Goal: Task Accomplishment & Management: Use online tool/utility

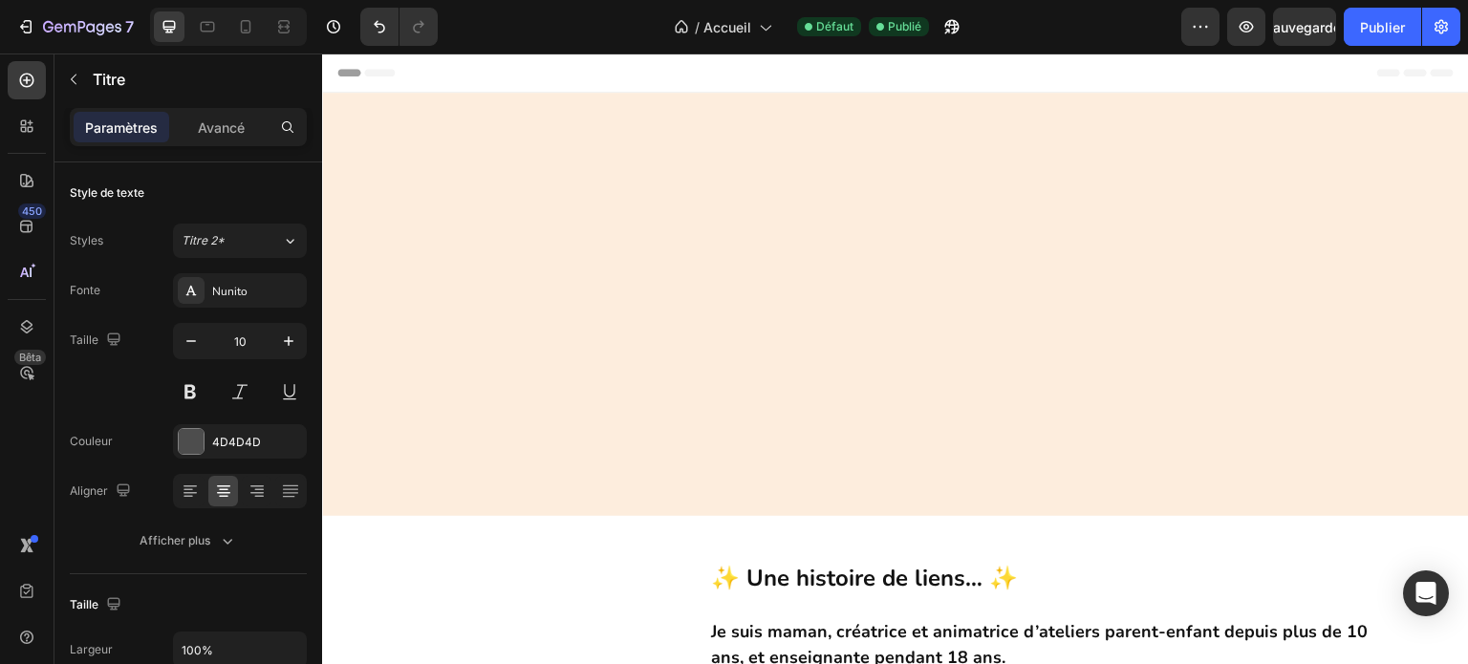
scroll to position [956, 0]
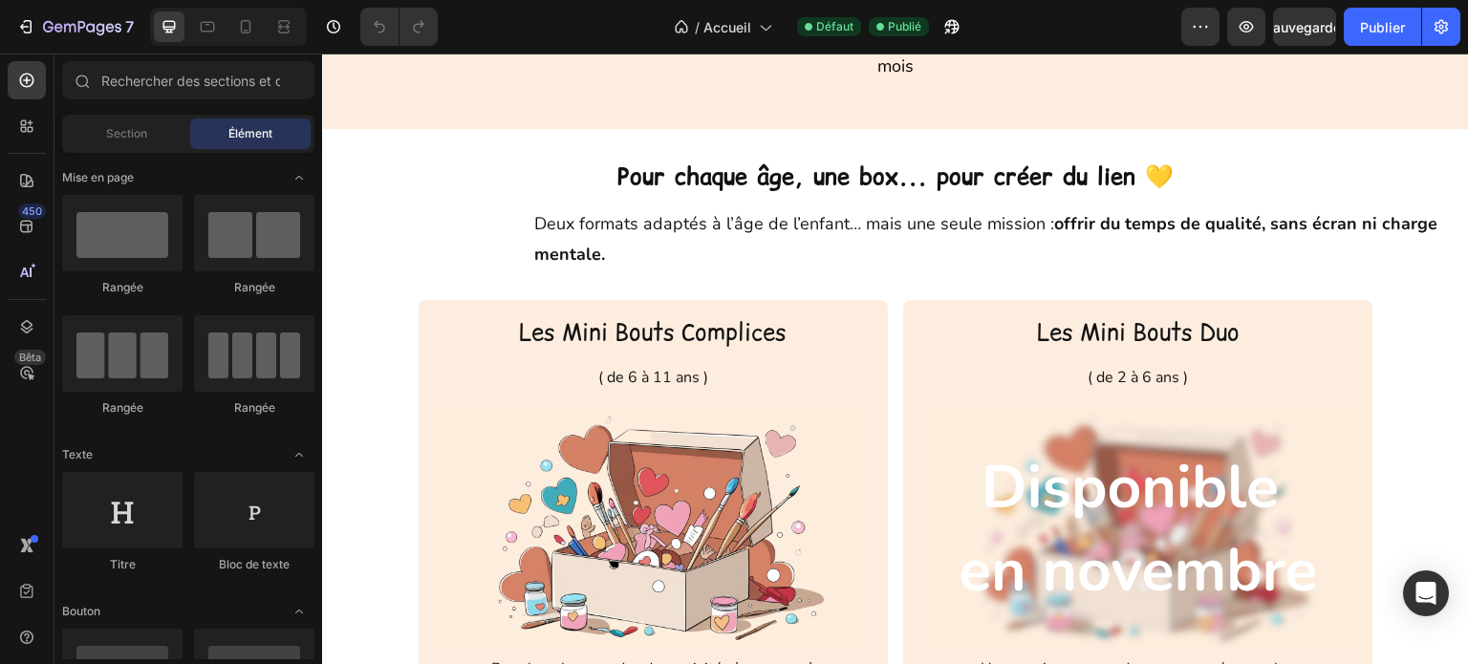
scroll to position [2102, 0]
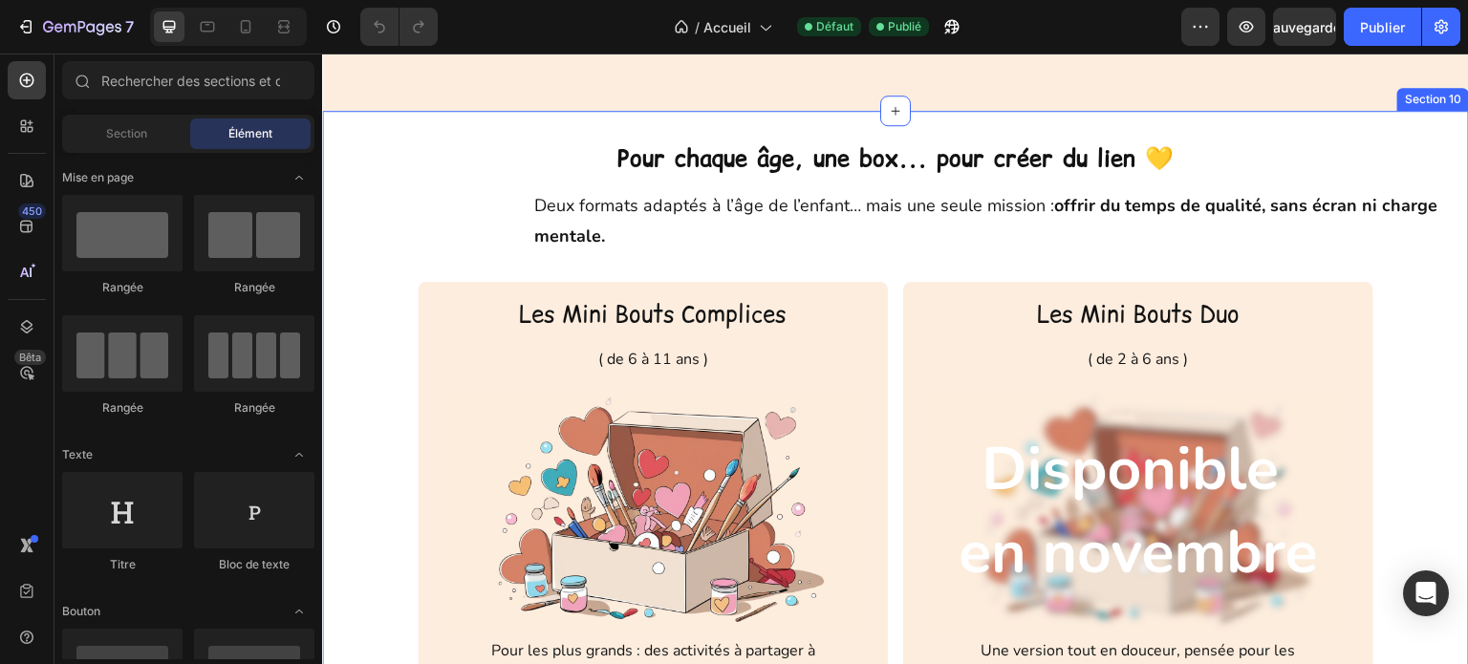
click at [569, 130] on div "Pour chaque âge, une box... pour créer du lien 💛 Heading Deux formats adaptés à…" at bounding box center [895, 470] width 1147 height 719
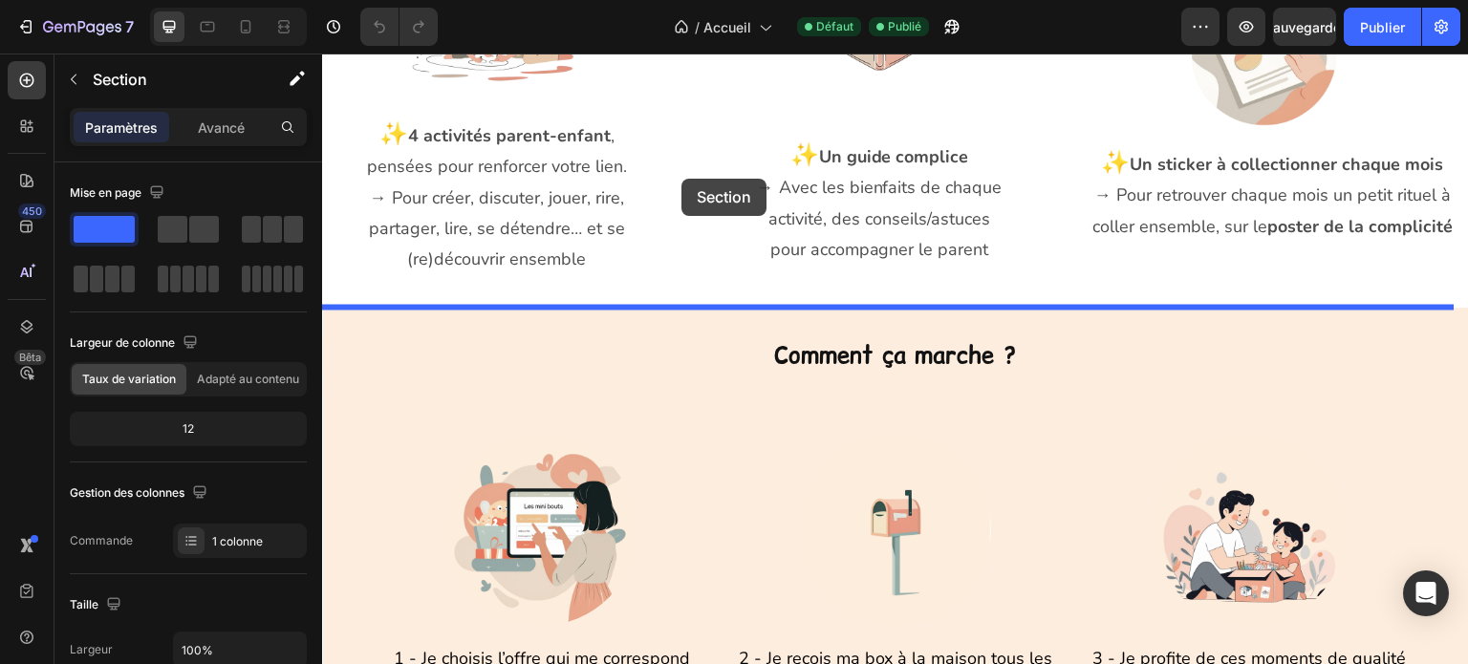
scroll to position [1581, 0]
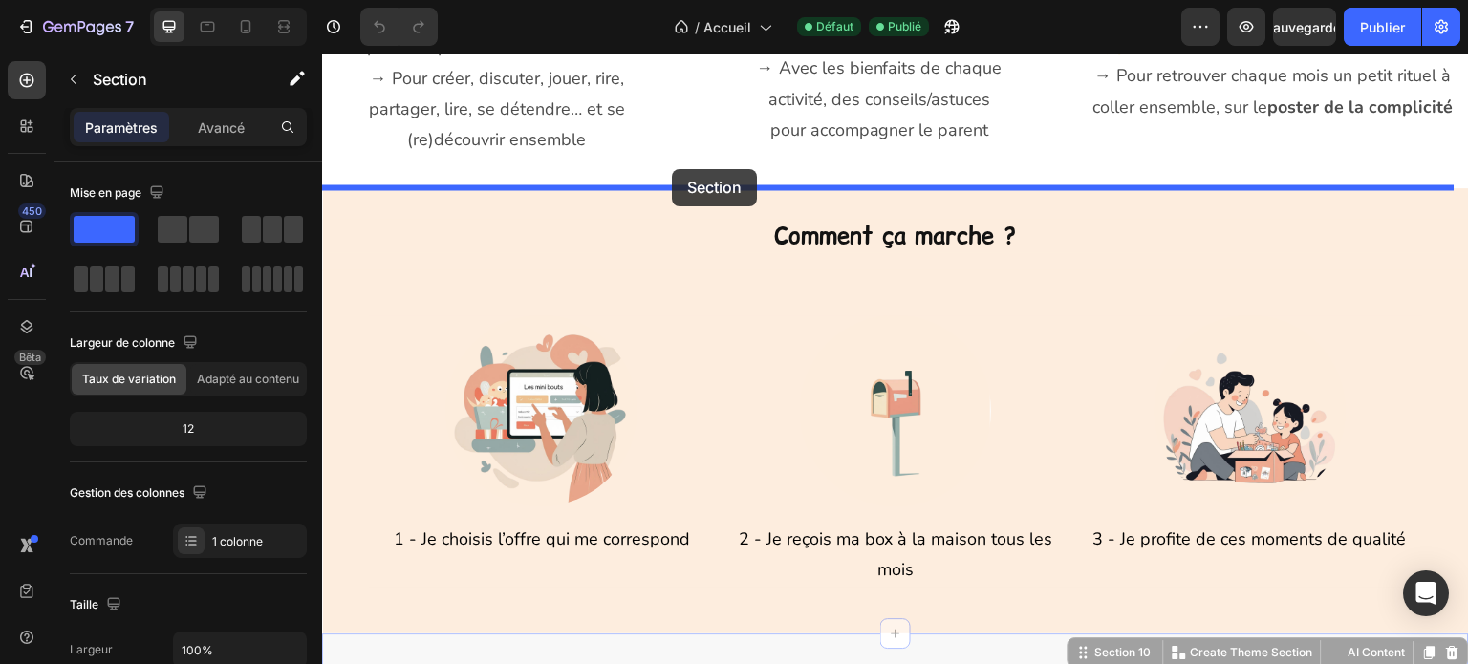
drag, startPoint x: 547, startPoint y: 321, endPoint x: 672, endPoint y: 169, distance: 196.9
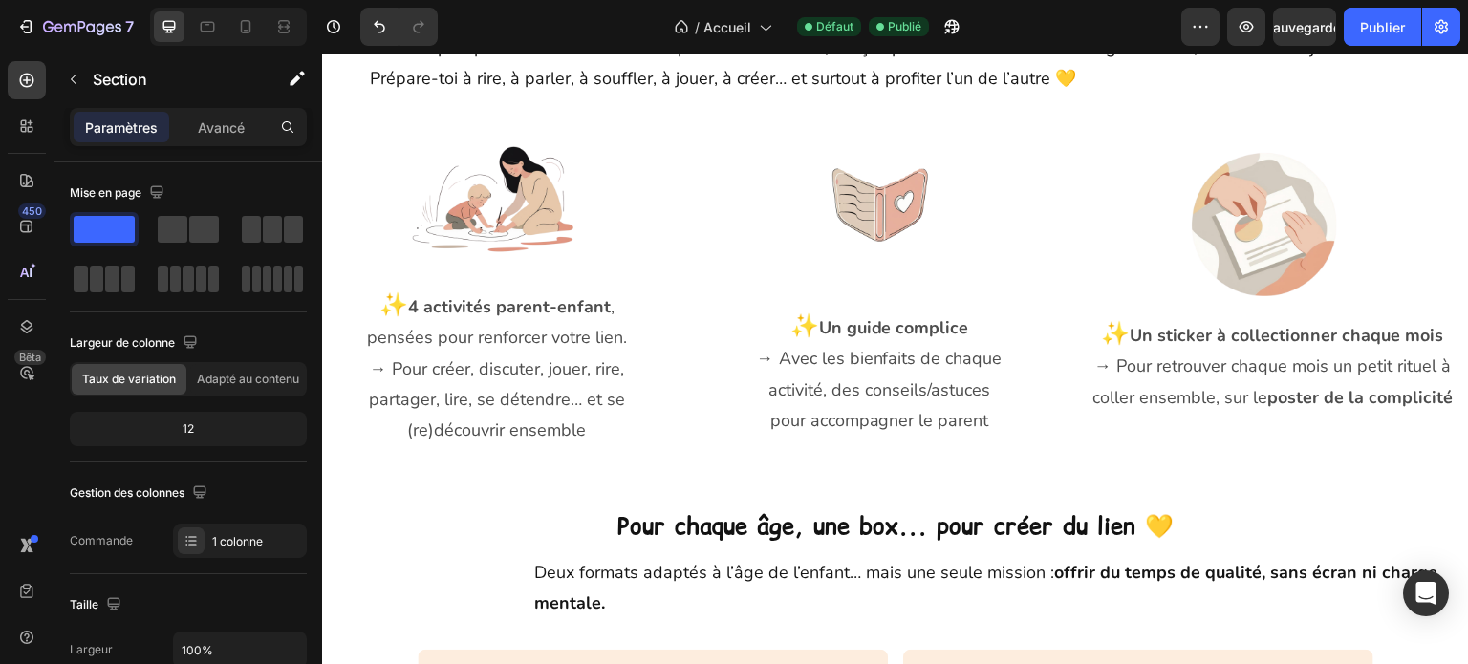
scroll to position [1294, 0]
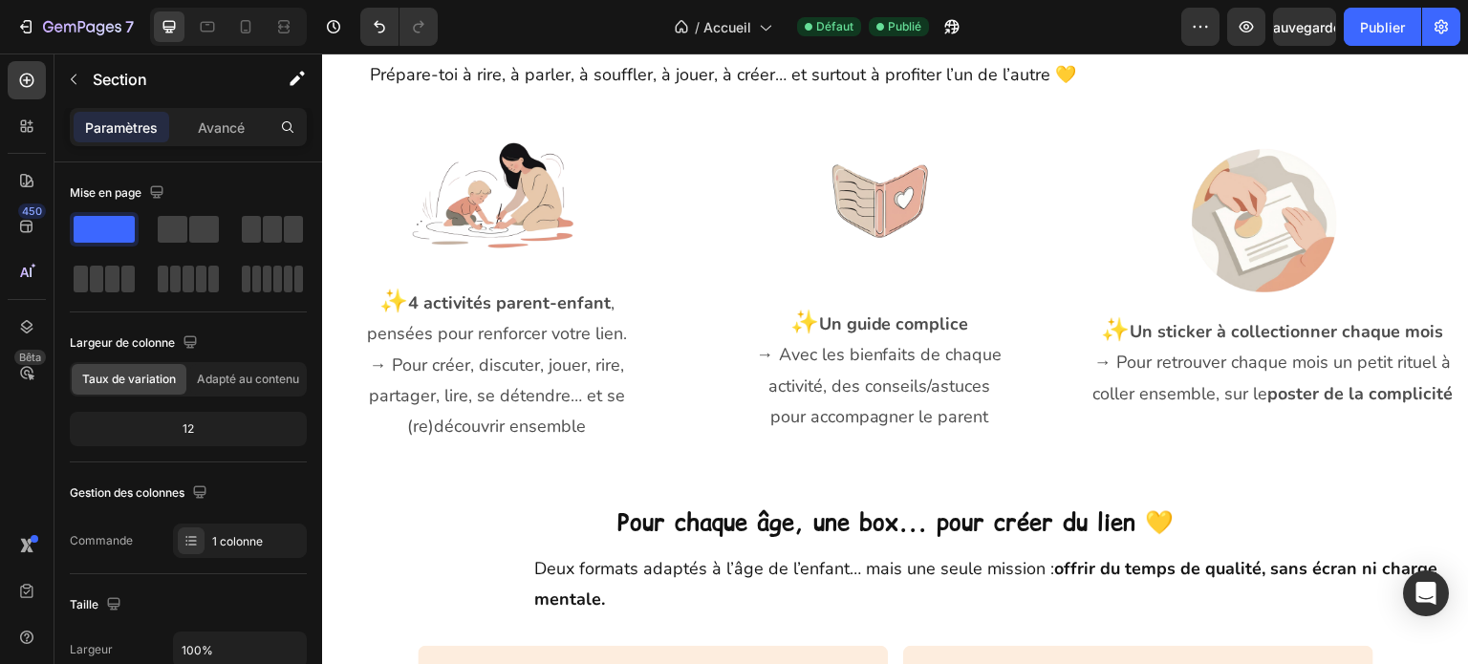
click at [633, 517] on h2 "Pour chaque âge, une box... pour créer du lien 💛" at bounding box center [895, 522] width 1147 height 33
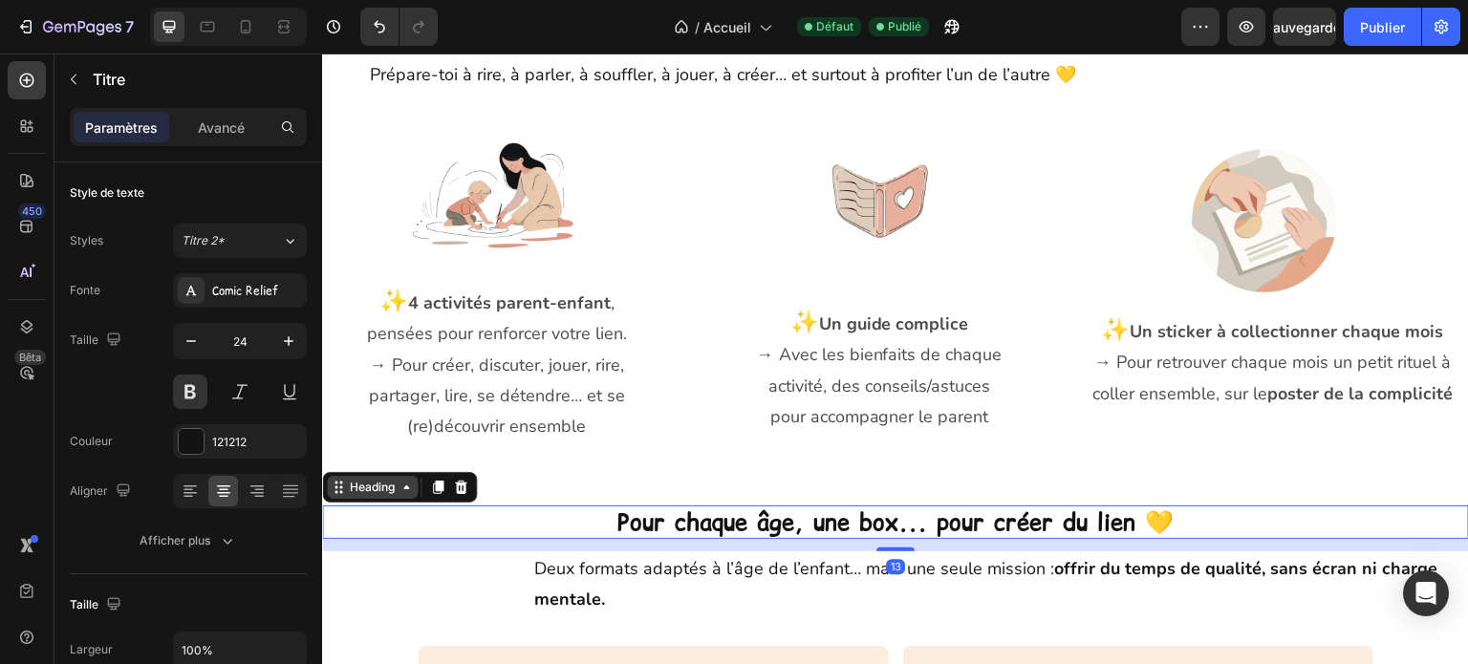
click at [399, 482] on icon at bounding box center [406, 487] width 15 height 15
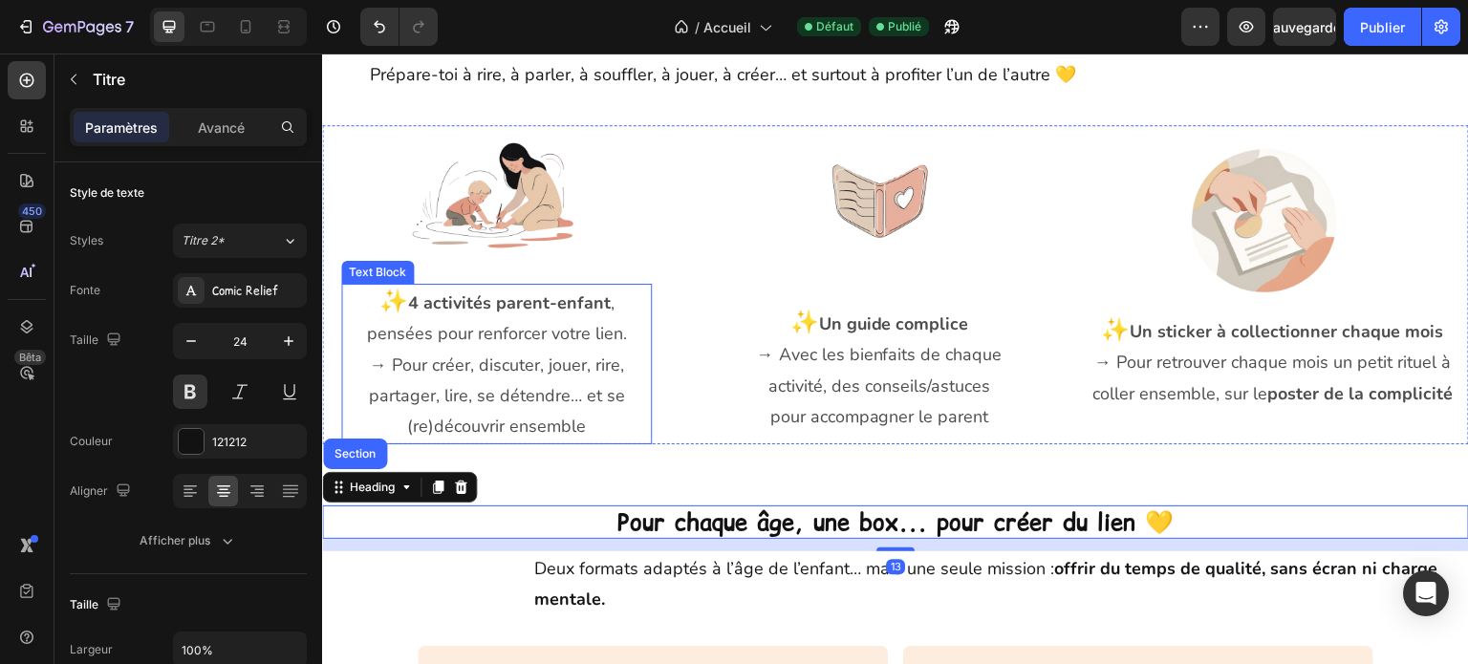
click at [343, 431] on p "→ Pour créer, discuter, jouer, rire, partager, lire, se détendre… et se (re)déc…" at bounding box center [496, 396] width 307 height 93
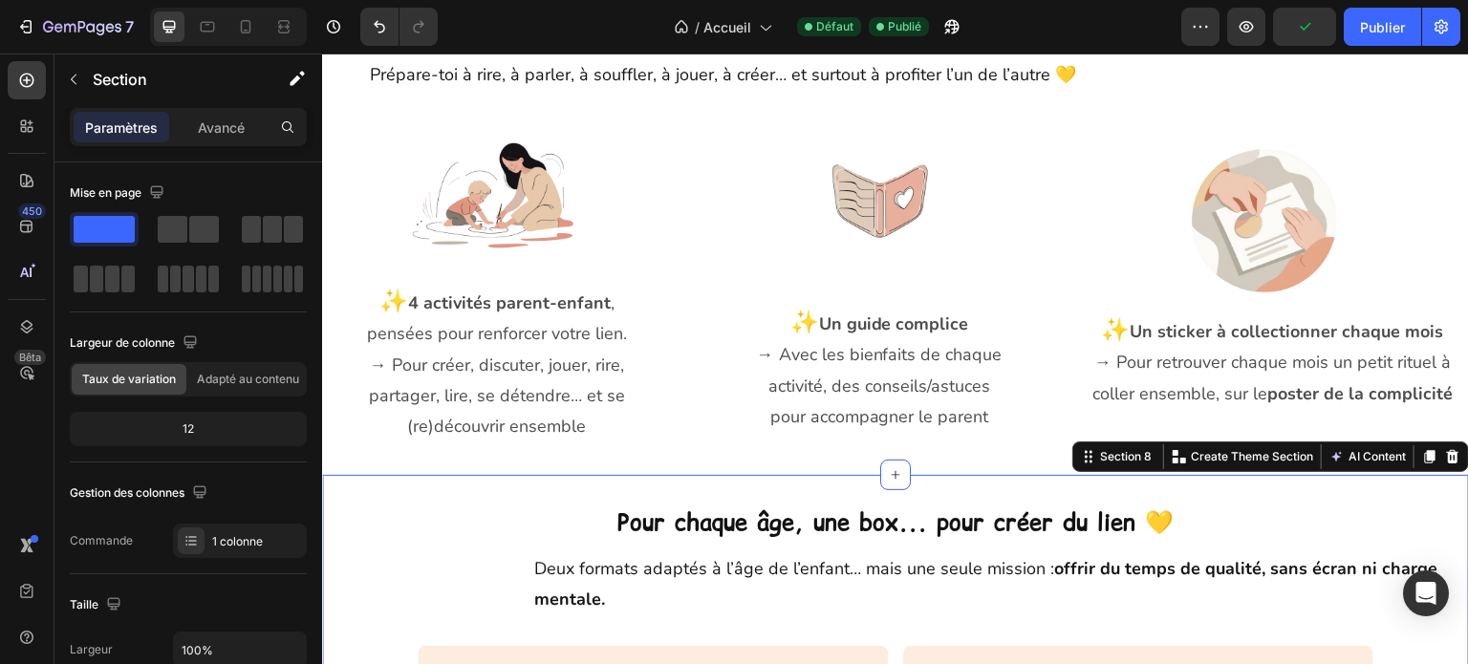
click at [523, 520] on h2 "Pour chaque âge, une box... pour créer du lien 💛" at bounding box center [895, 522] width 1147 height 33
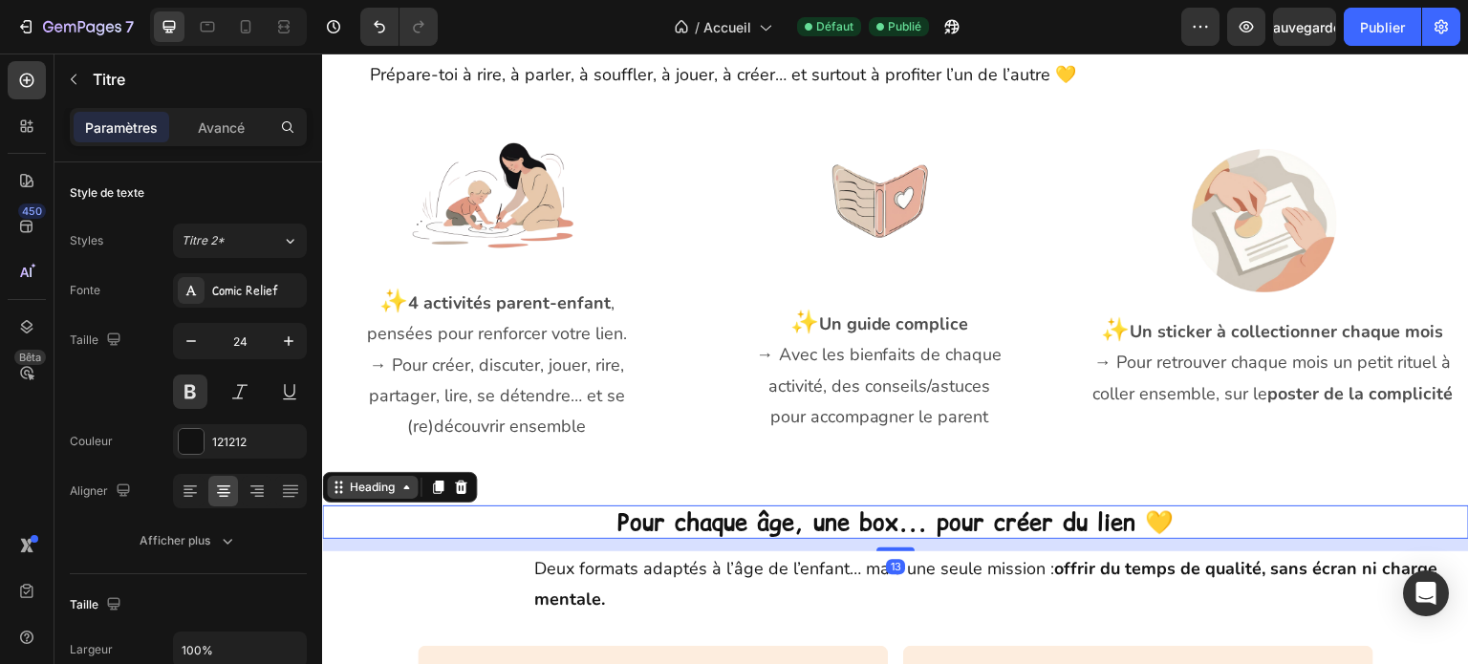
click at [410, 483] on icon at bounding box center [406, 487] width 15 height 15
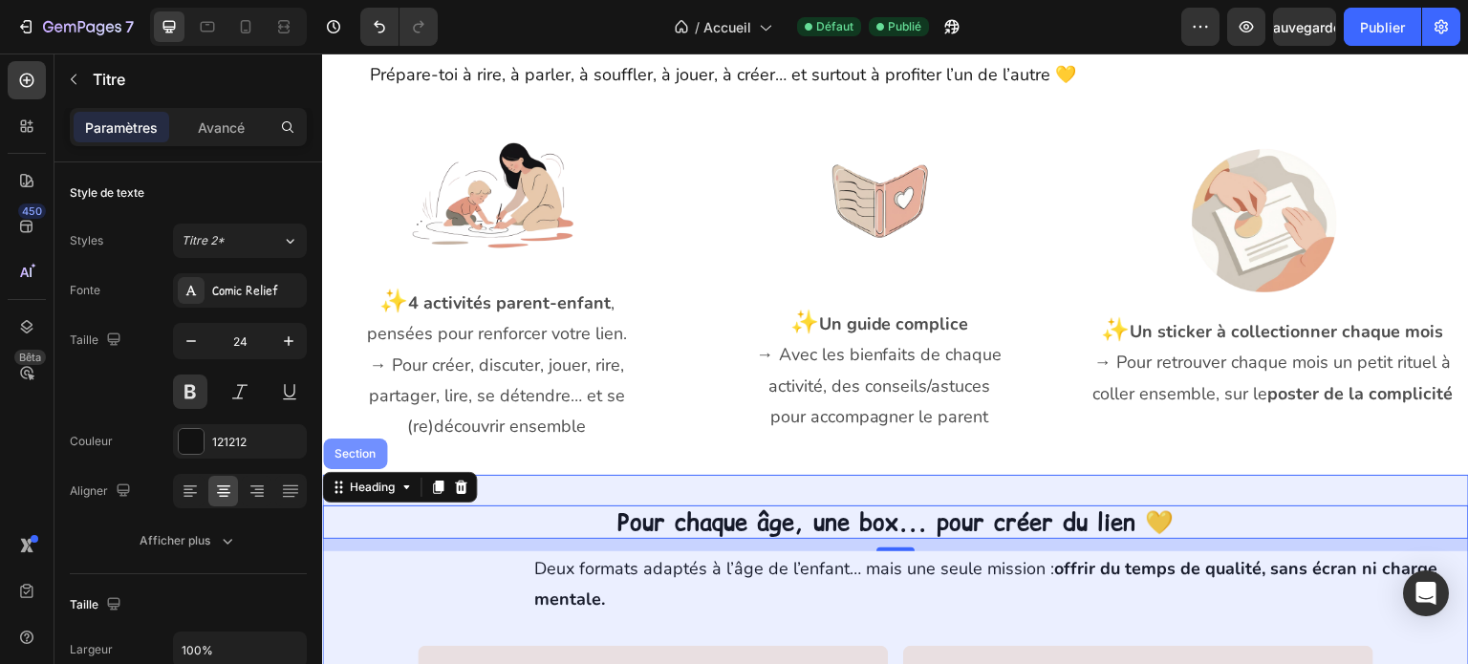
click at [361, 448] on div "Section" at bounding box center [355, 453] width 49 height 11
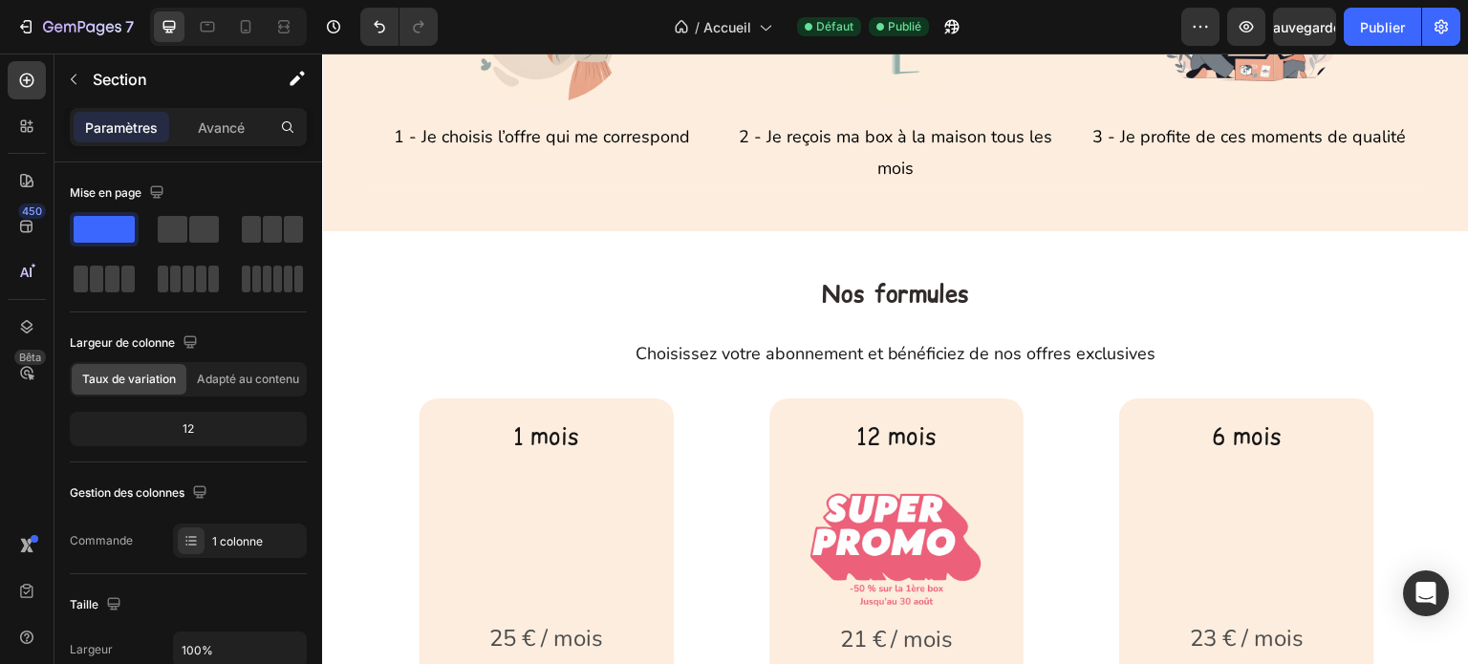
scroll to position [2727, 0]
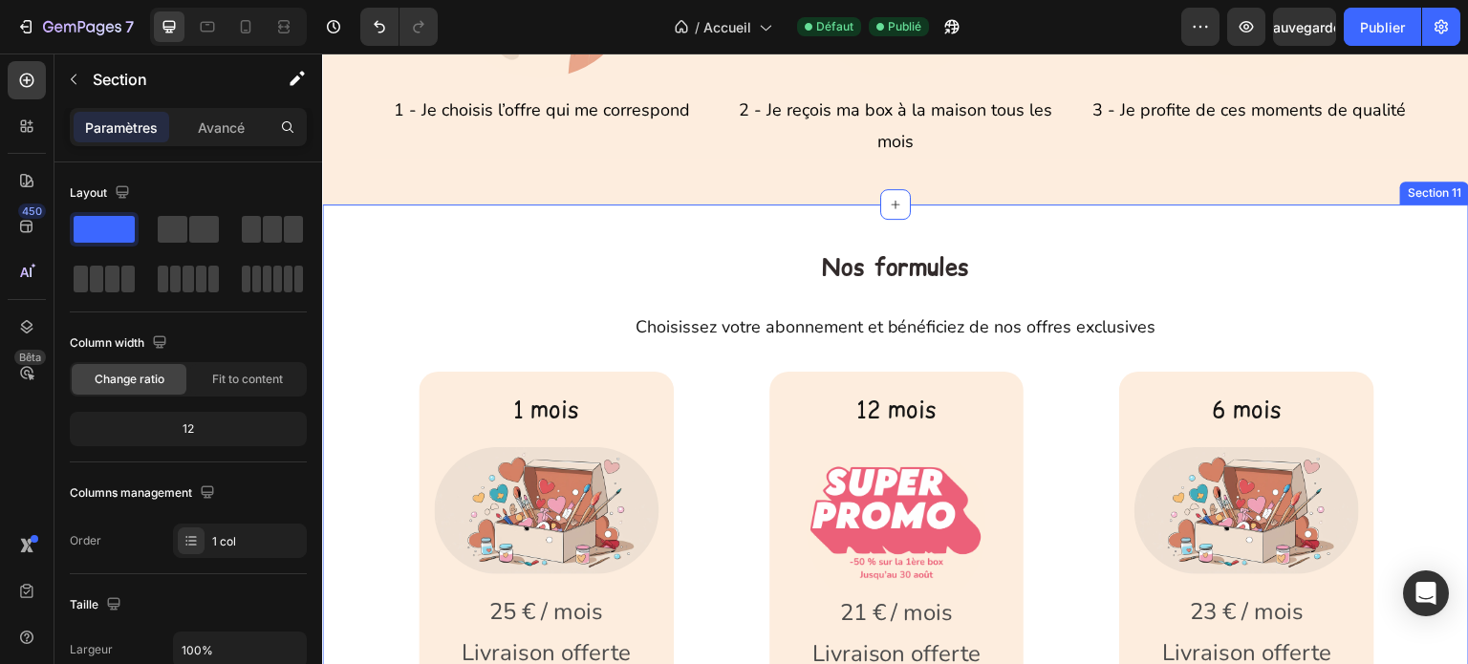
click at [601, 227] on div "Nos formules Heading Choisissez votre abonnement et bénéficiez de nos offres ex…" at bounding box center [895, 605] width 1147 height 800
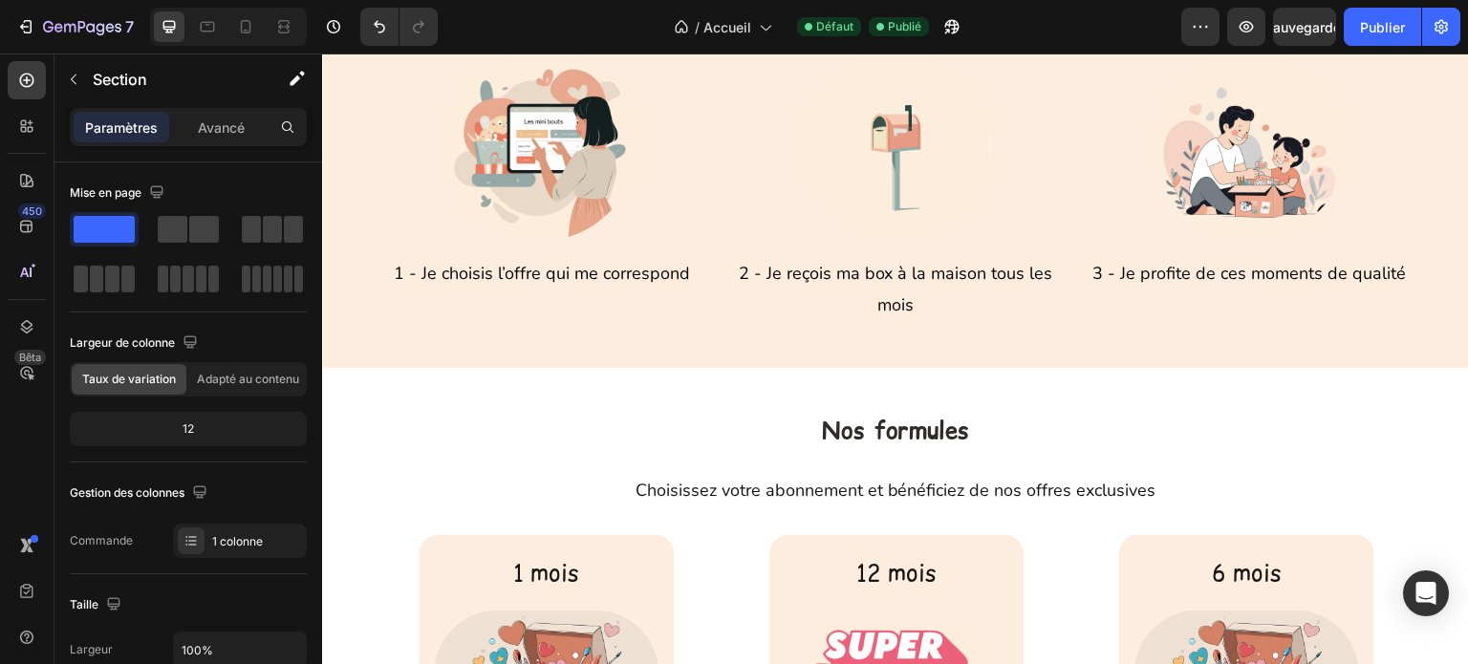
scroll to position [2632, 0]
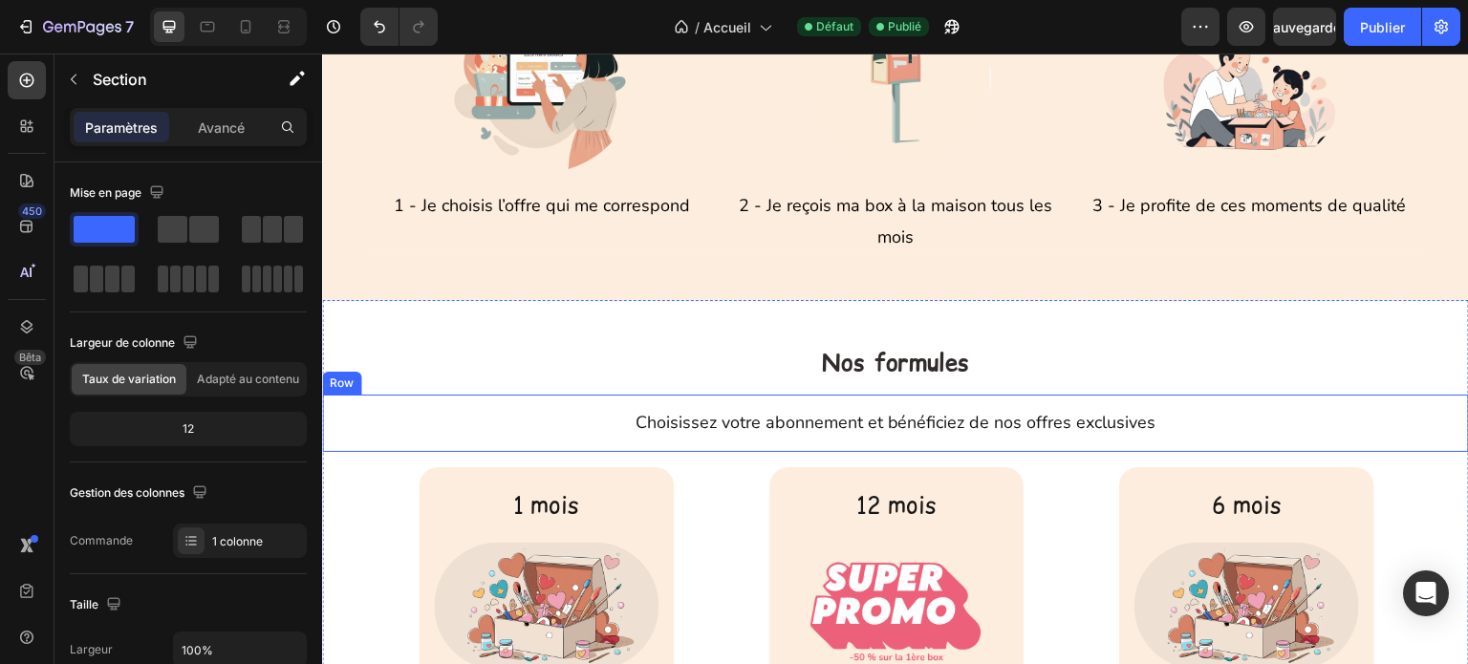
click at [543, 415] on h2 "Choisissez votre abonnement et bénéficiez de nos offres exclusives" at bounding box center [895, 423] width 1116 height 26
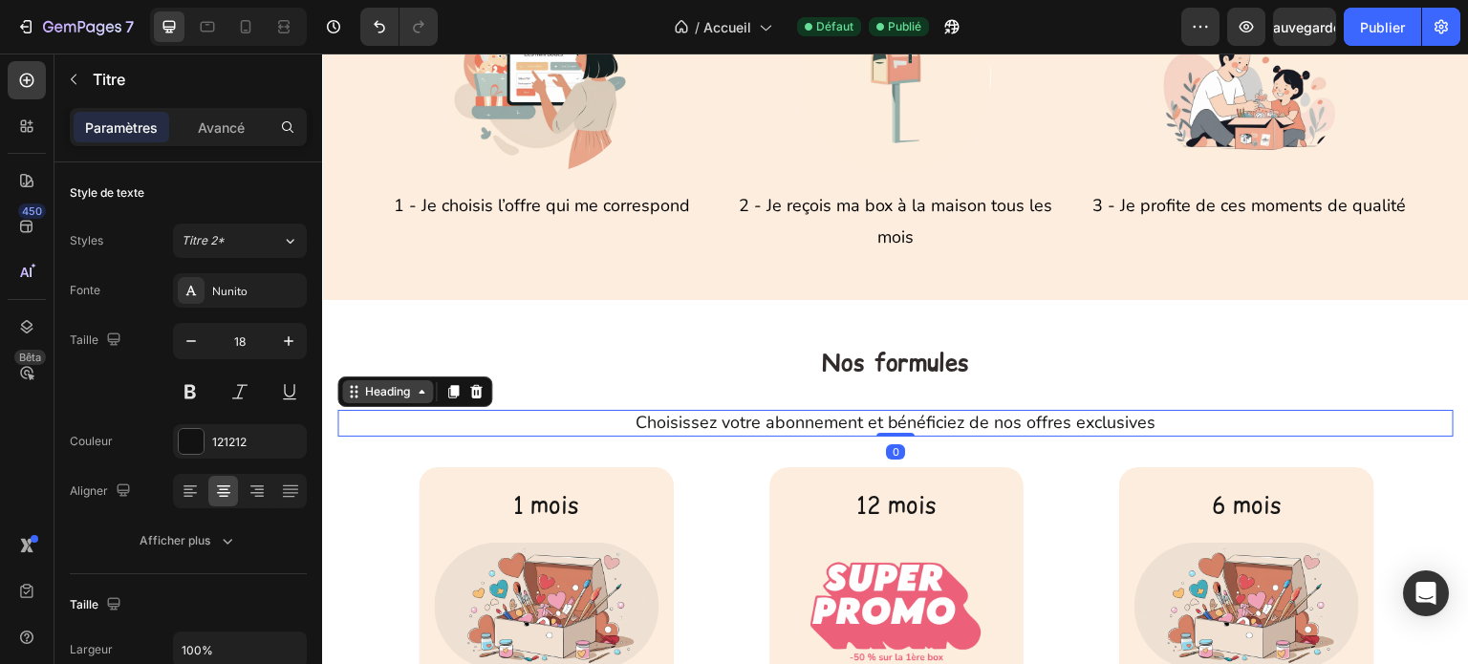
click at [413, 399] on div "Heading" at bounding box center [387, 391] width 53 height 17
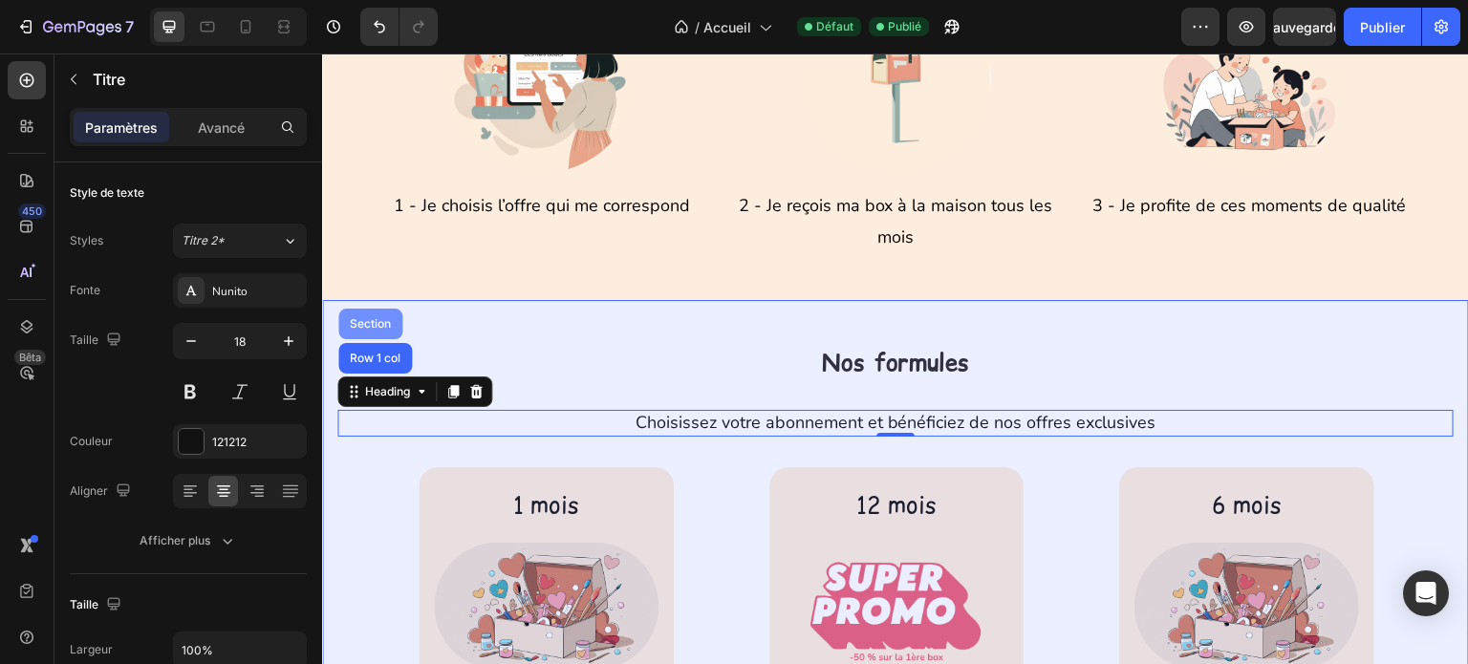
click at [384, 326] on div "Section" at bounding box center [370, 323] width 49 height 11
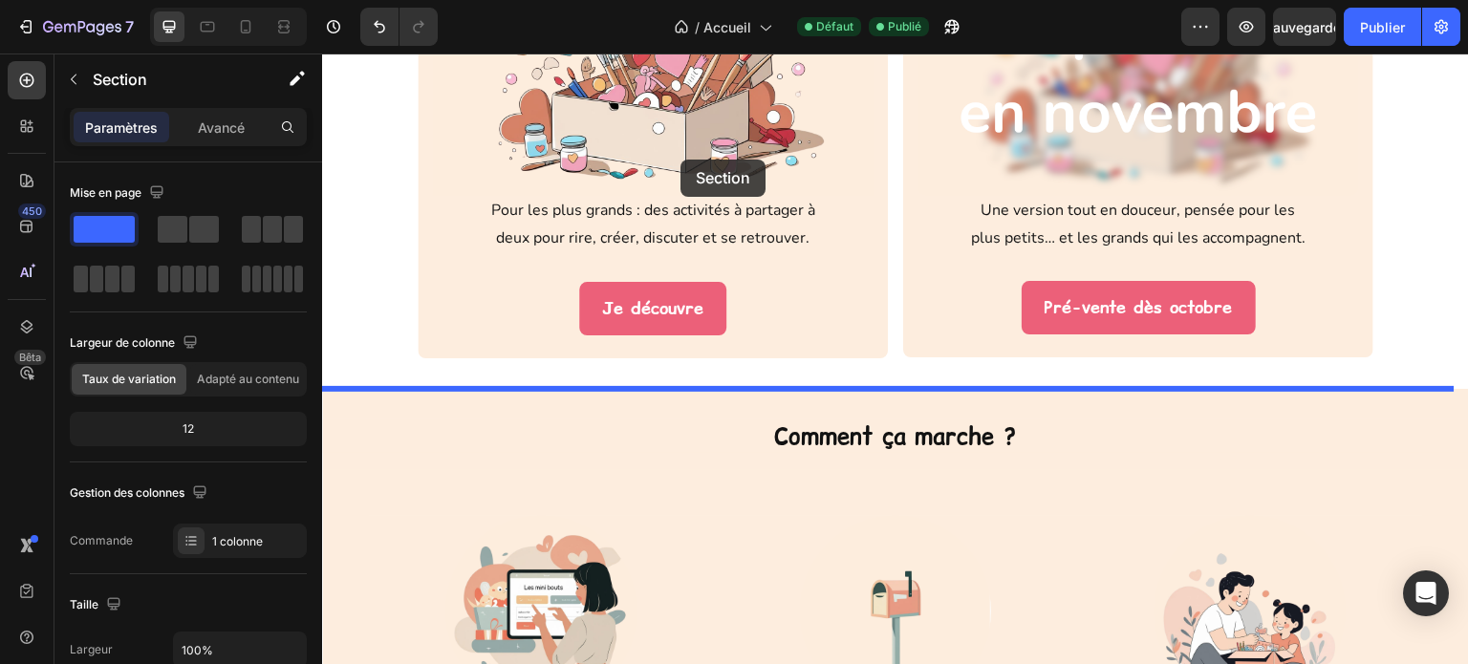
scroll to position [2073, 0]
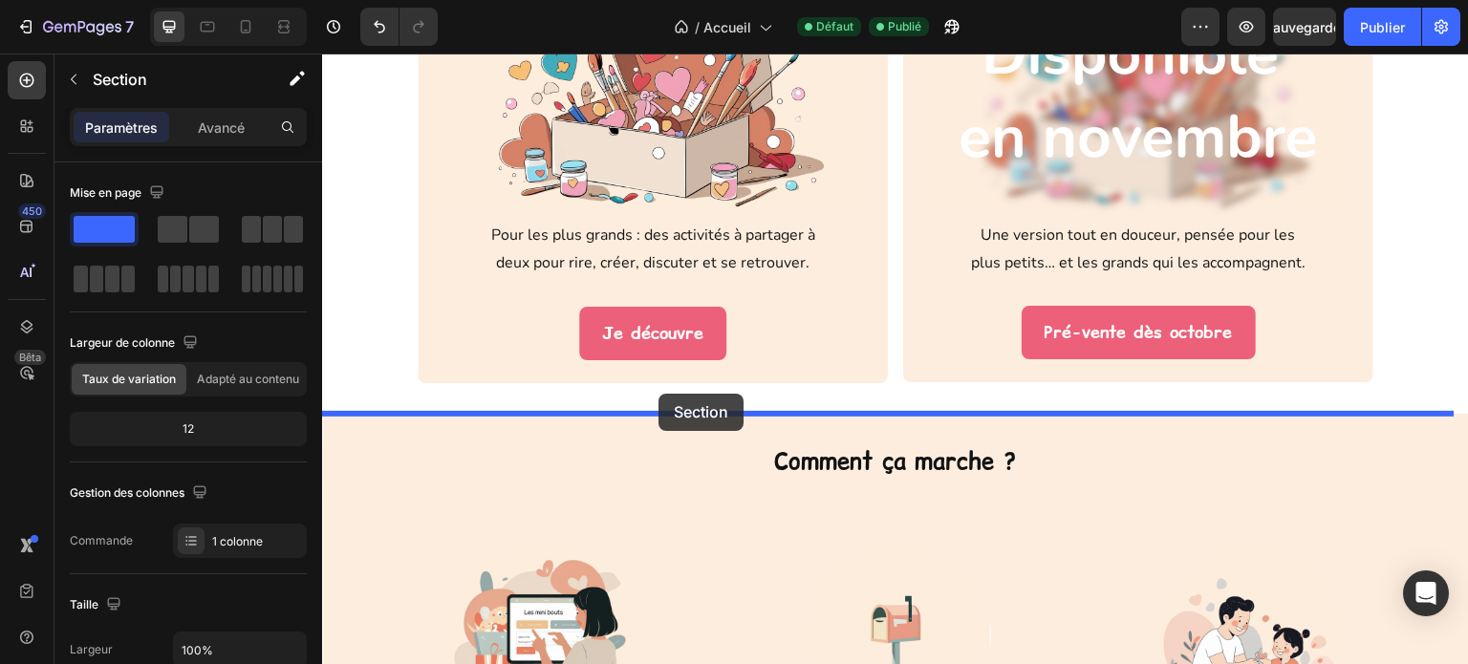
drag, startPoint x: 614, startPoint y: 321, endPoint x: 658, endPoint y: 394, distance: 85.4
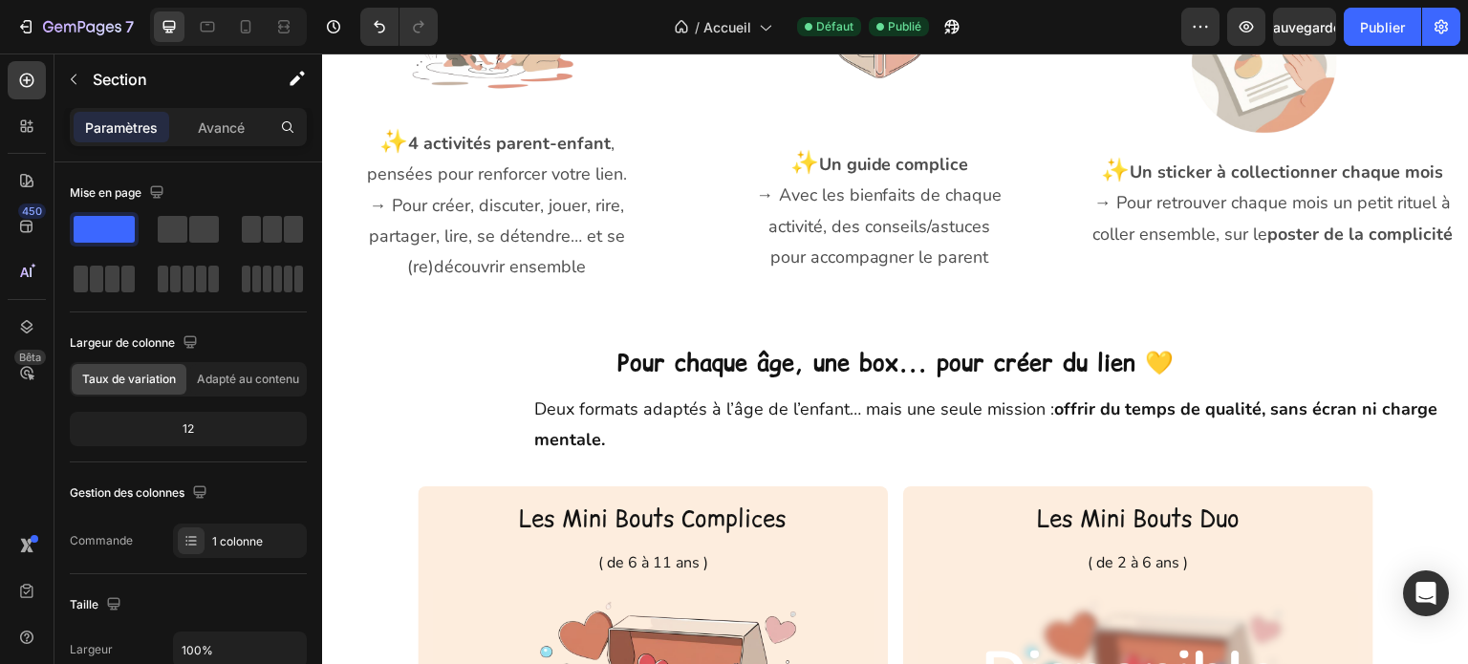
scroll to position [1404, 0]
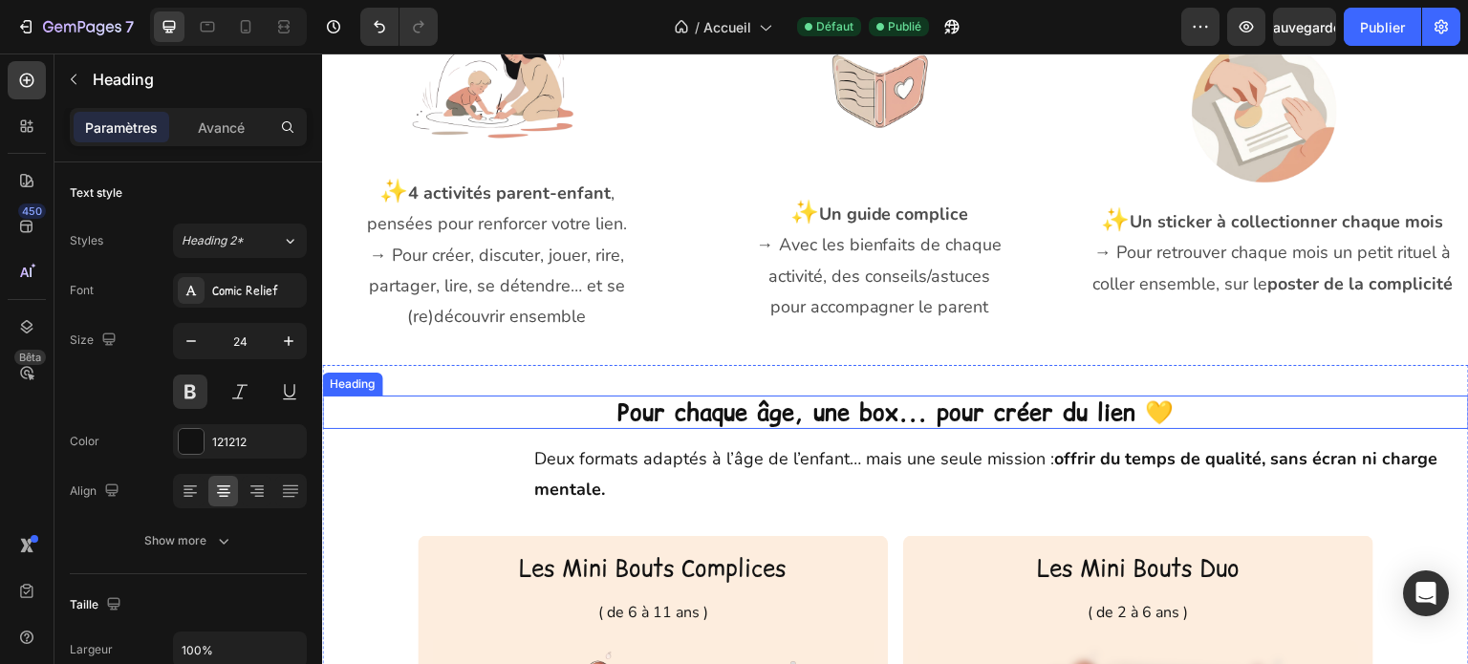
click at [722, 415] on h2 "Pour chaque âge, une box... pour créer du lien 💛" at bounding box center [895, 412] width 1147 height 33
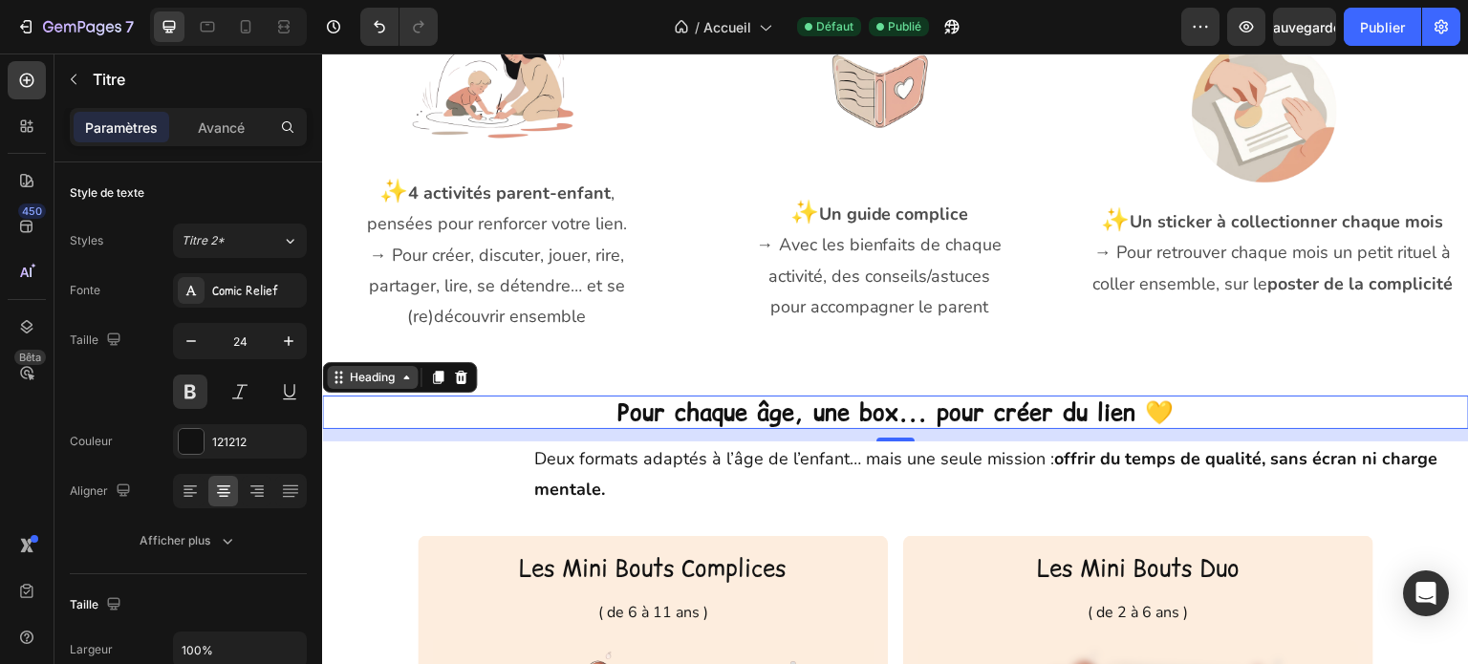
click at [405, 380] on icon at bounding box center [406, 377] width 15 height 15
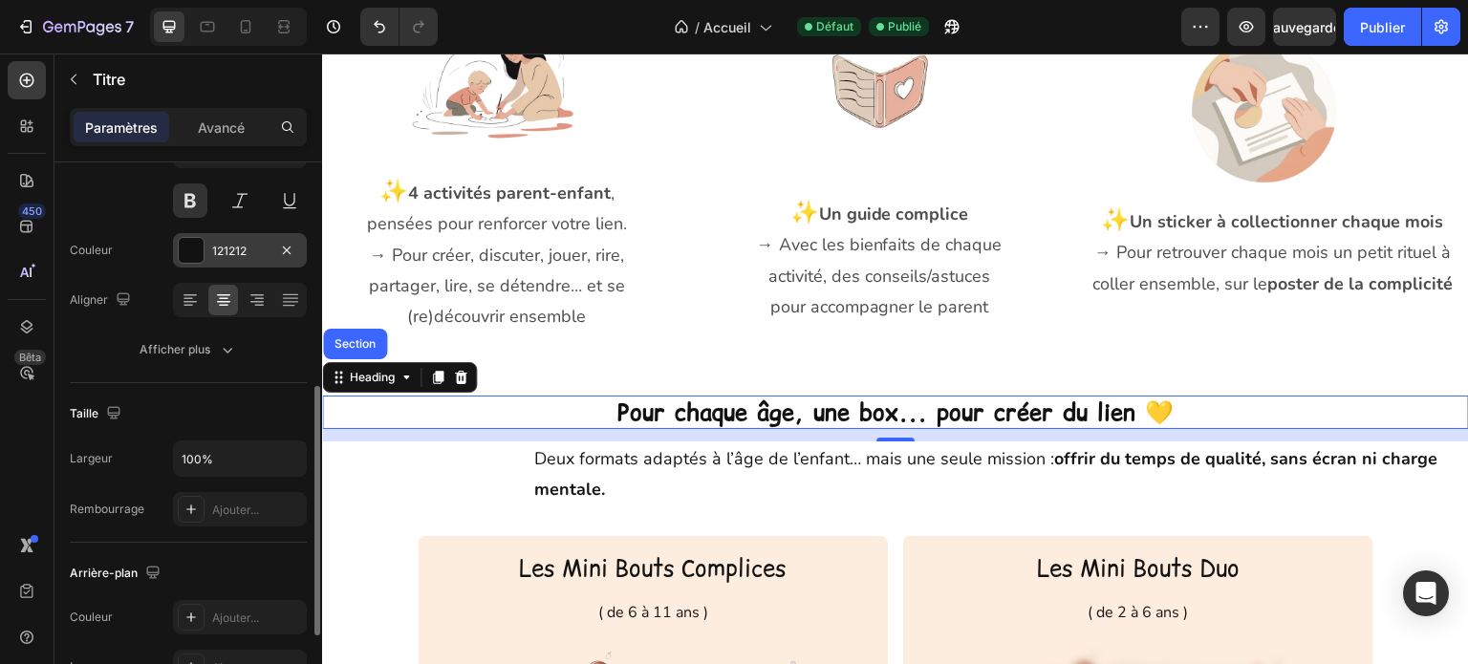
scroll to position [287, 0]
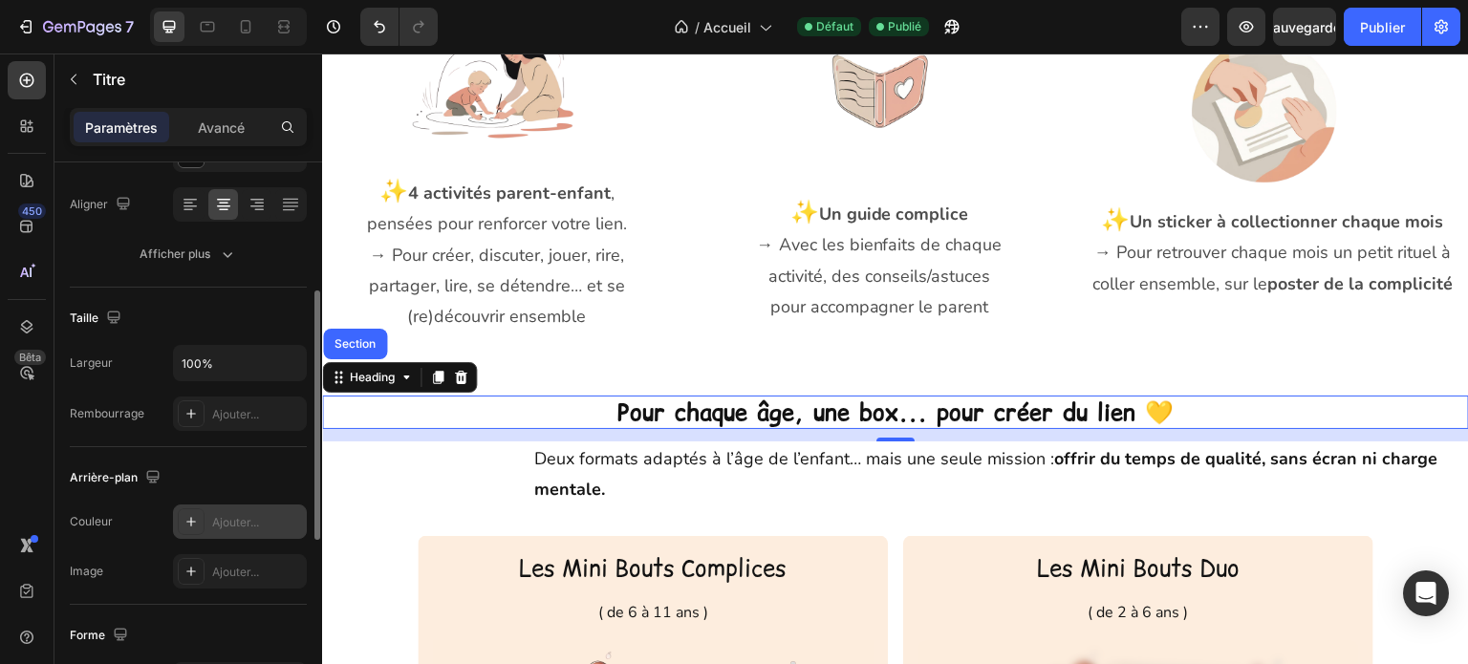
click at [187, 523] on icon at bounding box center [190, 521] width 15 height 15
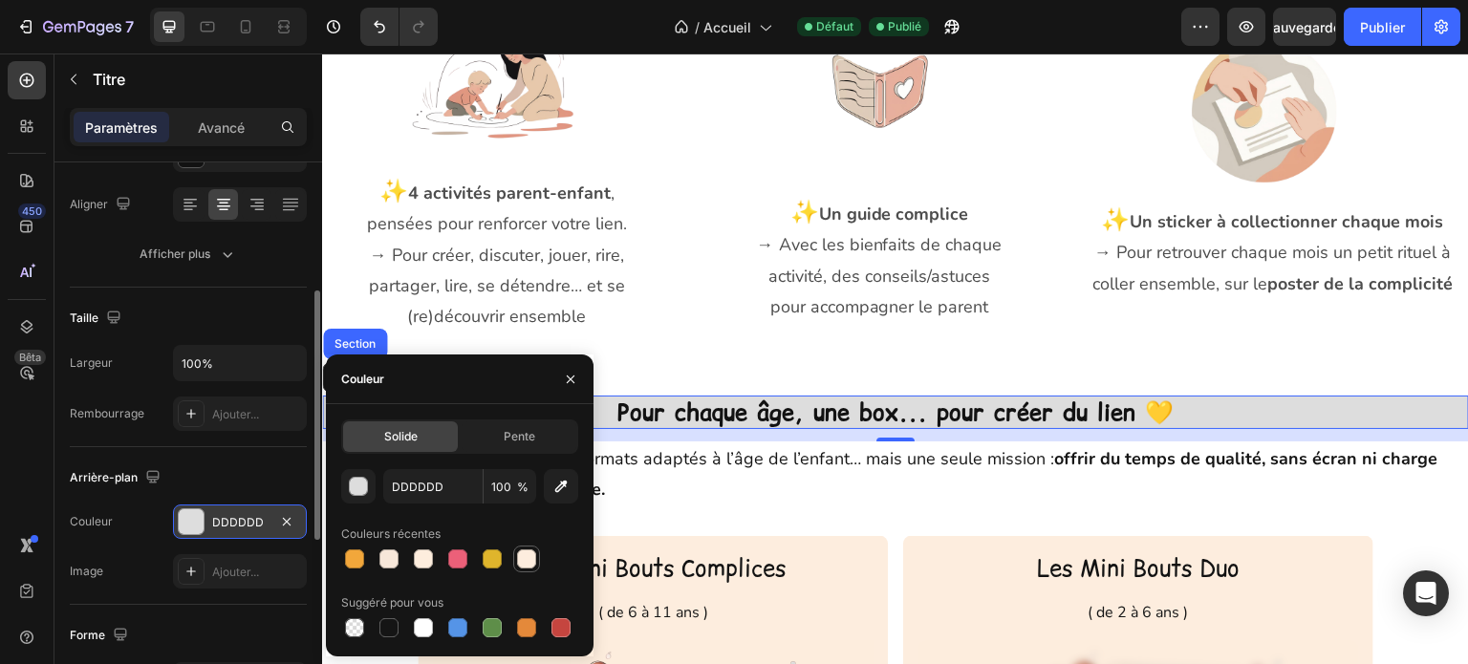
click at [521, 564] on div at bounding box center [526, 559] width 19 height 19
type input "FDEDDE"
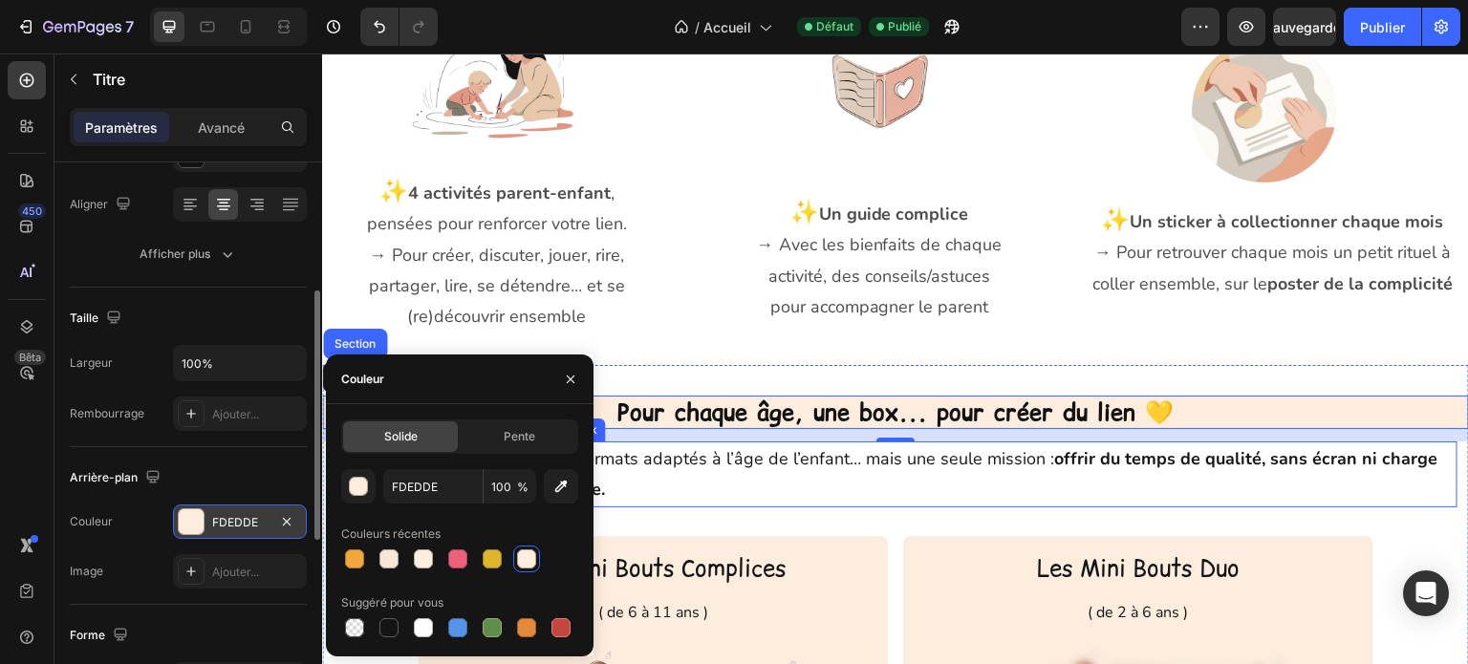
click at [773, 496] on p "Deux formats adaptés à l’âge de l’enfant… mais une seule mission : offrir du te…" at bounding box center [994, 474] width 921 height 62
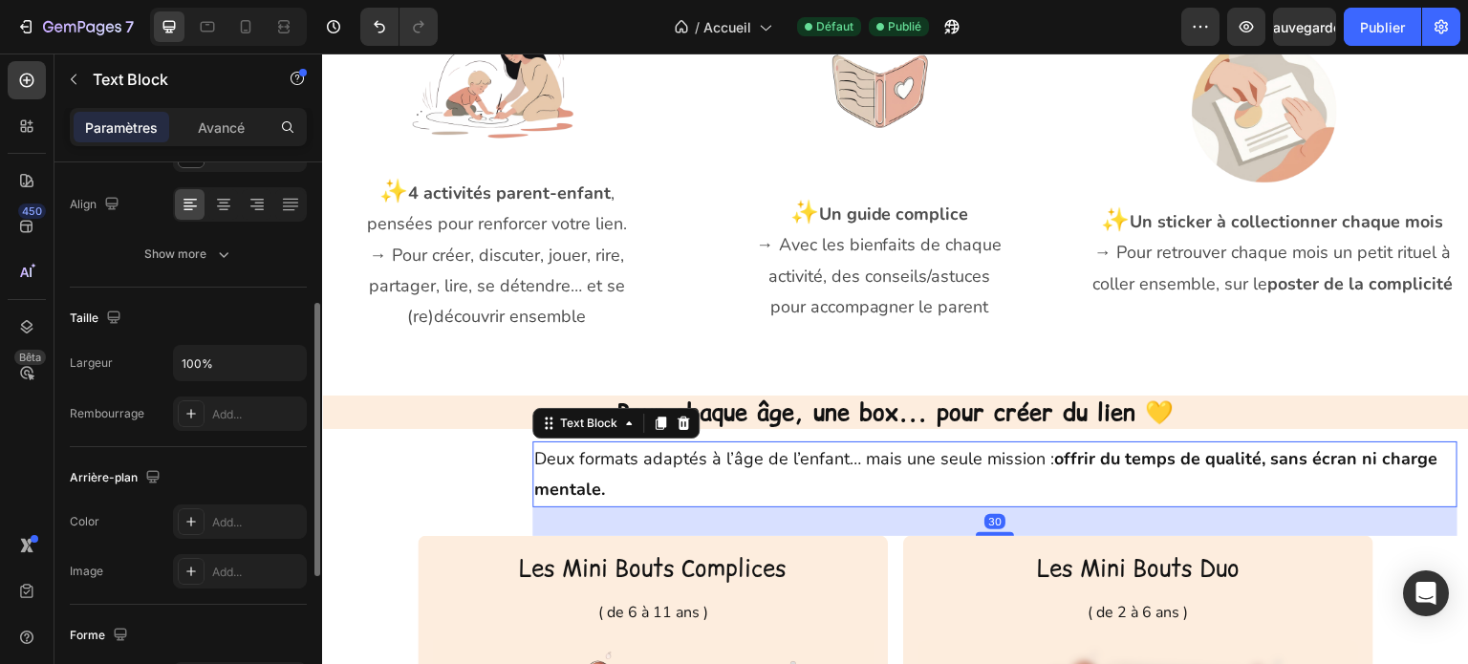
scroll to position [0, 0]
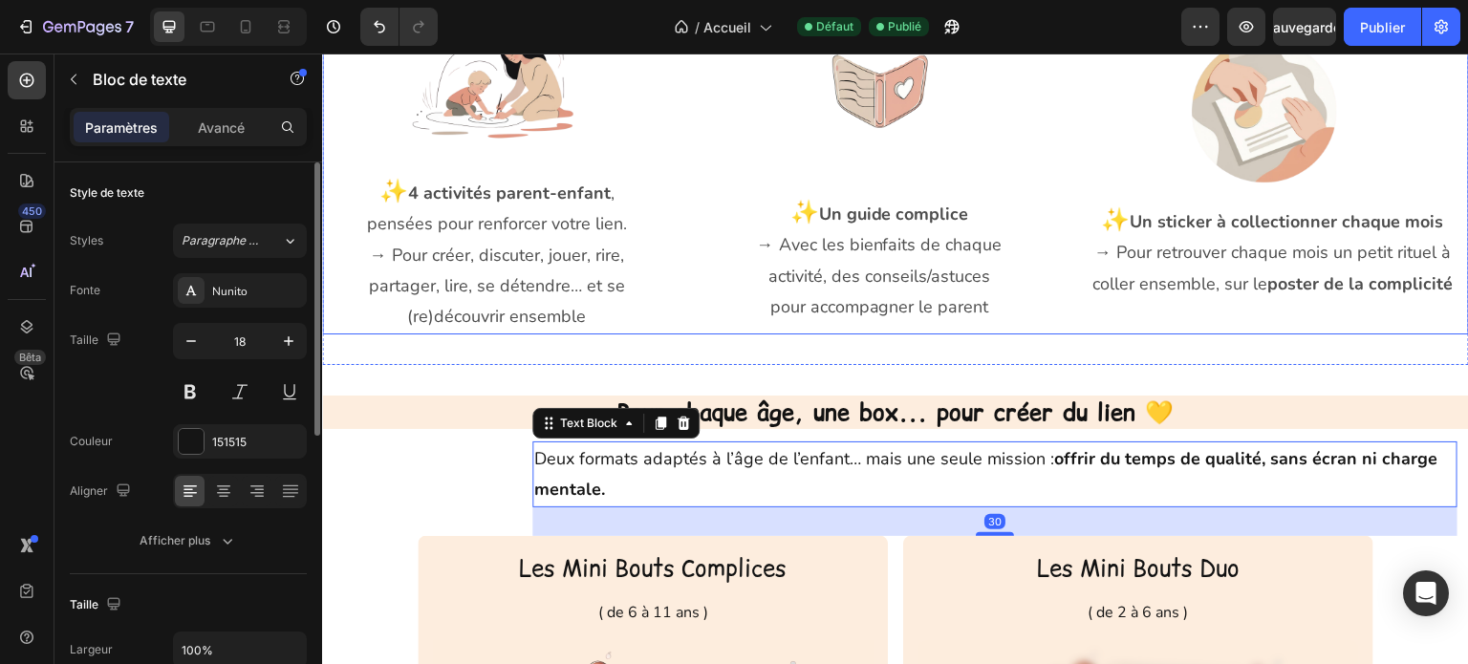
click at [715, 325] on div "Image ✨ Un guide complice → Avec les bienfaits de chaque activité, des conseils…" at bounding box center [895, 174] width 377 height 319
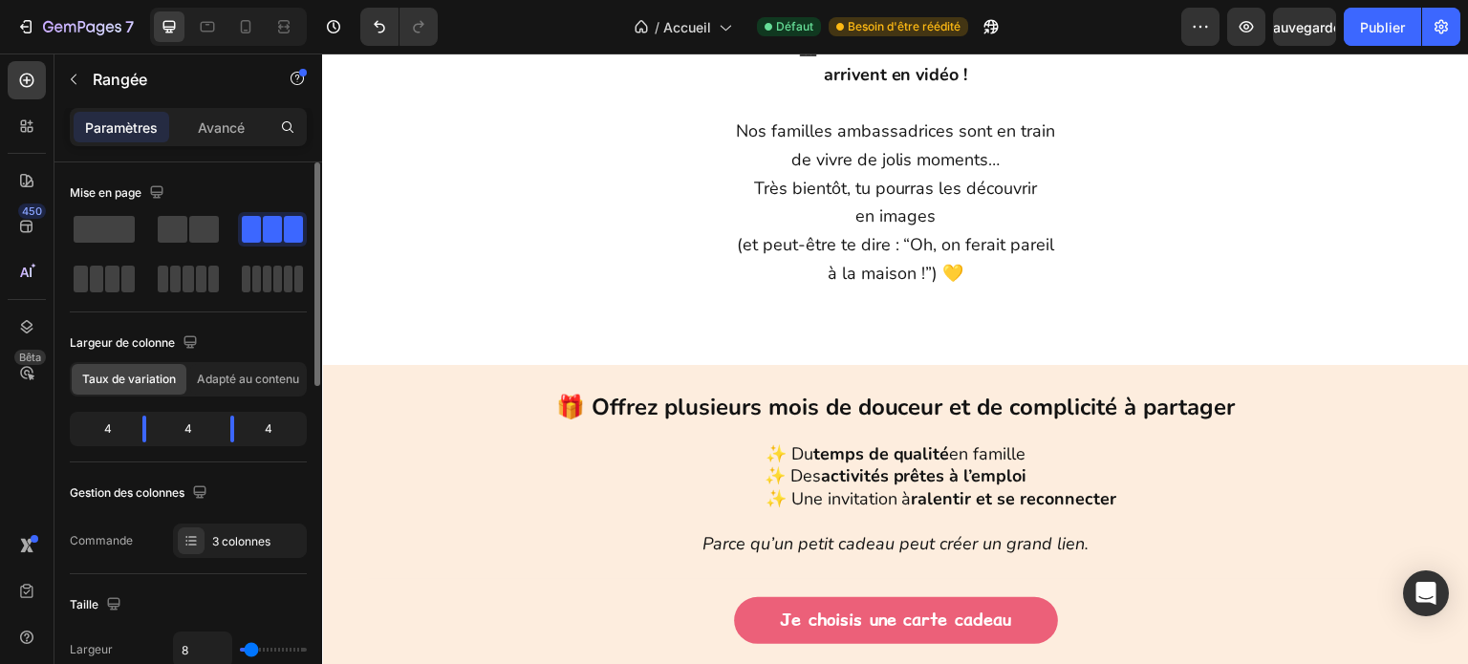
scroll to position [3889, 0]
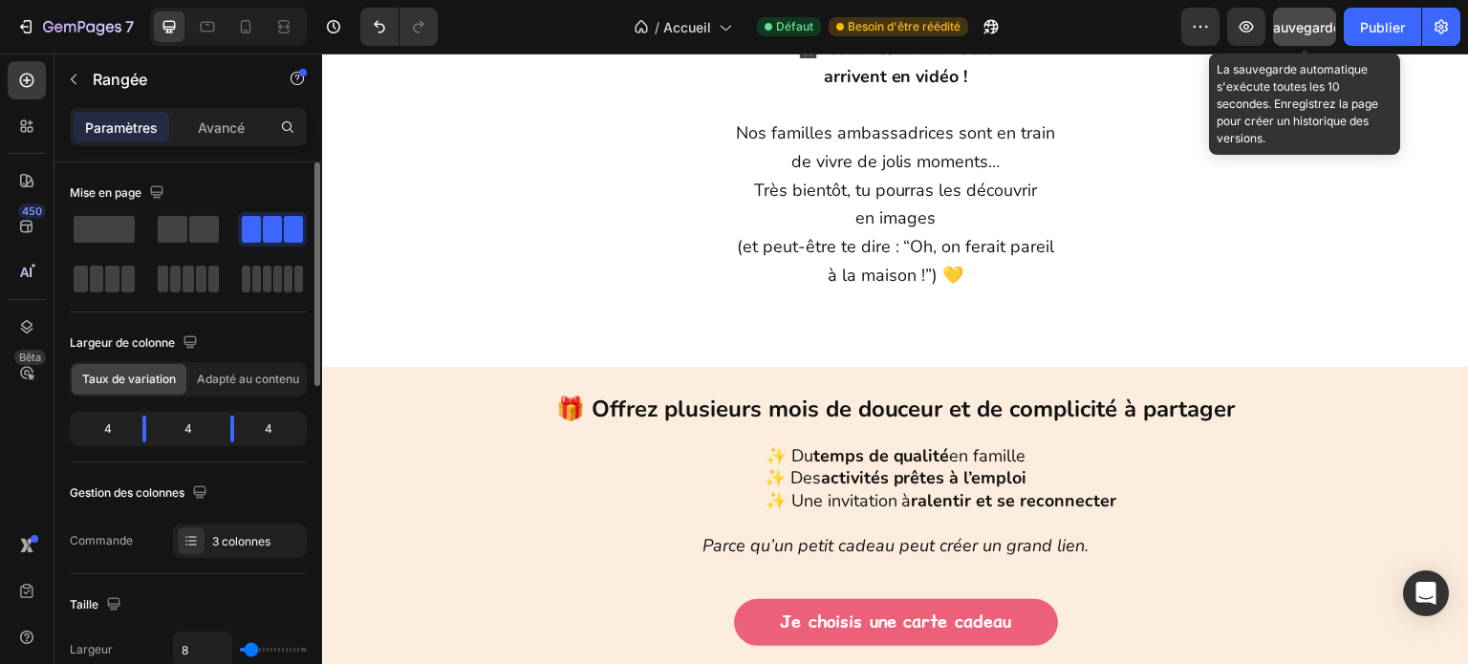
click at [1295, 31] on font "Sauvegarder" at bounding box center [1304, 27] width 81 height 16
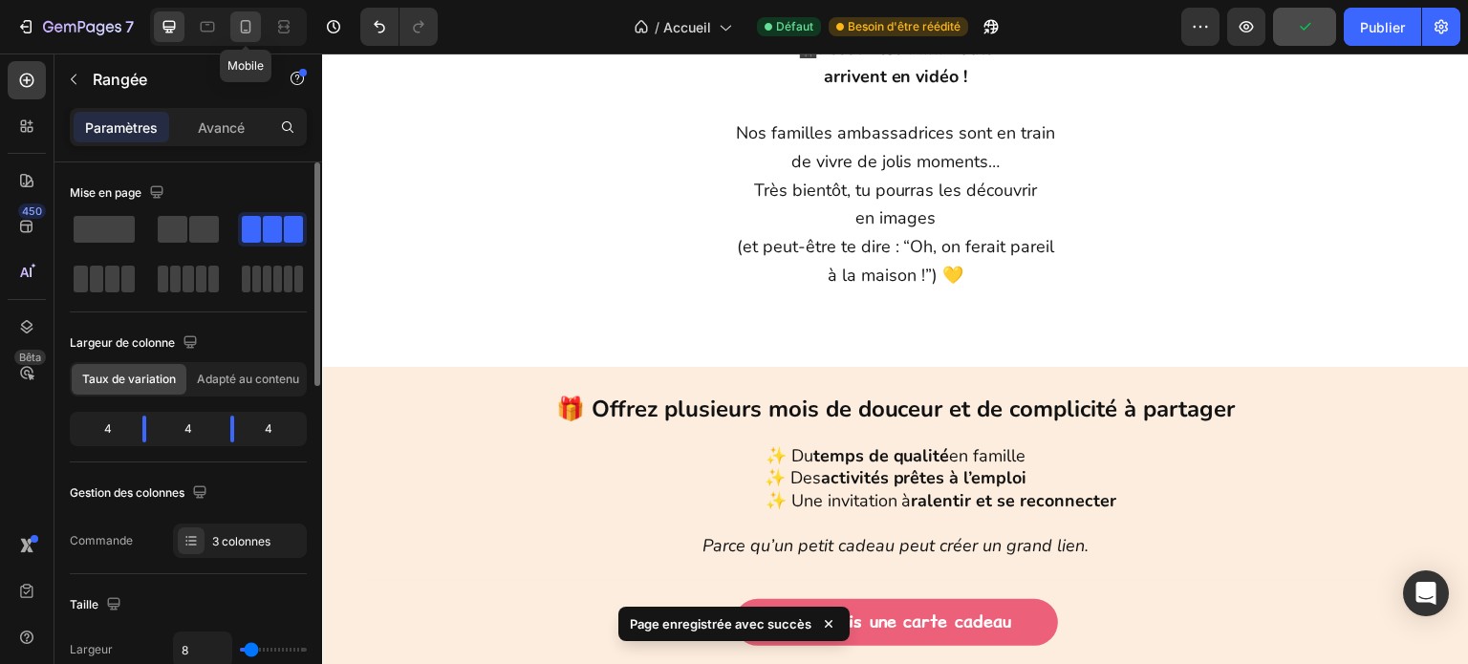
click at [243, 41] on div at bounding box center [245, 26] width 31 height 31
type input "0"
type input "100%"
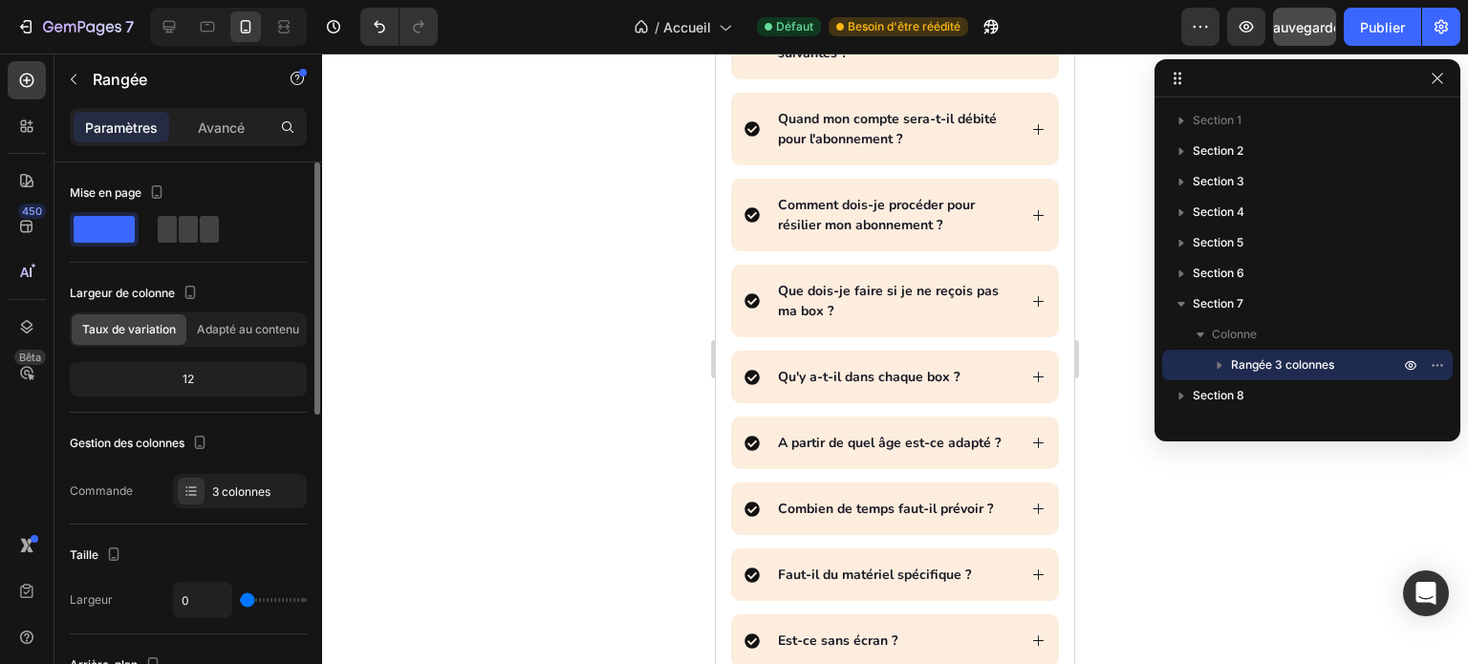
scroll to position [10382, 0]
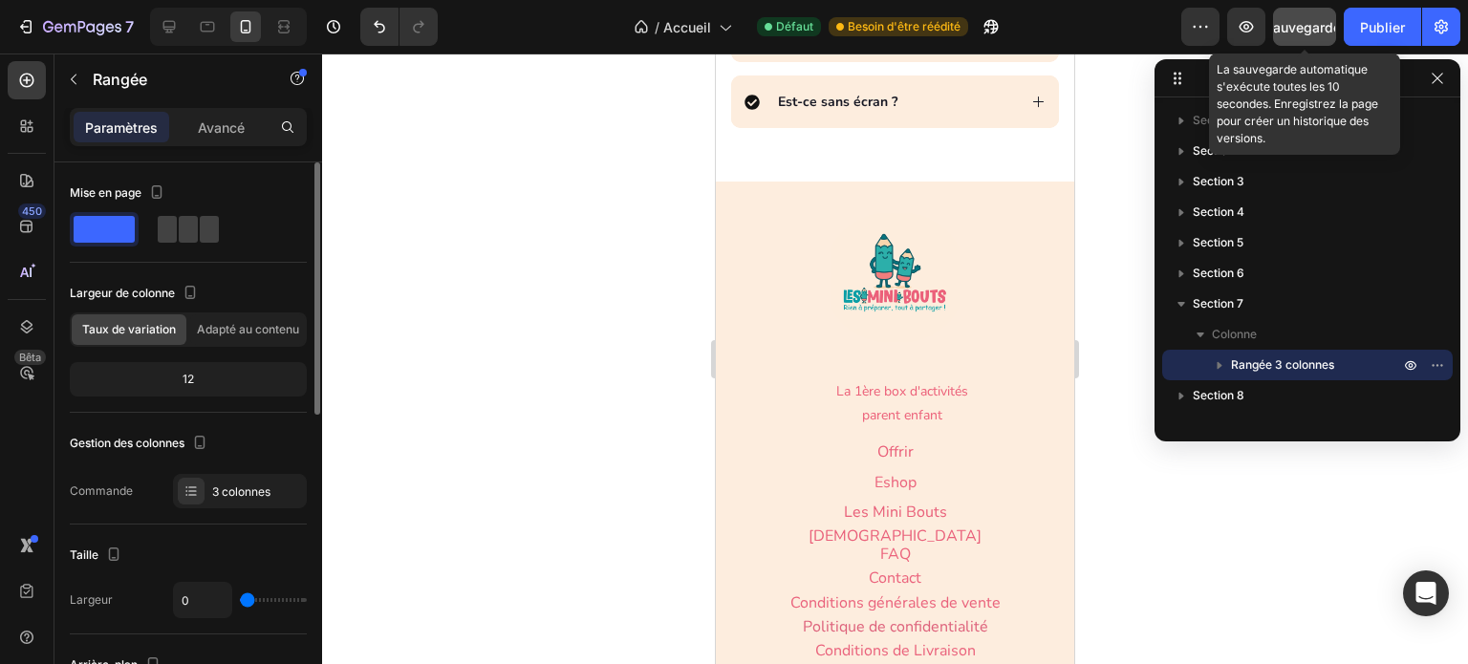
click at [1292, 29] on font "Sauvegarder" at bounding box center [1304, 27] width 81 height 16
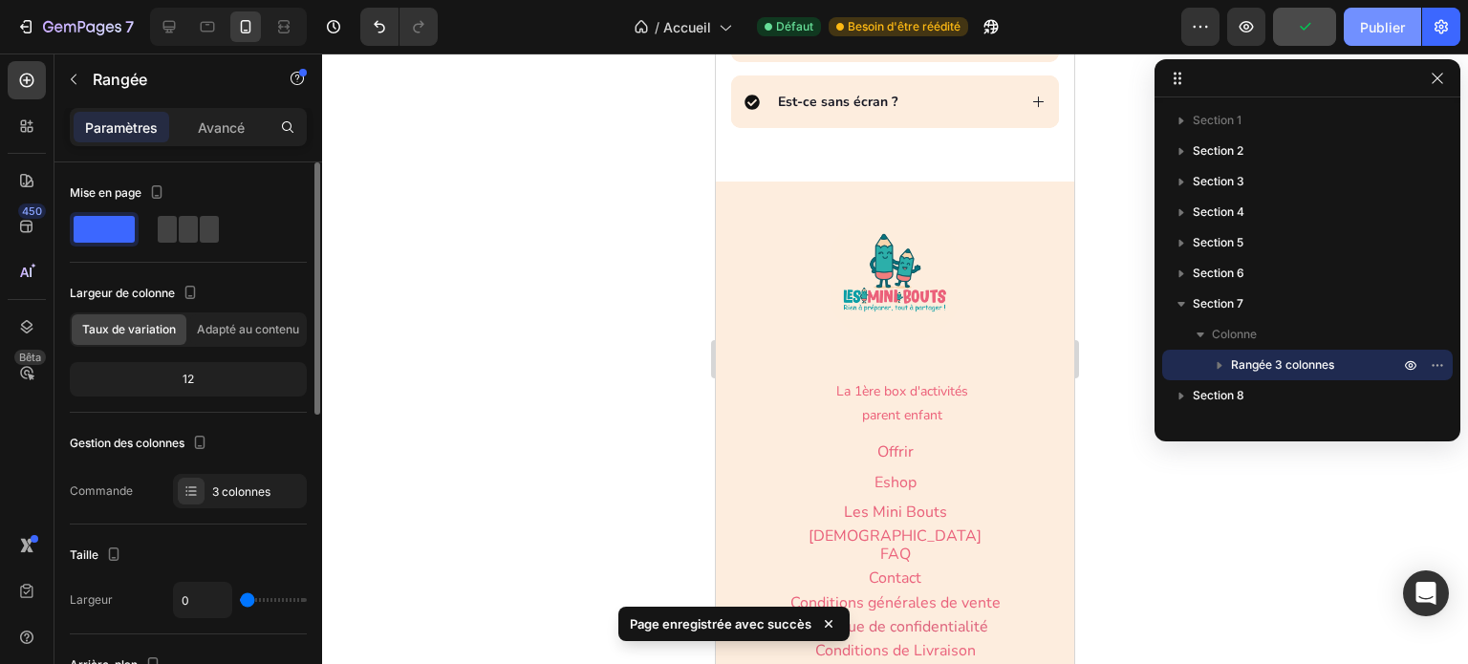
click at [1361, 32] on font "Publier" at bounding box center [1382, 27] width 45 height 16
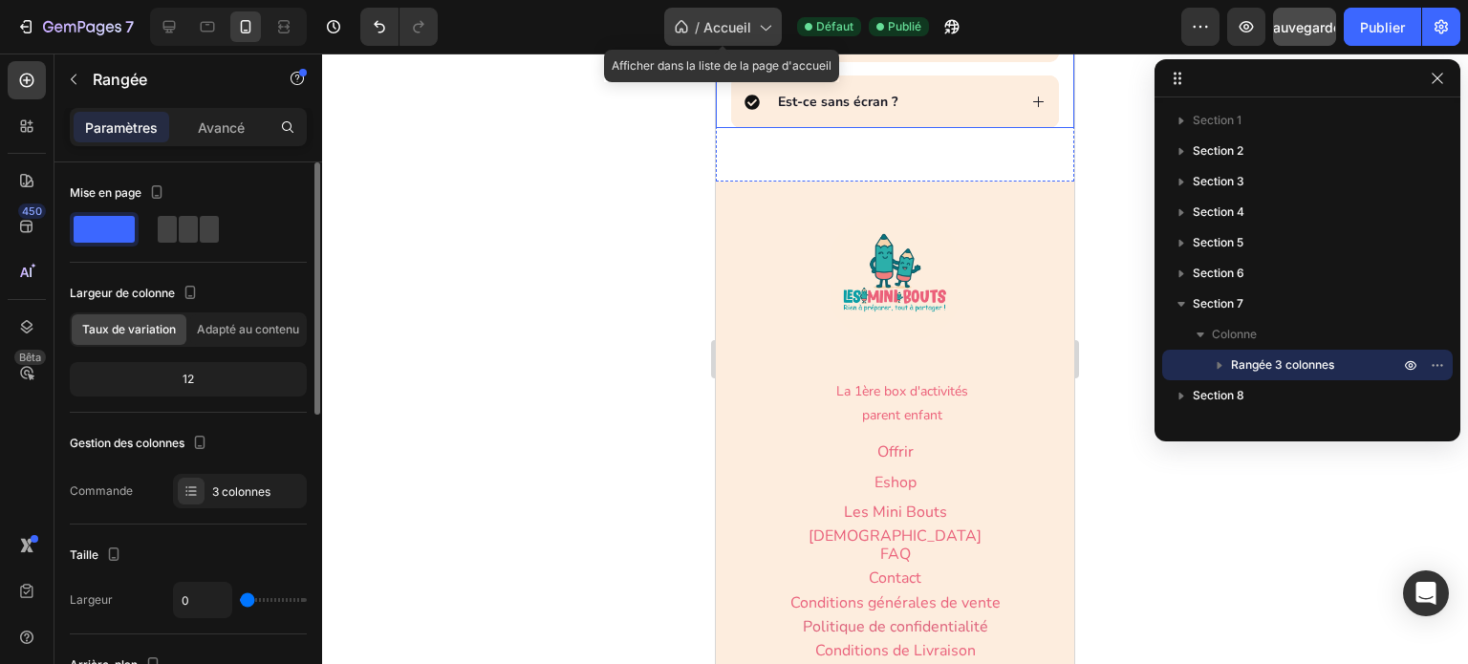
click at [725, 43] on div "/ Accueil" at bounding box center [723, 27] width 118 height 38
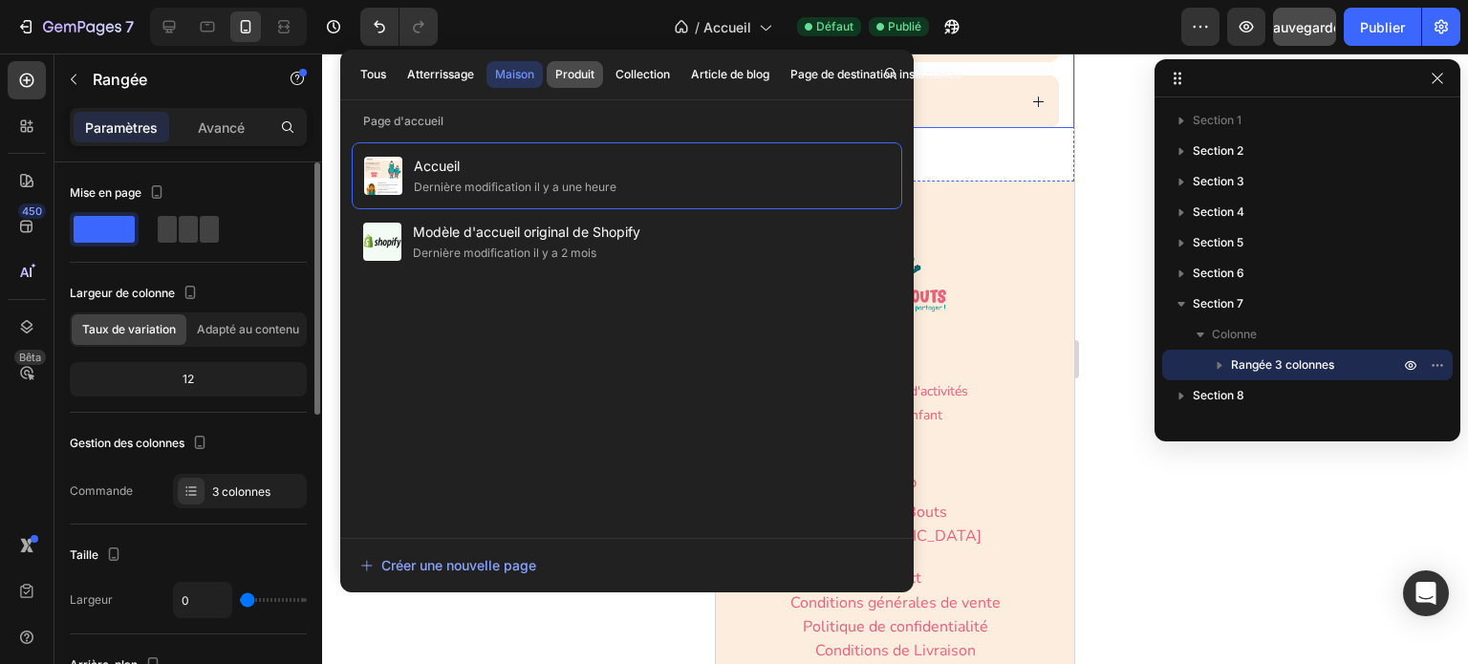
click at [571, 76] on font "Produit" at bounding box center [574, 74] width 39 height 14
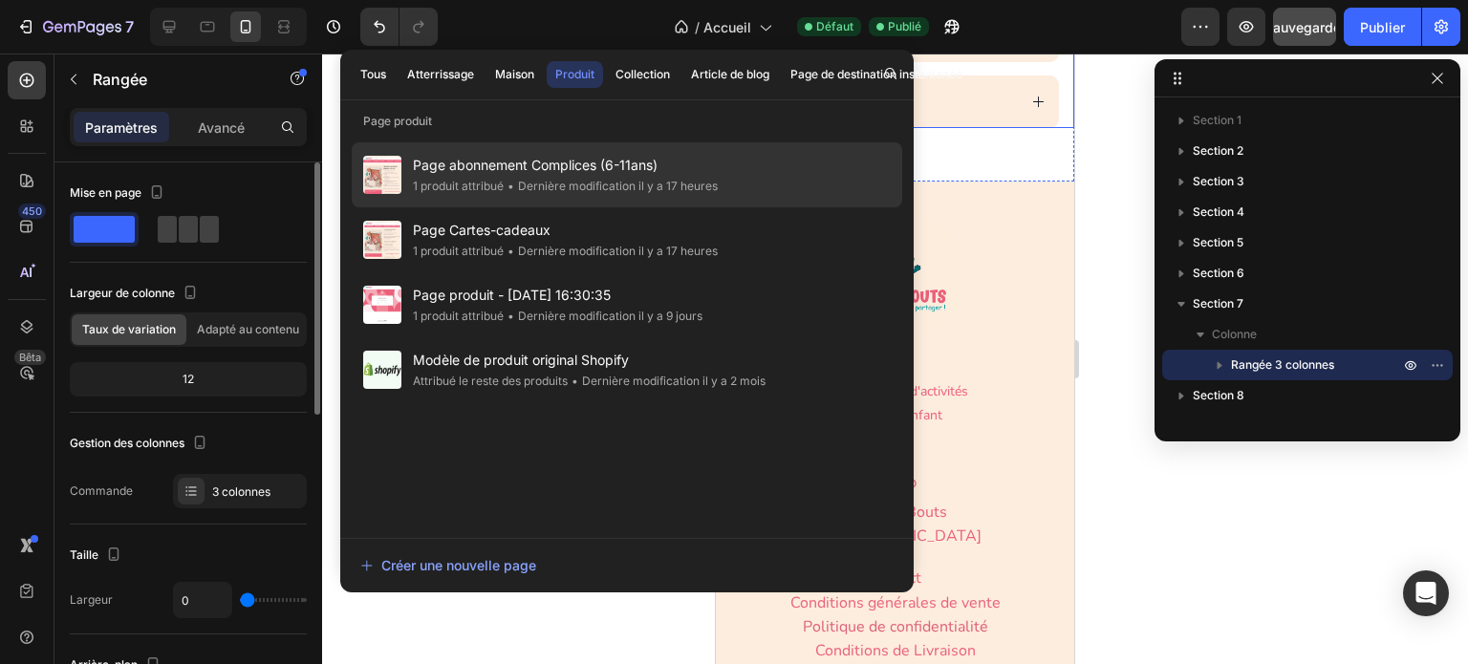
click at [528, 167] on font "Page abonnement Complices (6-11ans)" at bounding box center [535, 165] width 245 height 16
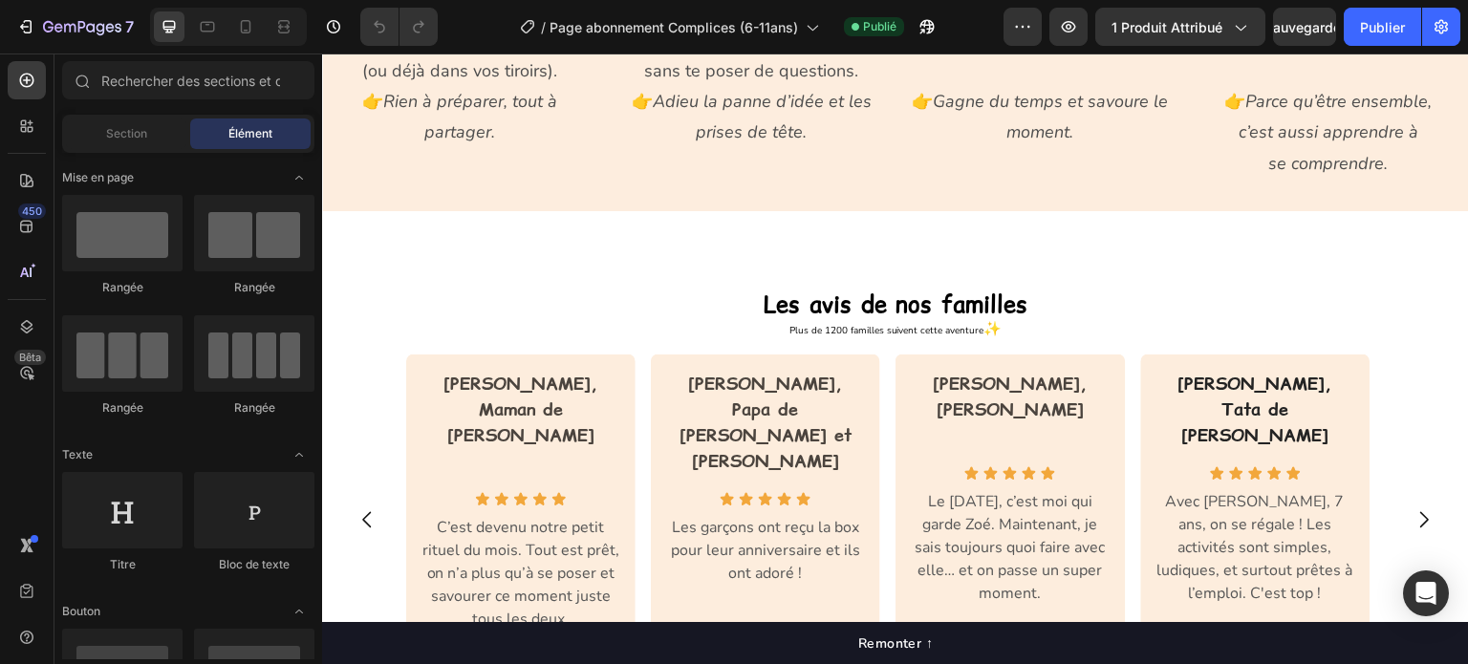
scroll to position [1433, 0]
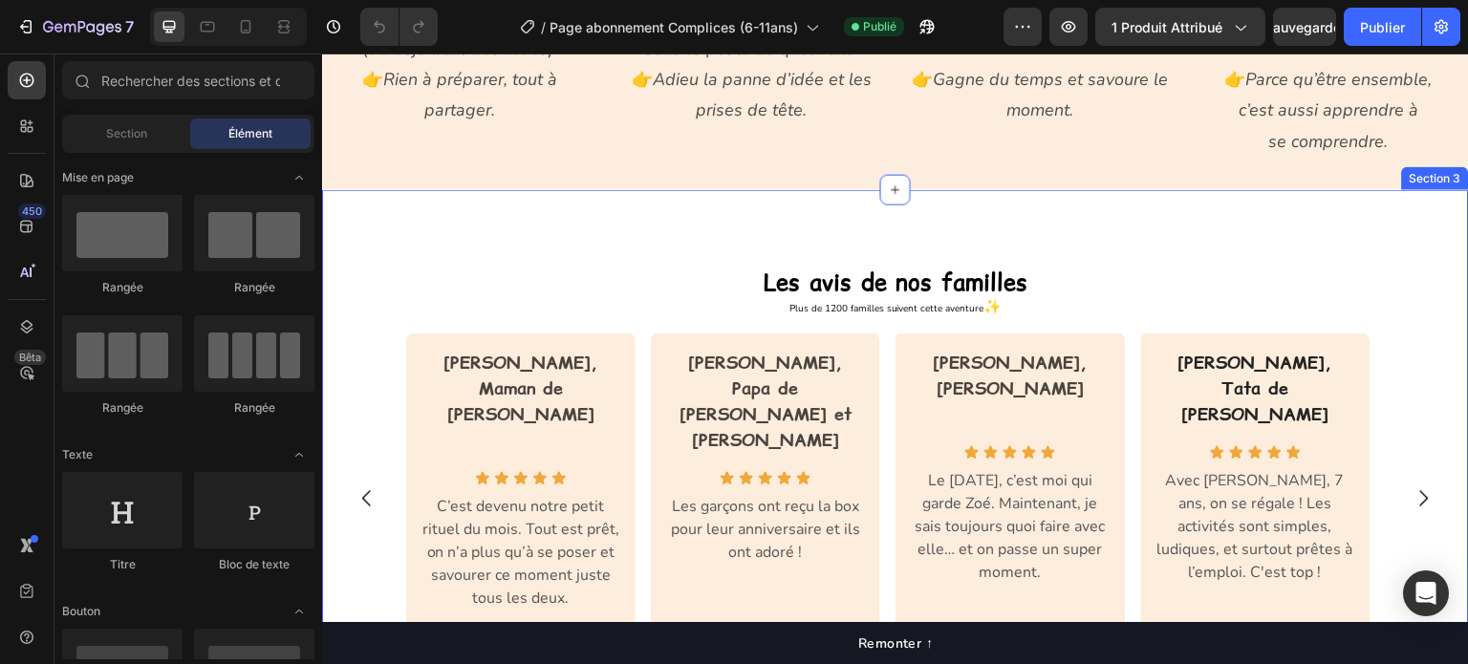
click at [609, 229] on div "Les avis de nos familles Heading Row Plus de 1200 familles suivent cette aventu…" at bounding box center [895, 516] width 1147 height 654
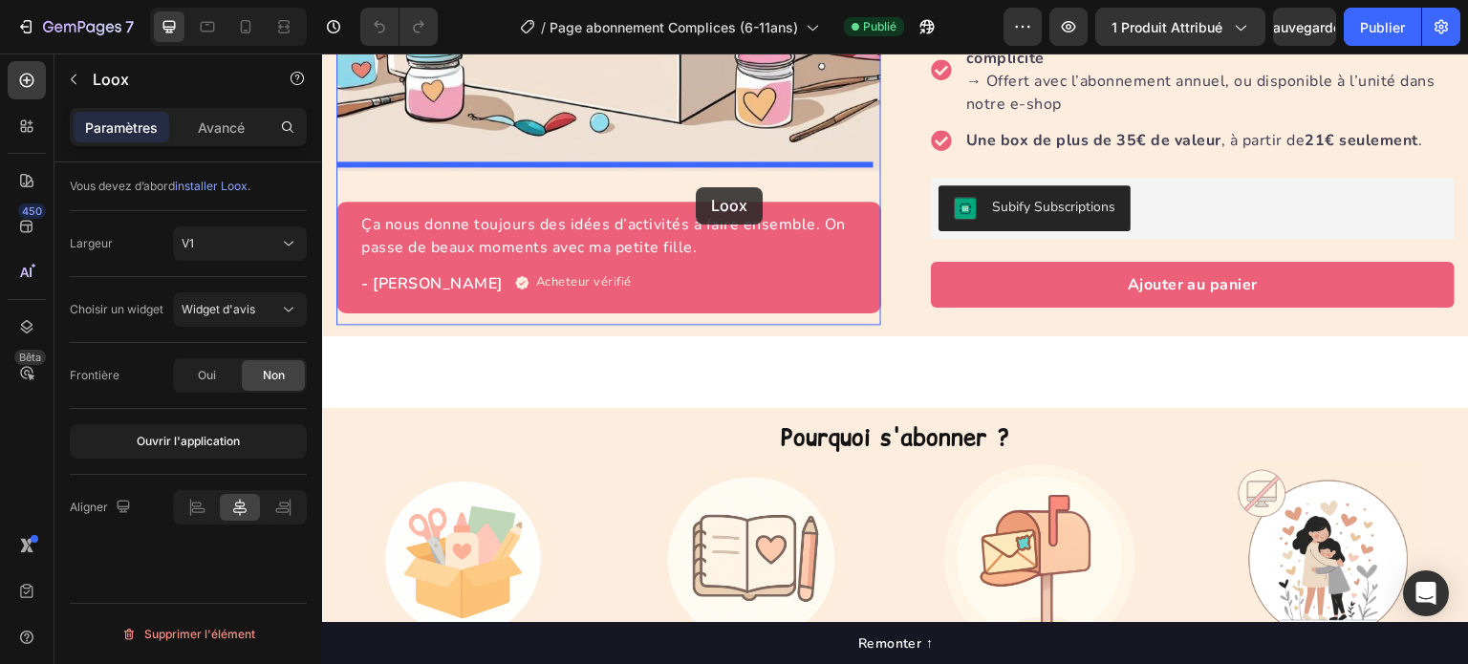
scroll to position [612, 0]
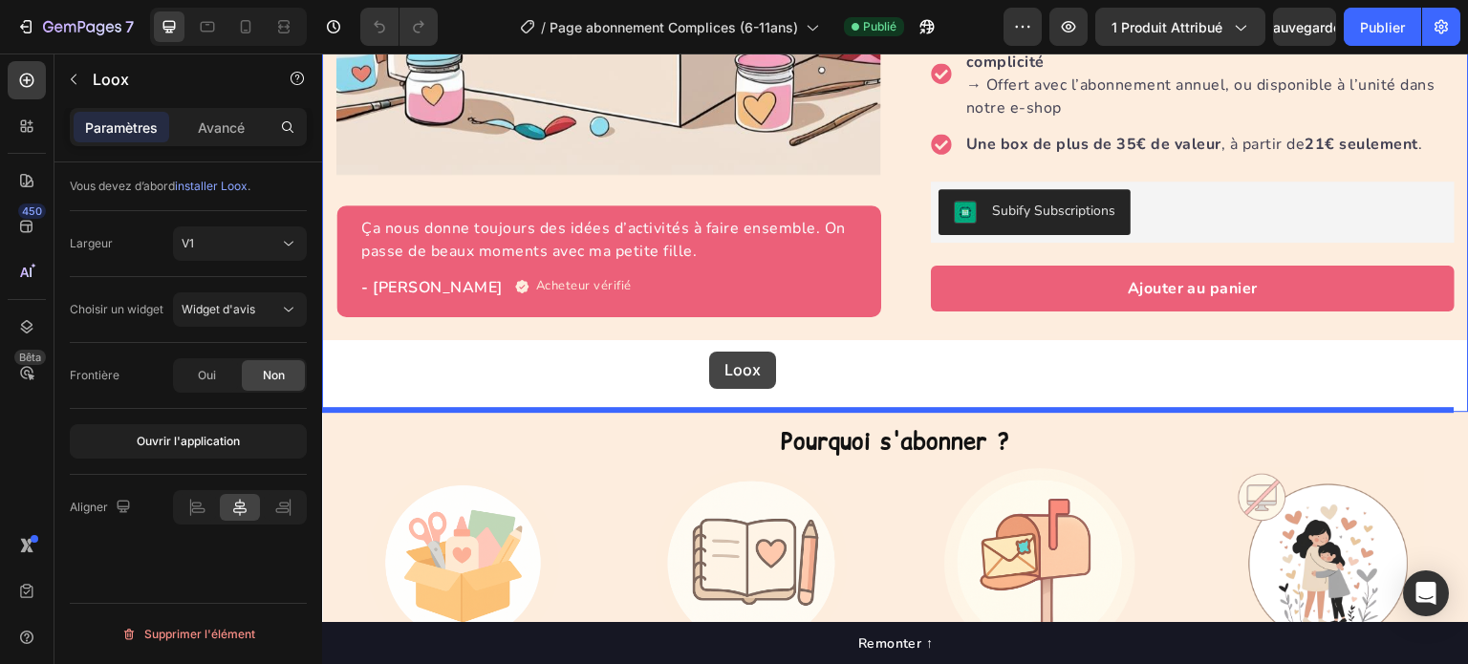
drag, startPoint x: 716, startPoint y: 209, endPoint x: 709, endPoint y: 352, distance: 142.5
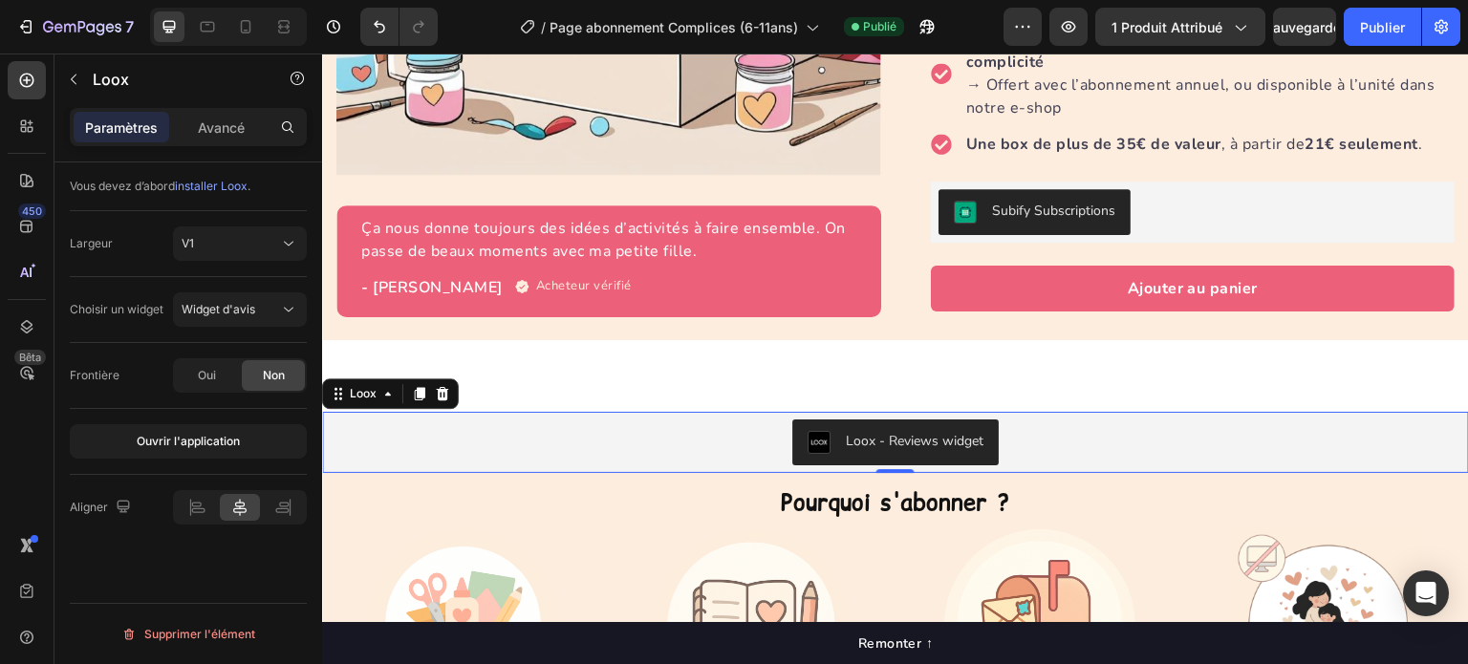
click at [398, 430] on div "Loox - Reviews widget" at bounding box center [895, 443] width 1131 height 46
click at [145, 558] on div "Vous devez d’abord installer Loox . Largeur V1 Choisir un widget Widget d'avis …" at bounding box center [188, 440] width 268 height 556
click at [214, 120] on font "Avancé" at bounding box center [221, 127] width 47 height 16
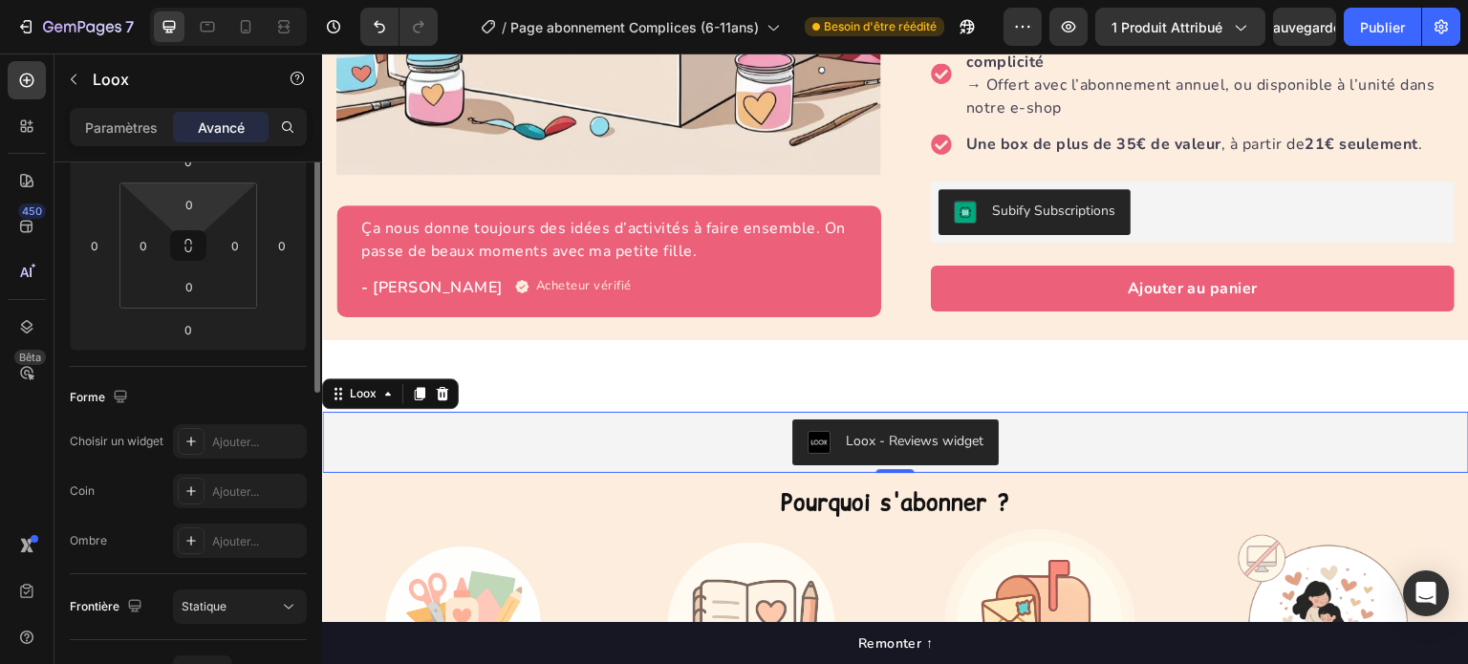
scroll to position [382, 0]
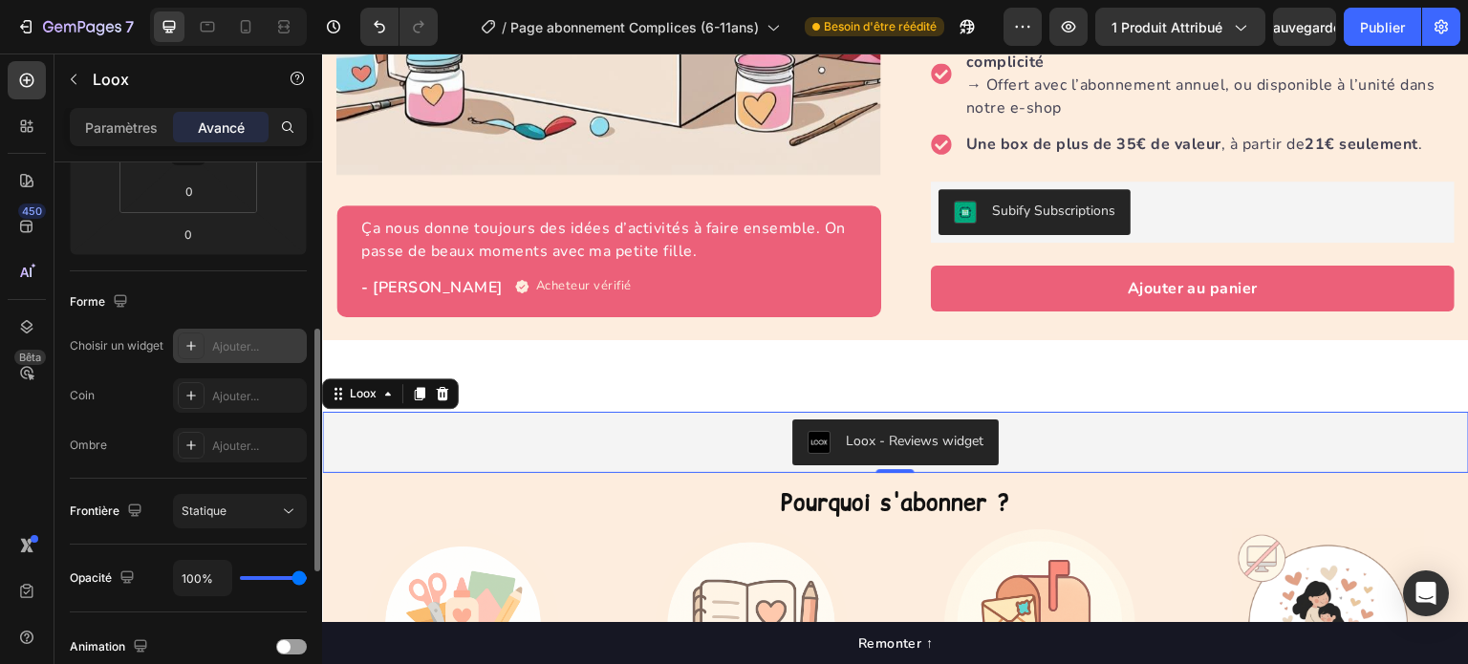
click at [189, 347] on icon at bounding box center [190, 345] width 15 height 15
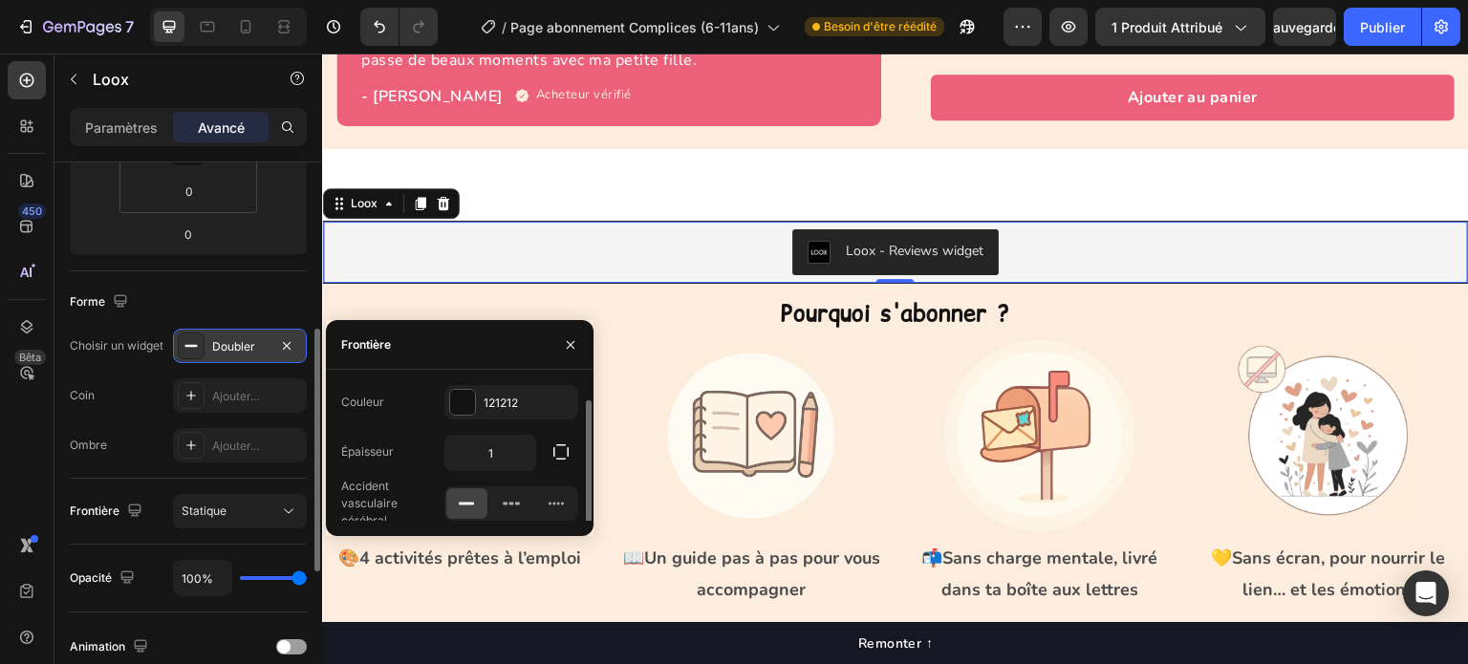
scroll to position [8, 0]
click at [570, 337] on icon "button" at bounding box center [570, 344] width 15 height 15
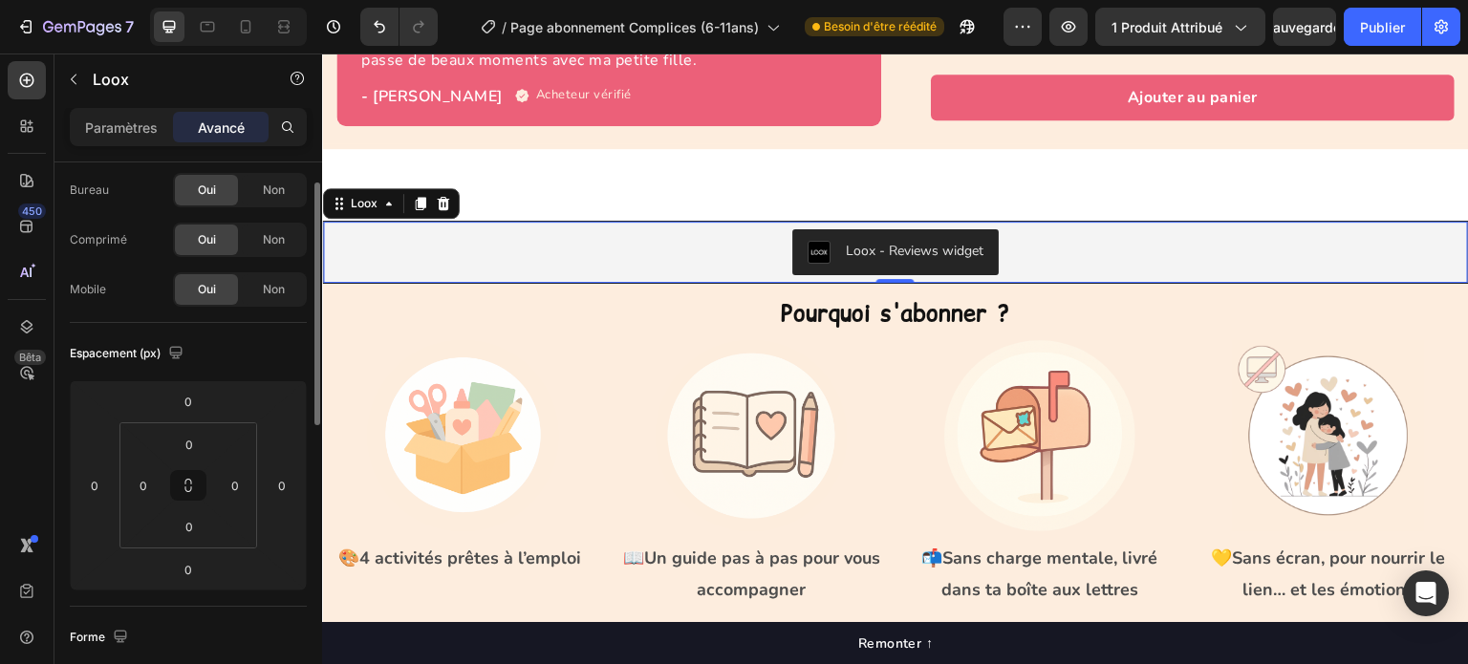
scroll to position [0, 0]
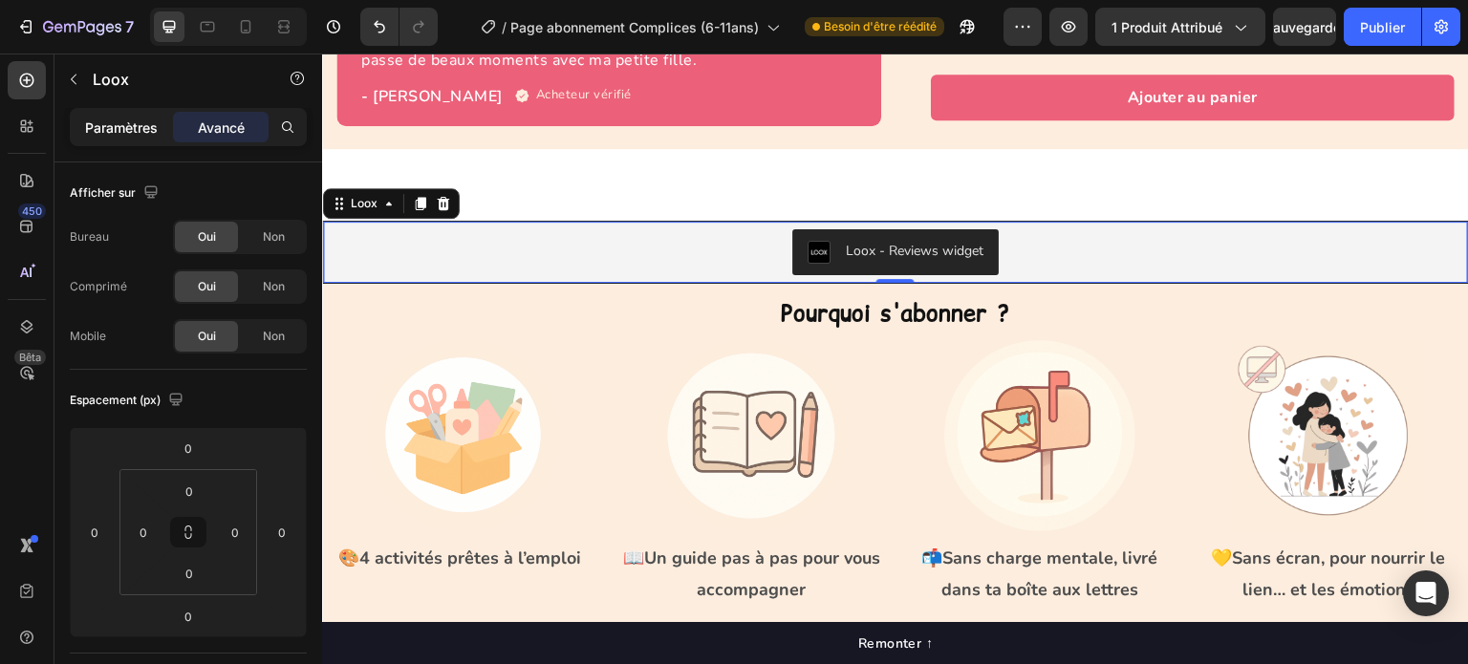
click at [133, 127] on font "Paramètres" at bounding box center [121, 127] width 73 height 16
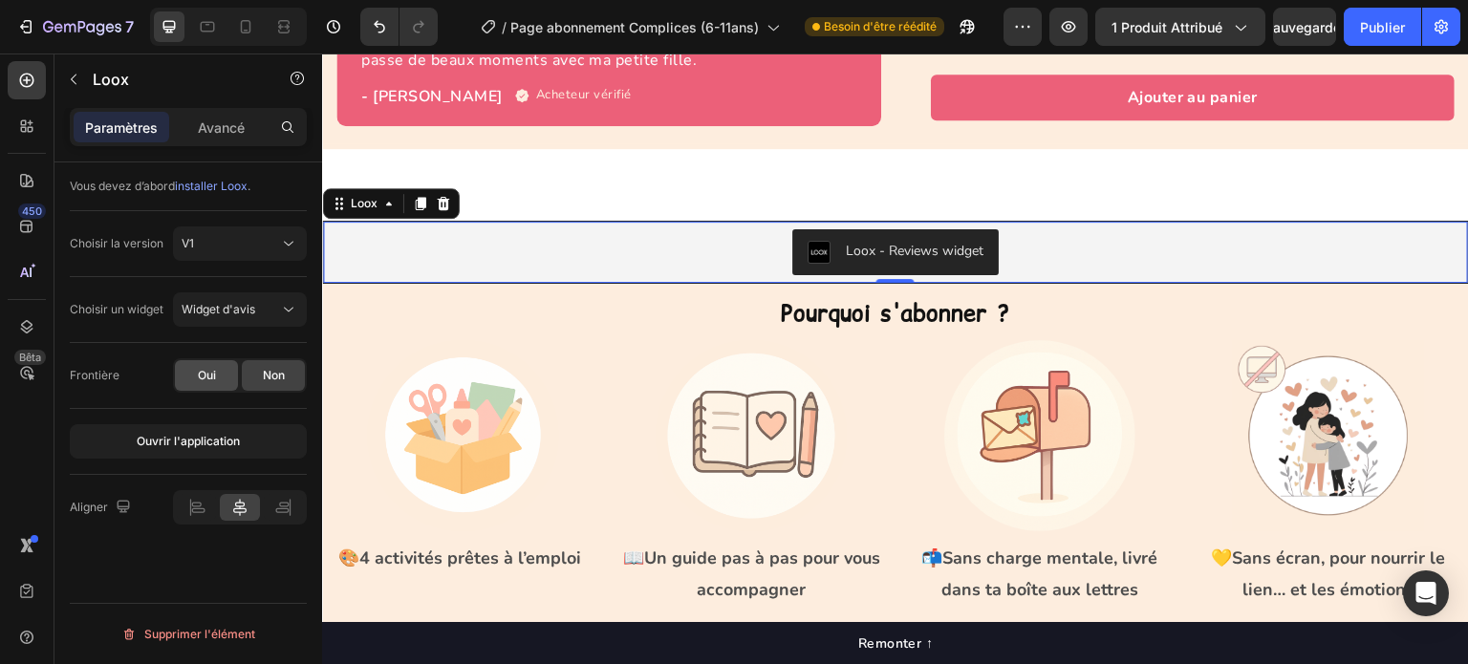
click at [199, 364] on div "Oui" at bounding box center [206, 375] width 63 height 31
click at [254, 377] on div "Non" at bounding box center [273, 375] width 63 height 31
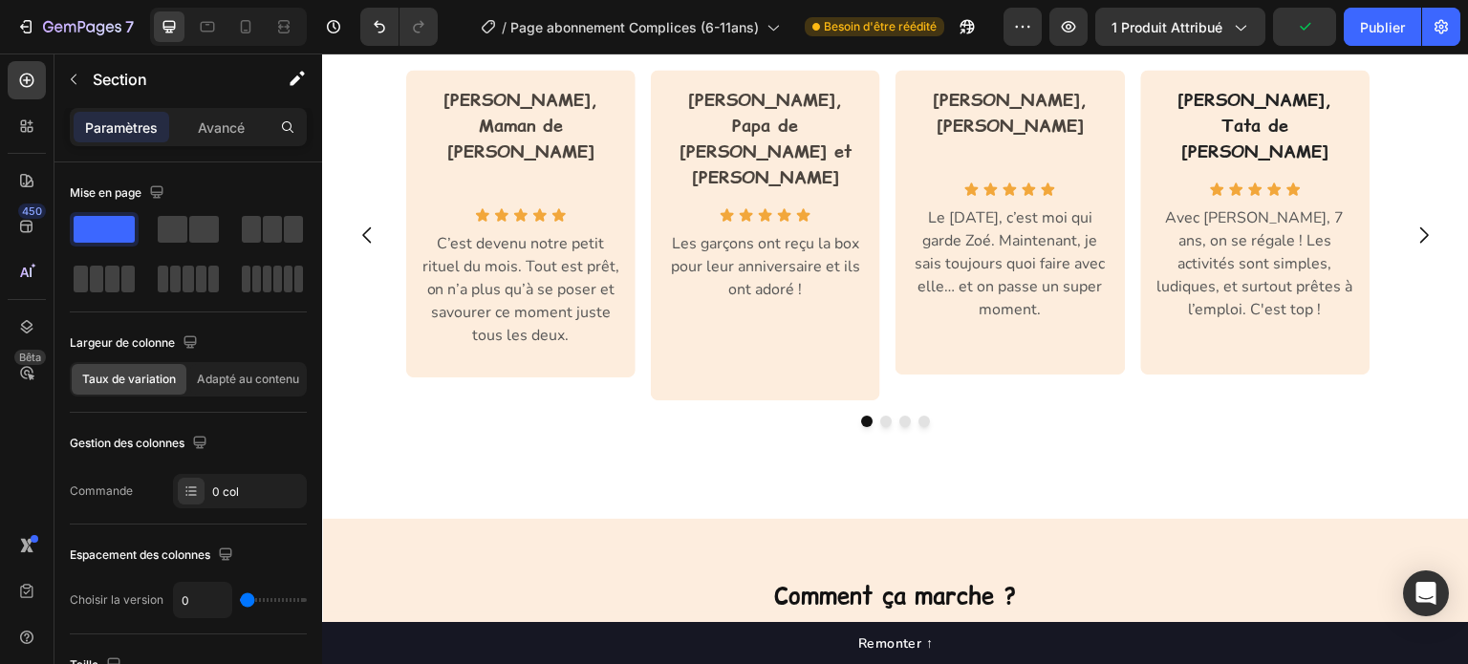
scroll to position [1758, 0]
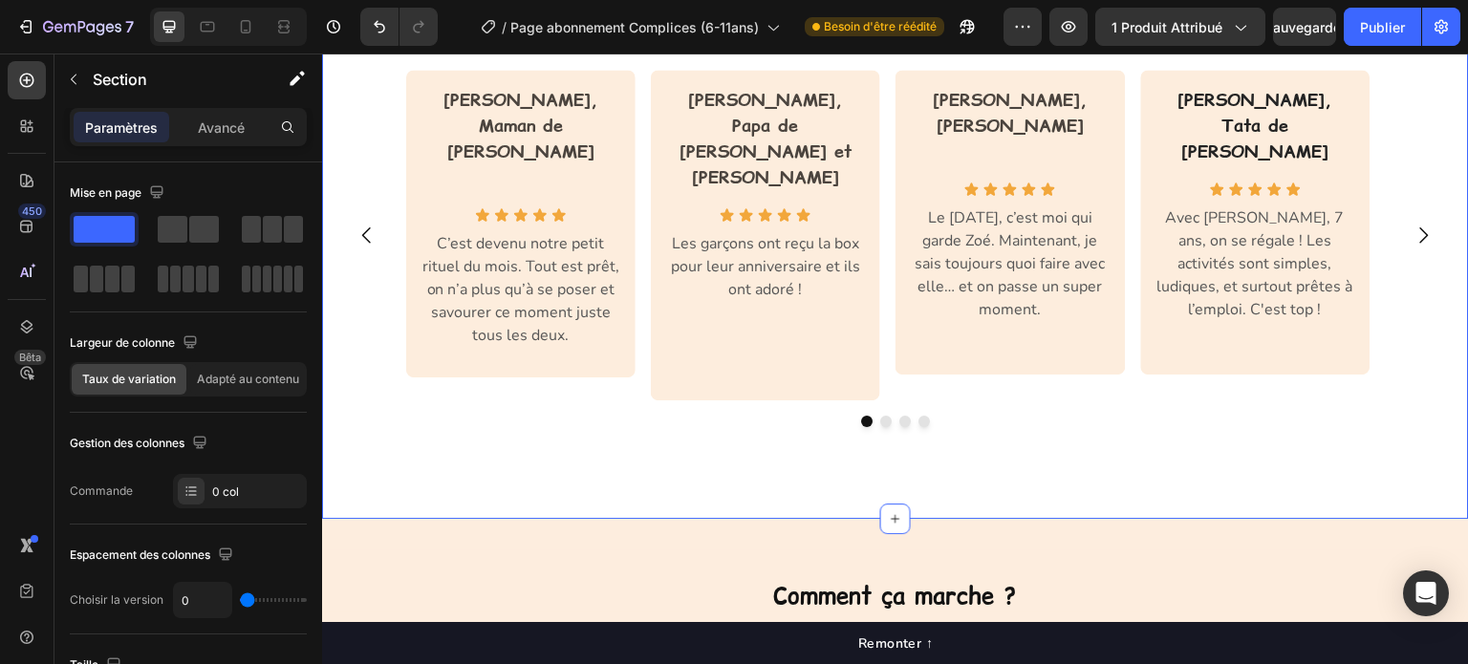
click at [561, 409] on div "Les avis de nos familles Heading Row Plus de 1200 familles suivent cette aventu…" at bounding box center [895, 222] width 1147 height 593
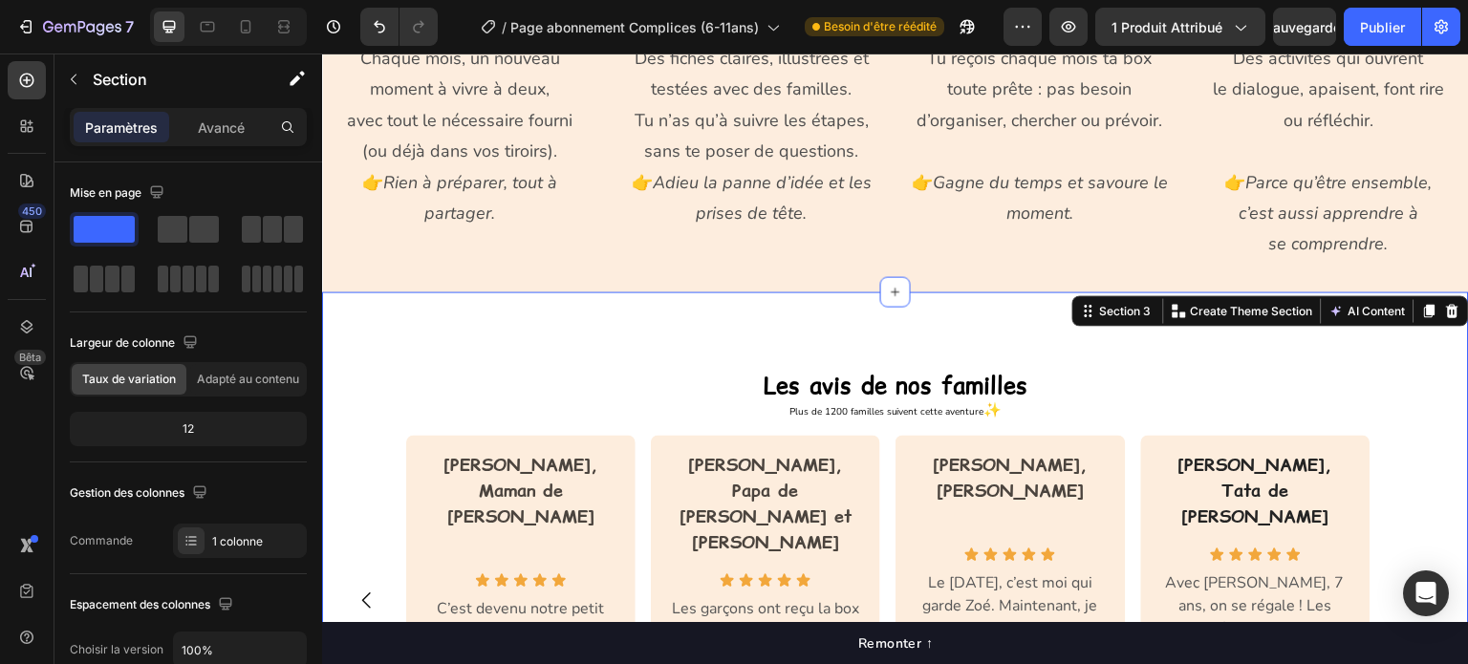
scroll to position [1376, 0]
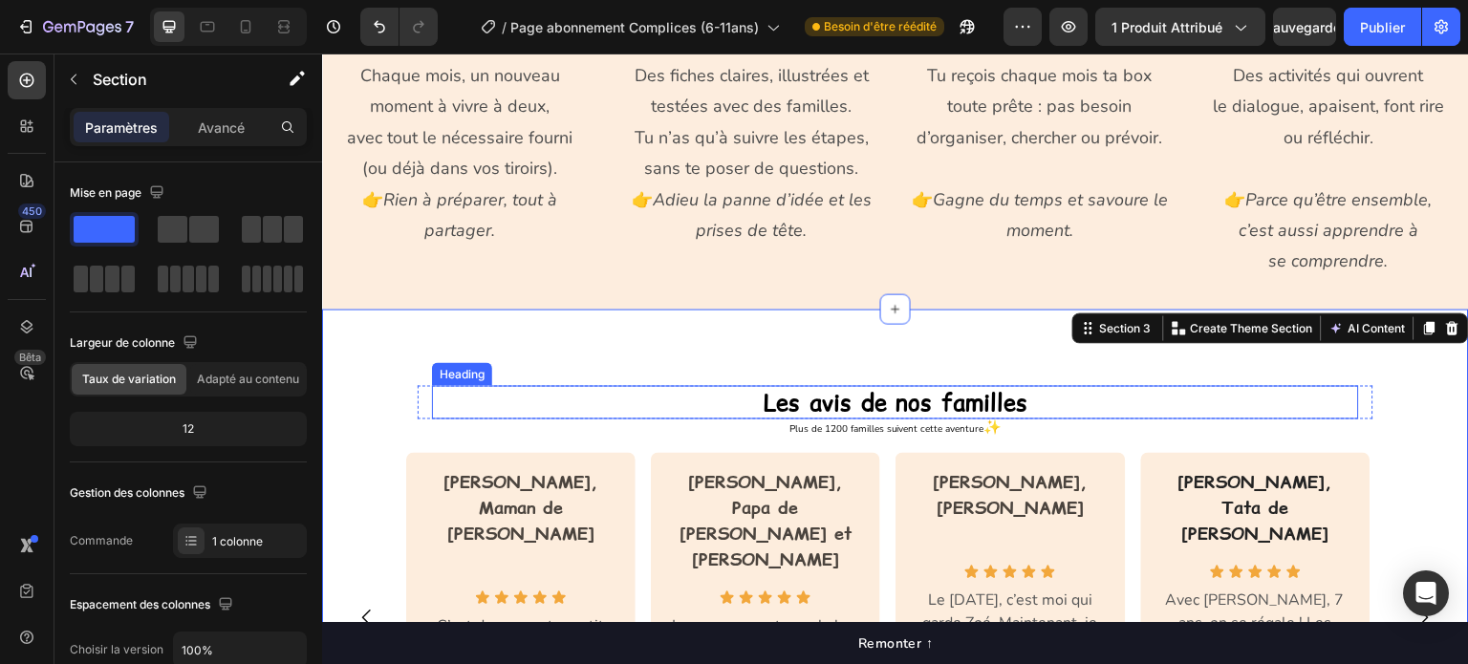
click at [729, 398] on h2 "Les avis de nos familles" at bounding box center [895, 402] width 927 height 33
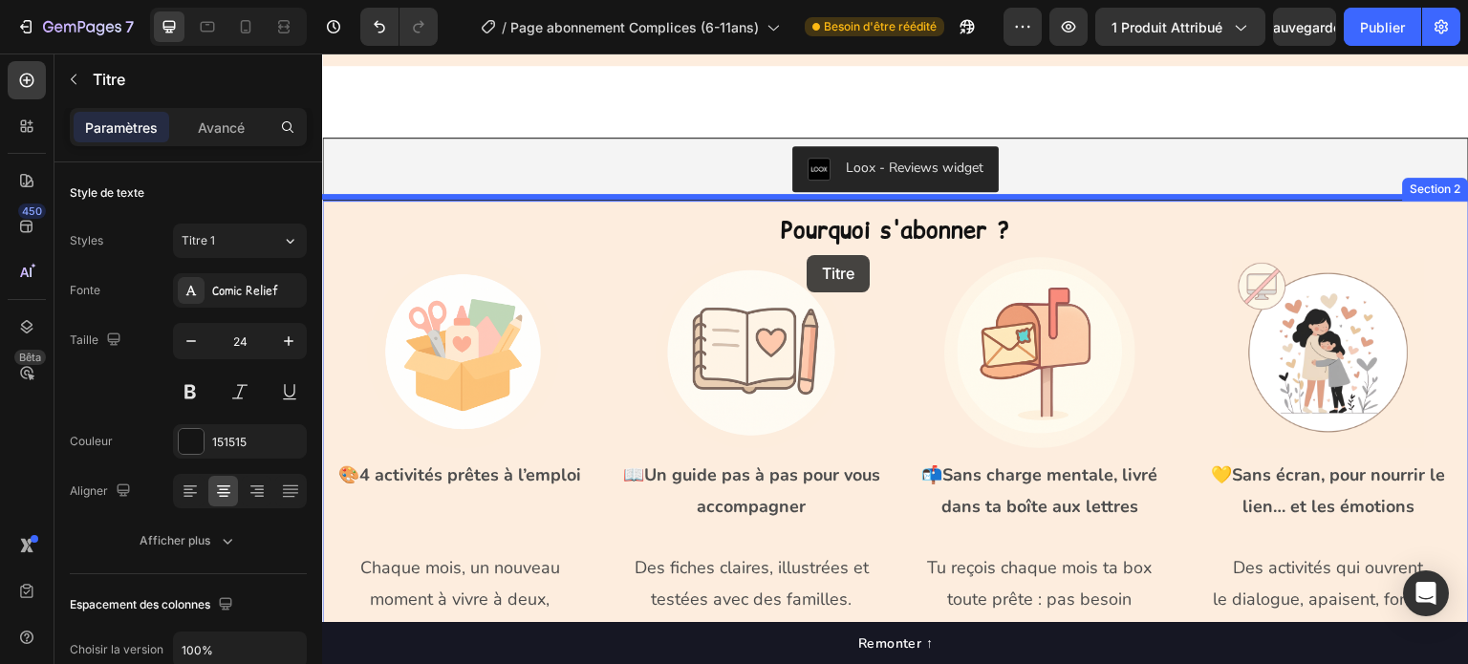
scroll to position [845, 0]
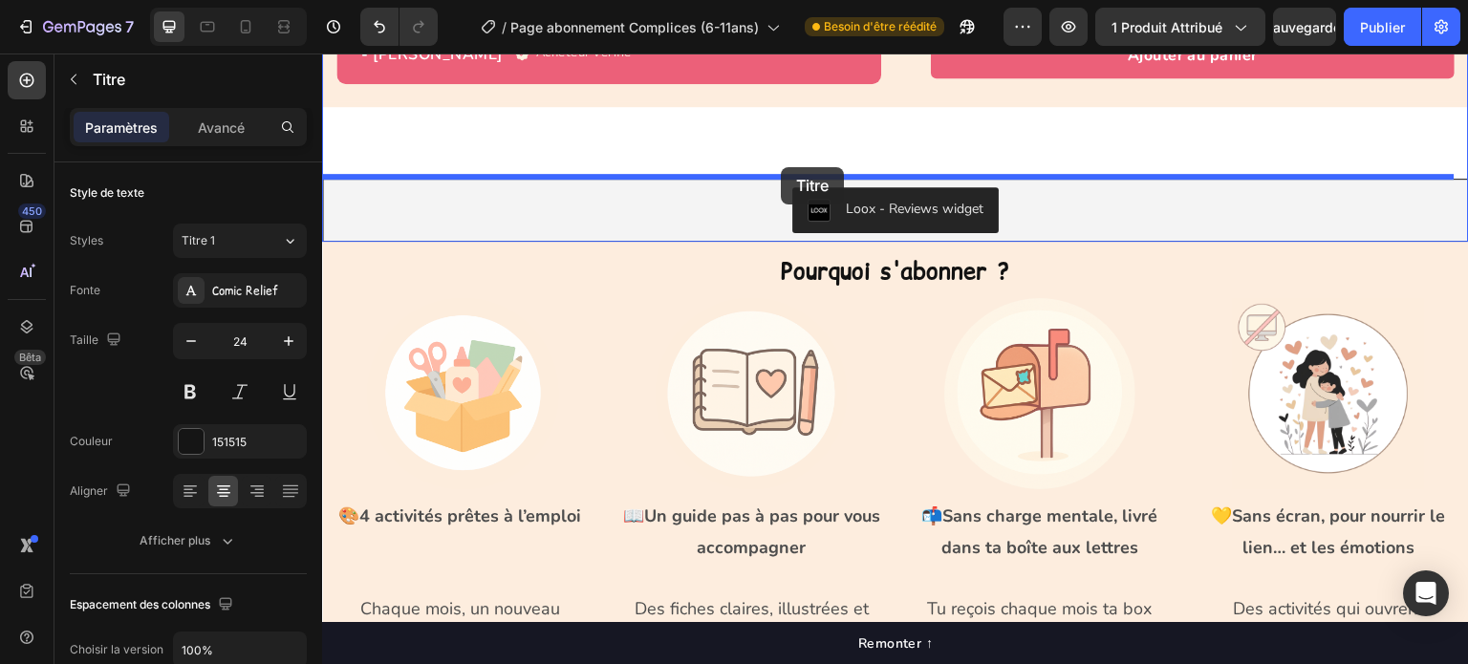
drag, startPoint x: 729, startPoint y: 398, endPoint x: 781, endPoint y: 167, distance: 236.0
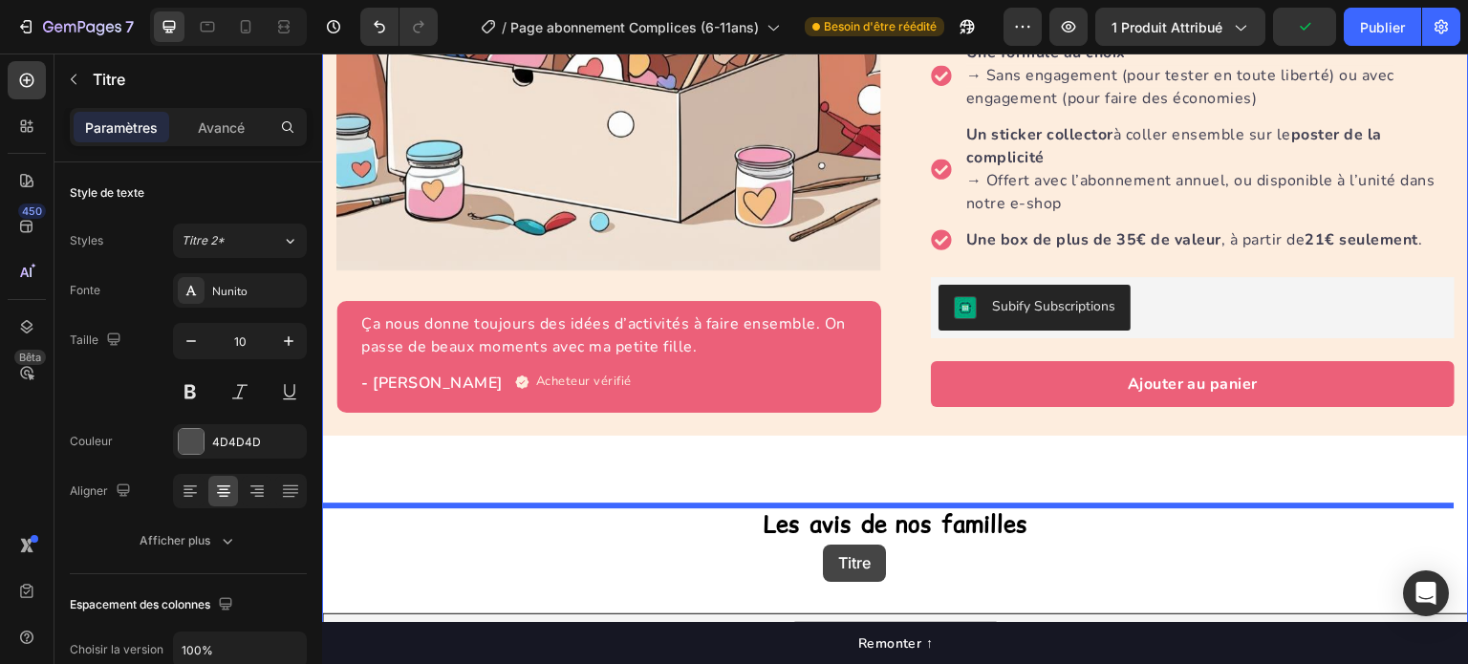
scroll to position [520, 0]
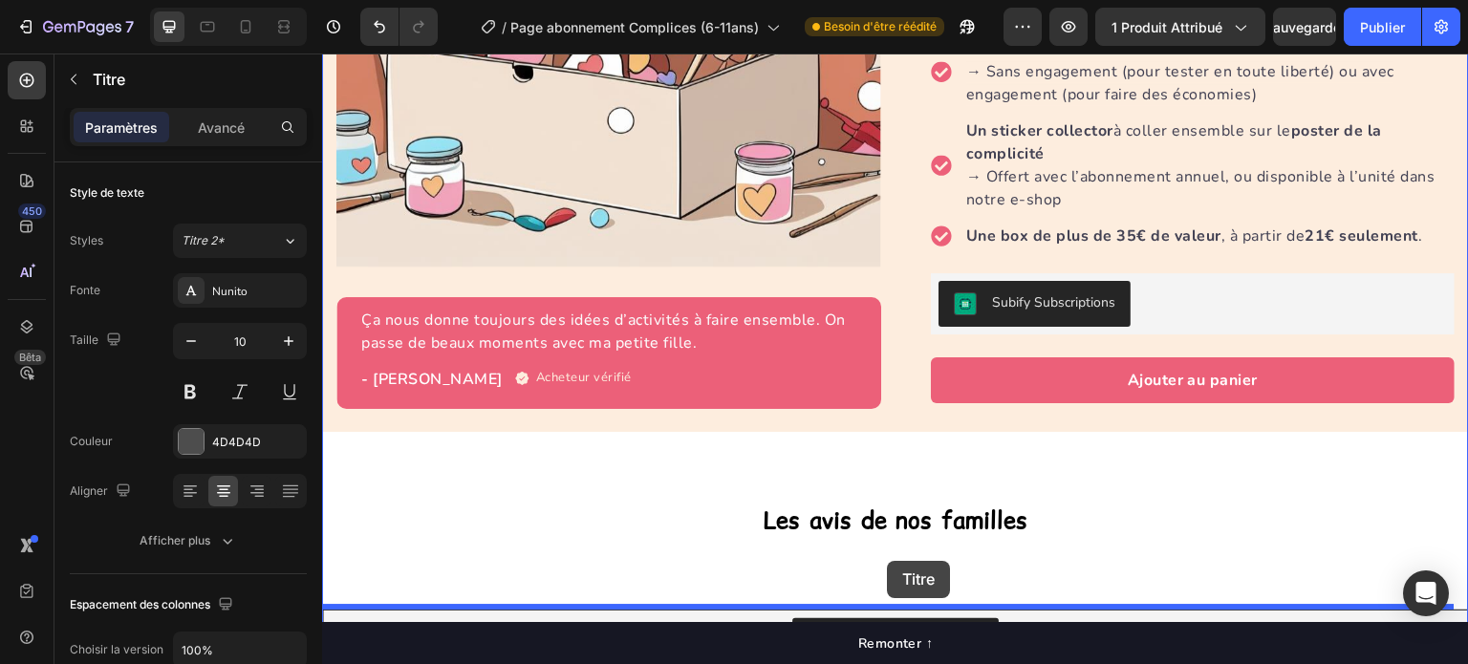
drag, startPoint x: 806, startPoint y: 420, endPoint x: 887, endPoint y: 561, distance: 162.3
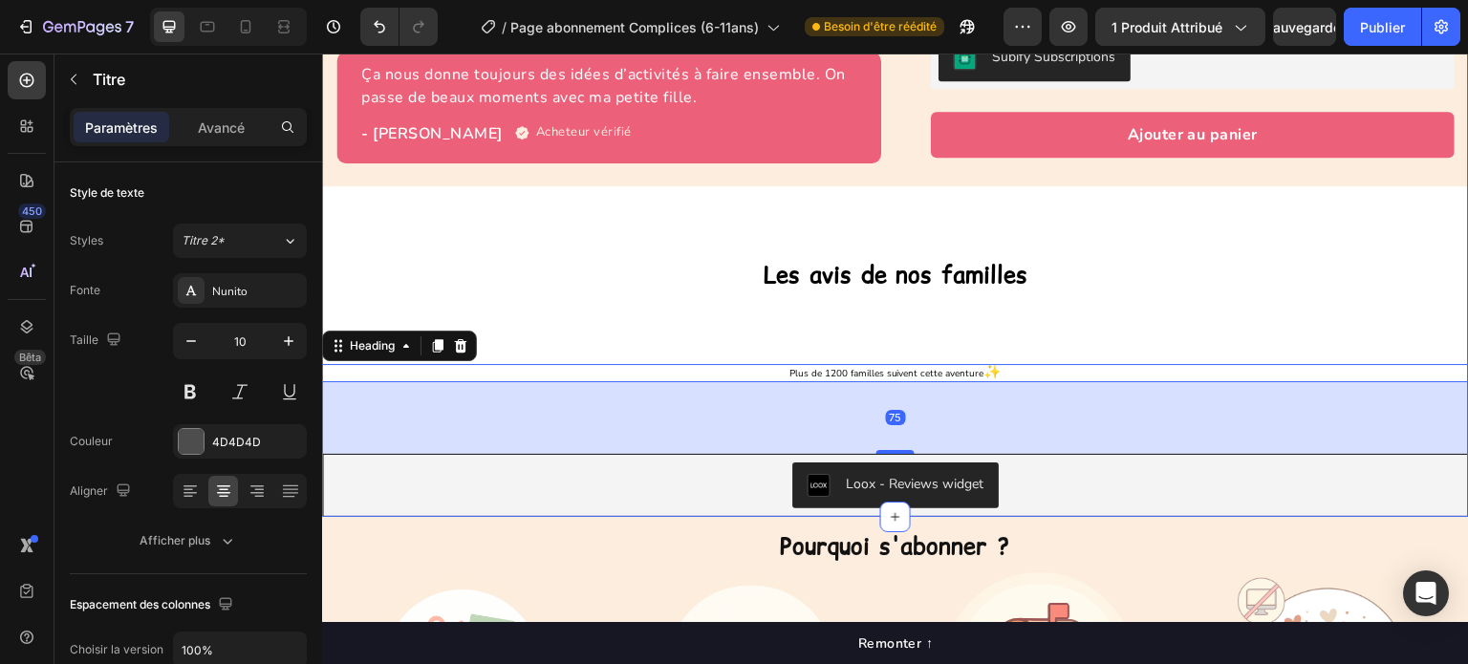
scroll to position [807, 0]
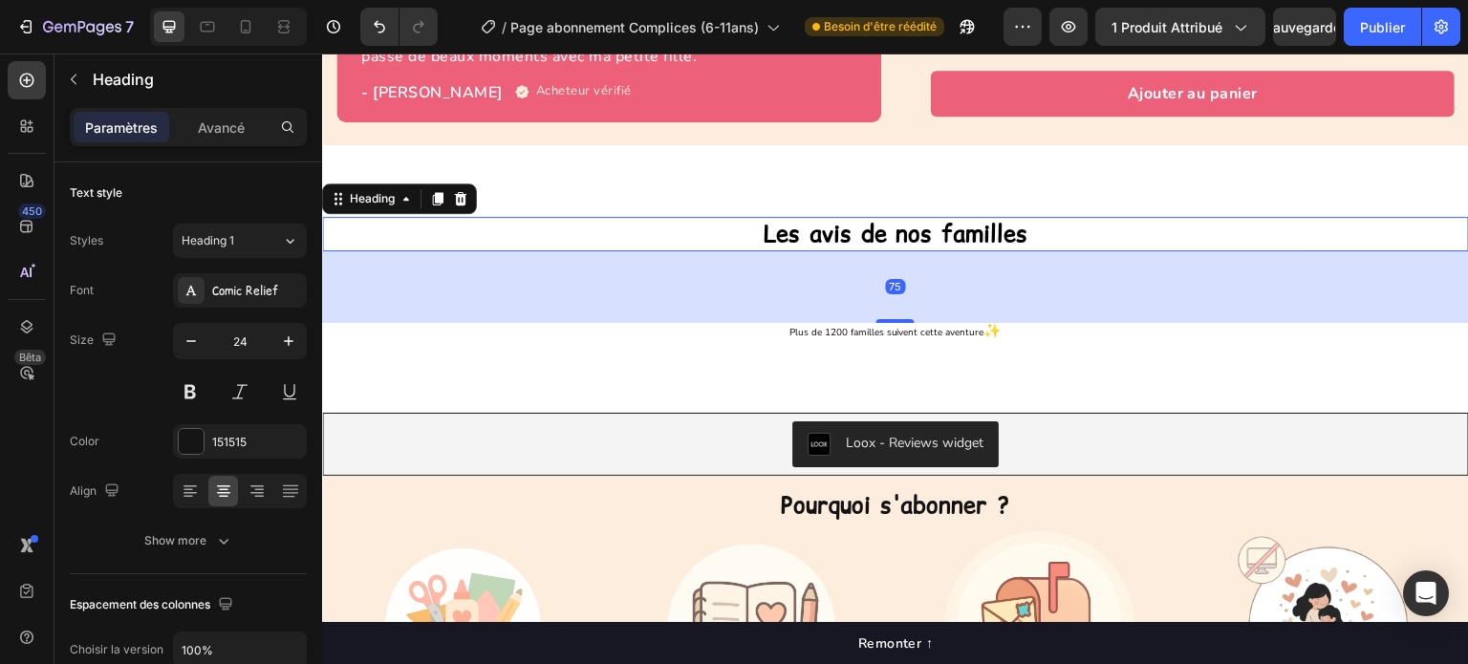
click at [836, 244] on strong "Les avis de nos familles" at bounding box center [896, 234] width 265 height 32
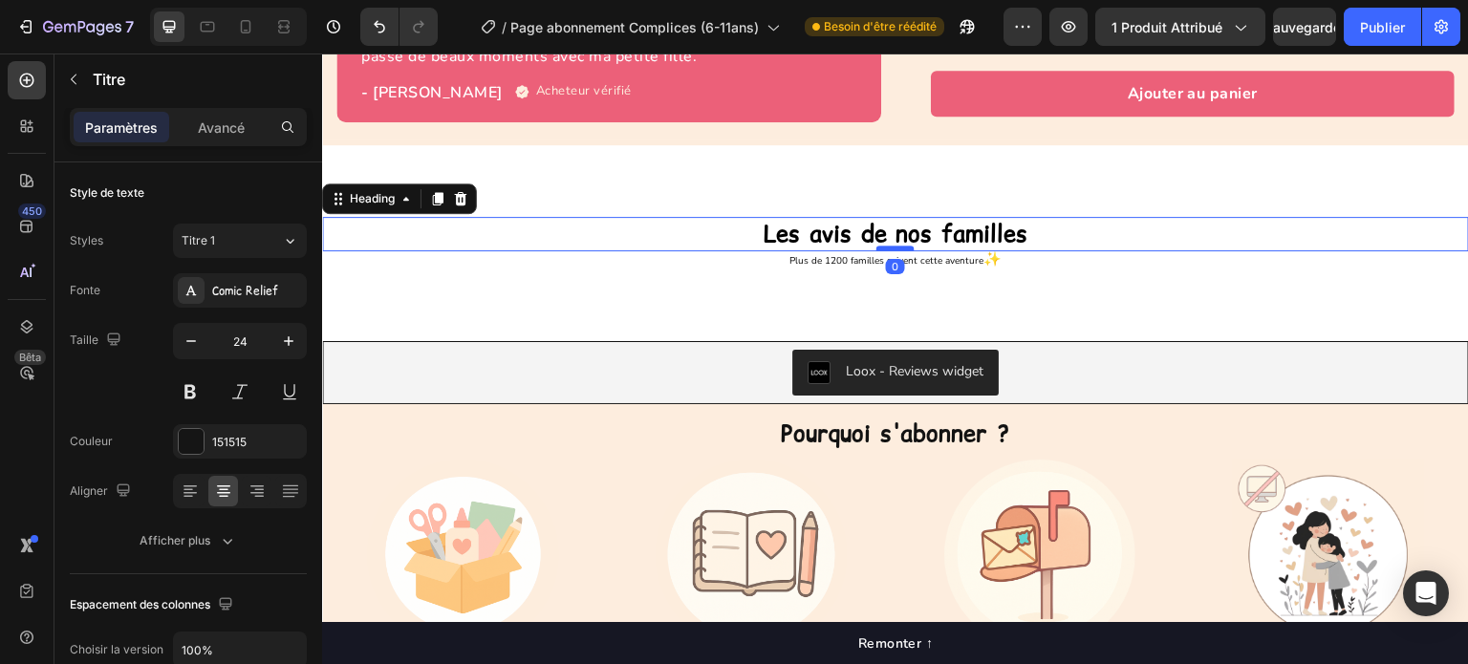
drag, startPoint x: 885, startPoint y: 315, endPoint x: 874, endPoint y: 243, distance: 73.4
click at [876, 246] on div at bounding box center [895, 249] width 38 height 6
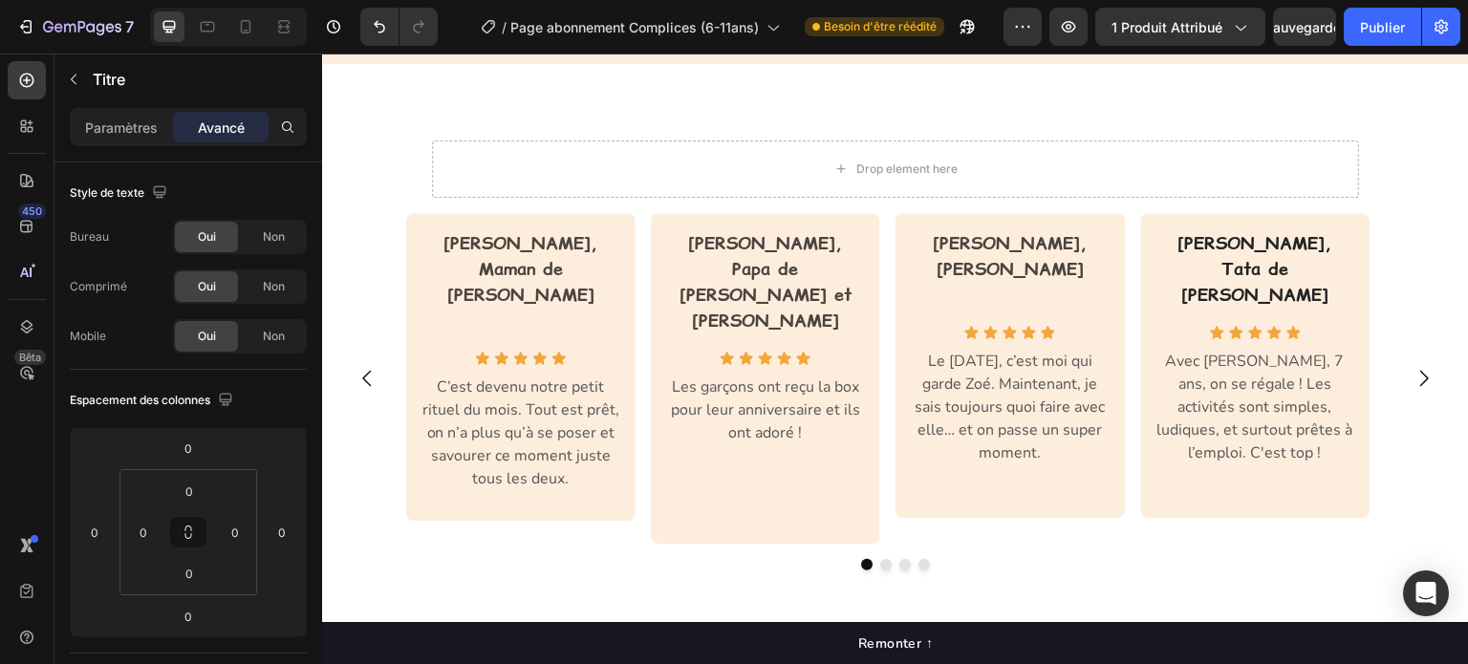
scroll to position [1762, 0]
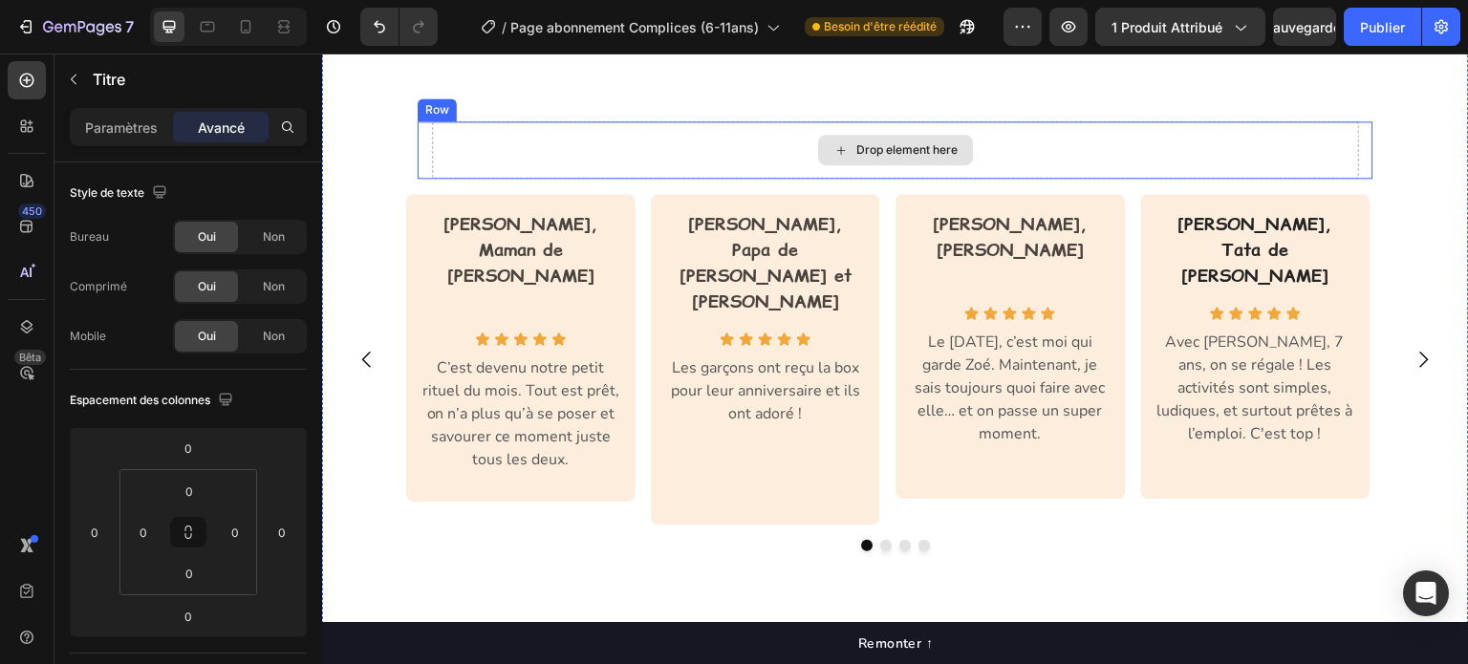
click at [763, 148] on div "Drop element here" at bounding box center [895, 149] width 927 height 57
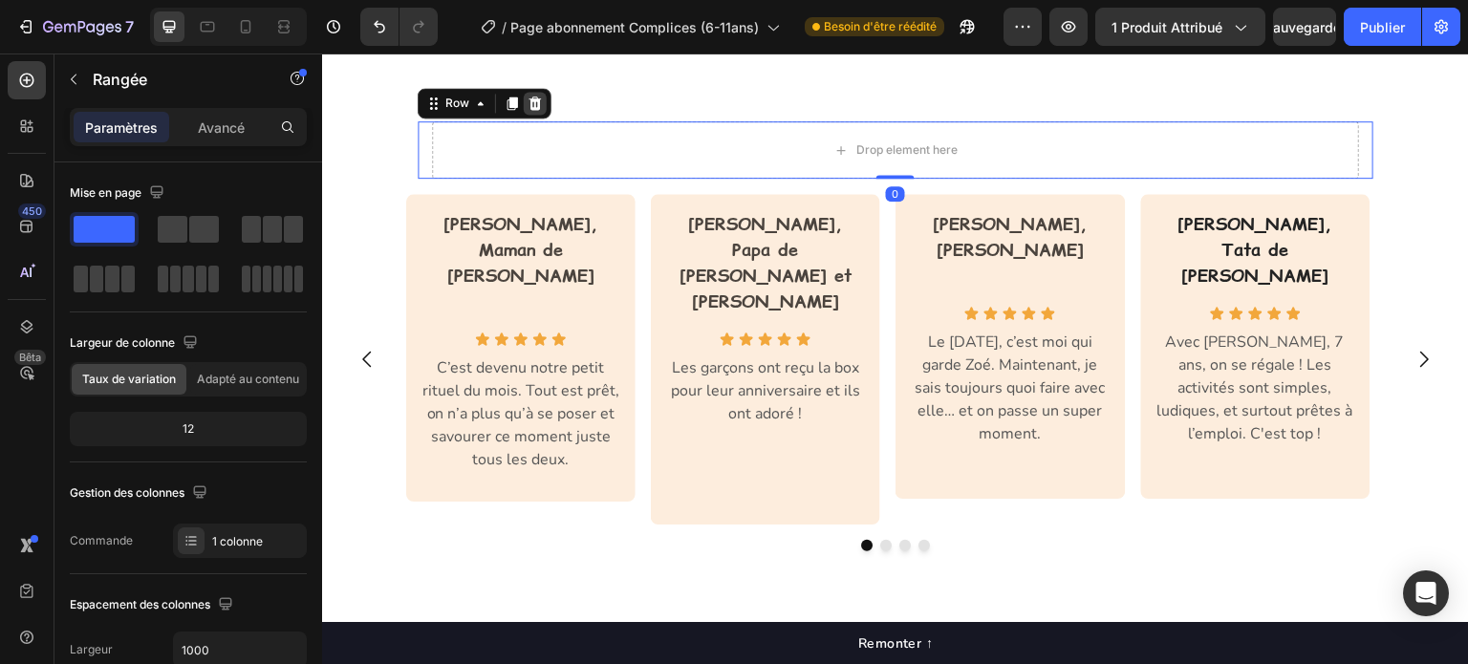
click at [529, 108] on icon at bounding box center [535, 103] width 12 height 13
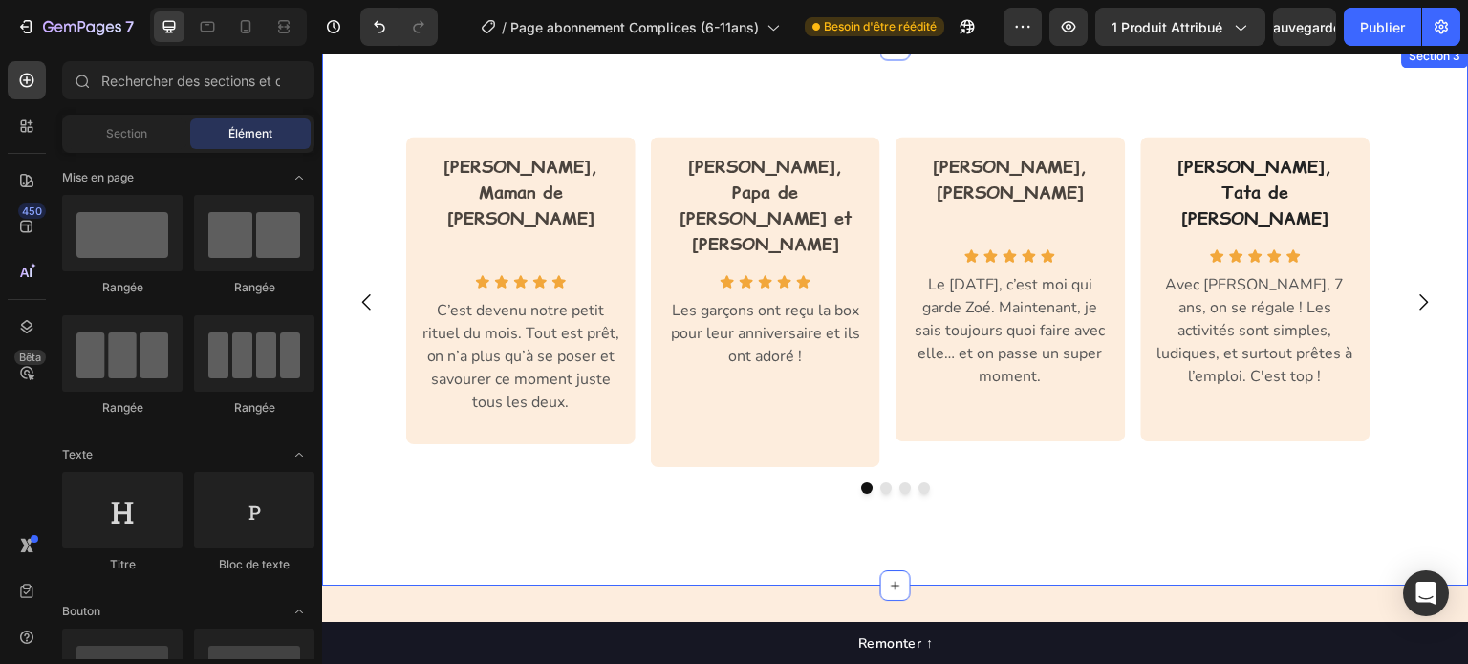
click at [529, 459] on div "[PERSON_NAME], Maman de [PERSON_NAME] Text block Row Icon Icon Icon Icon Icon I…" at bounding box center [895, 315] width 1147 height 541
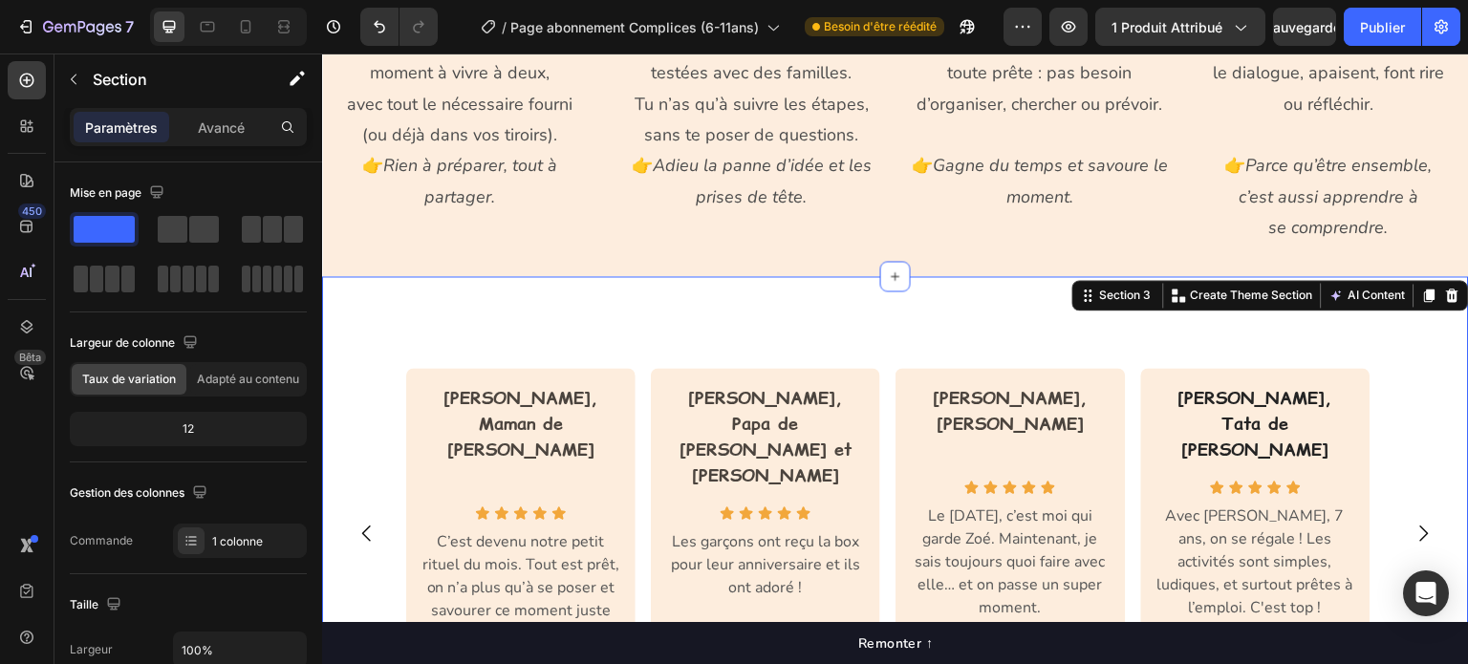
scroll to position [1476, 0]
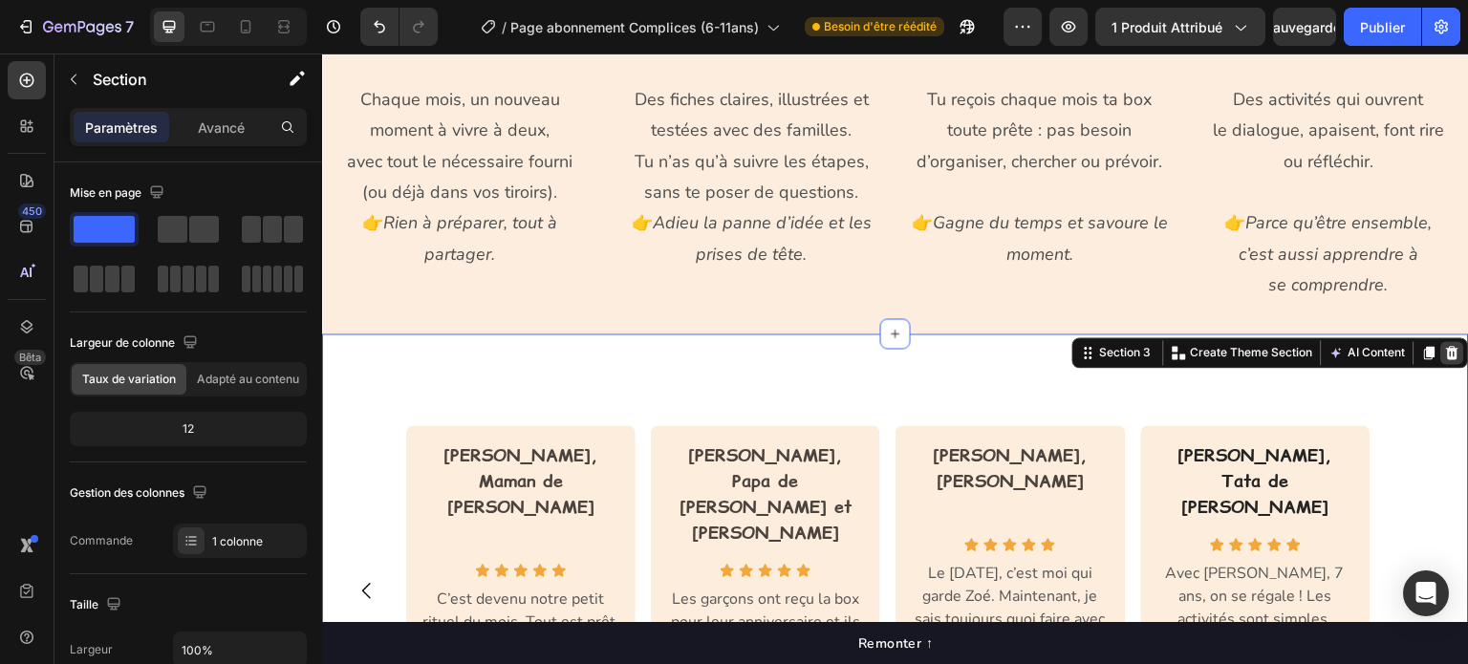
click at [1445, 352] on icon at bounding box center [1452, 352] width 15 height 15
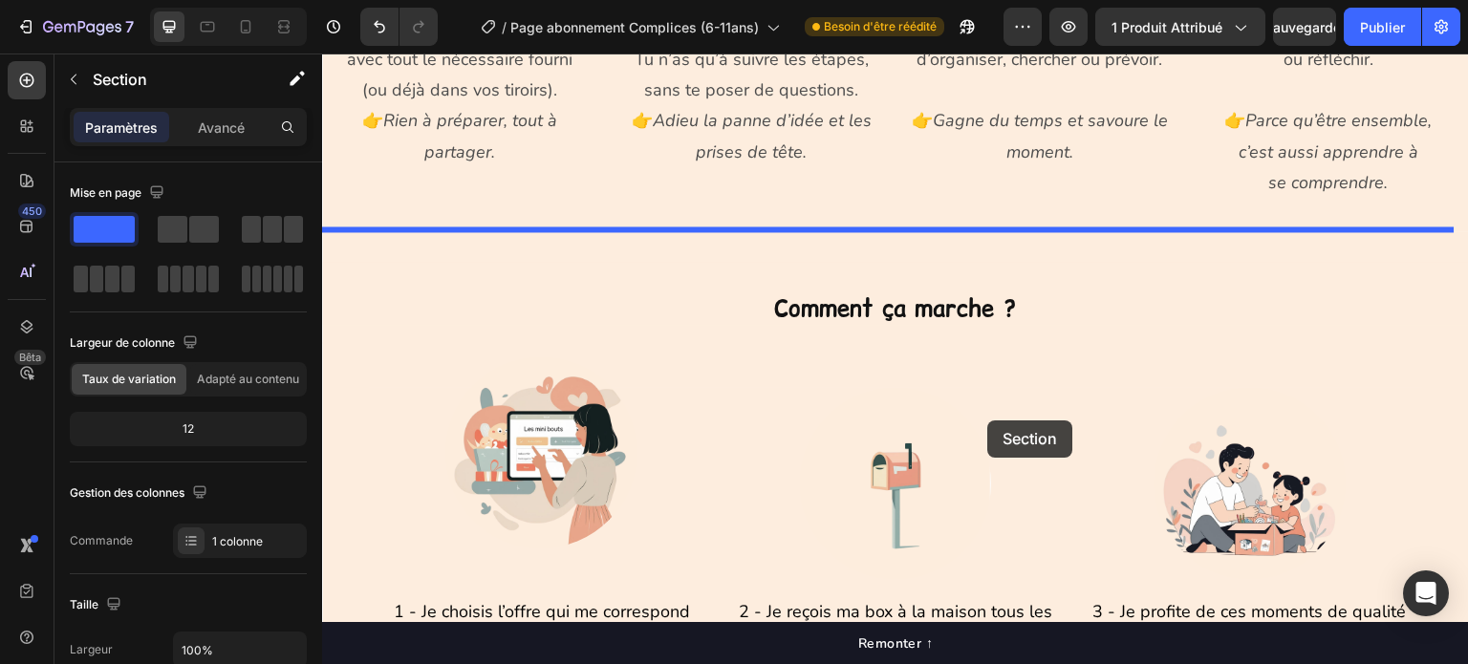
scroll to position [1448, 0]
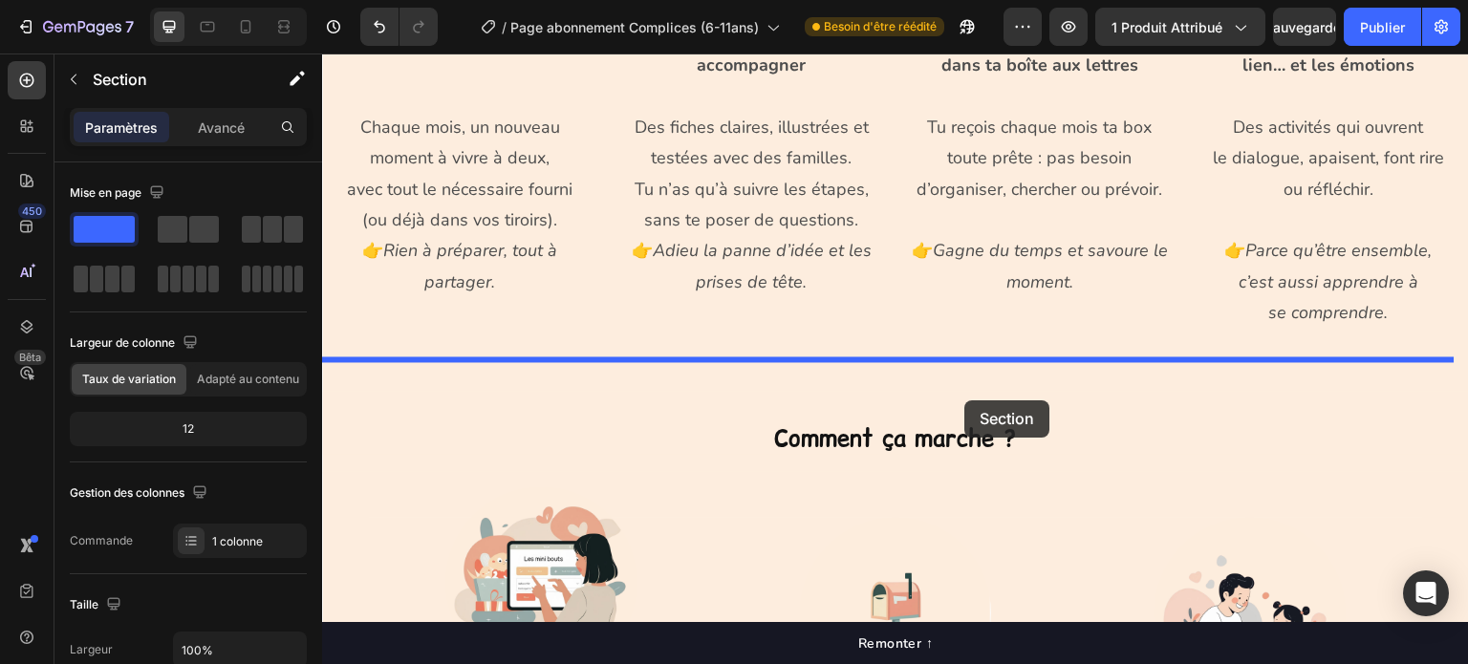
drag, startPoint x: 1024, startPoint y: 382, endPoint x: 965, endPoint y: 400, distance: 61.1
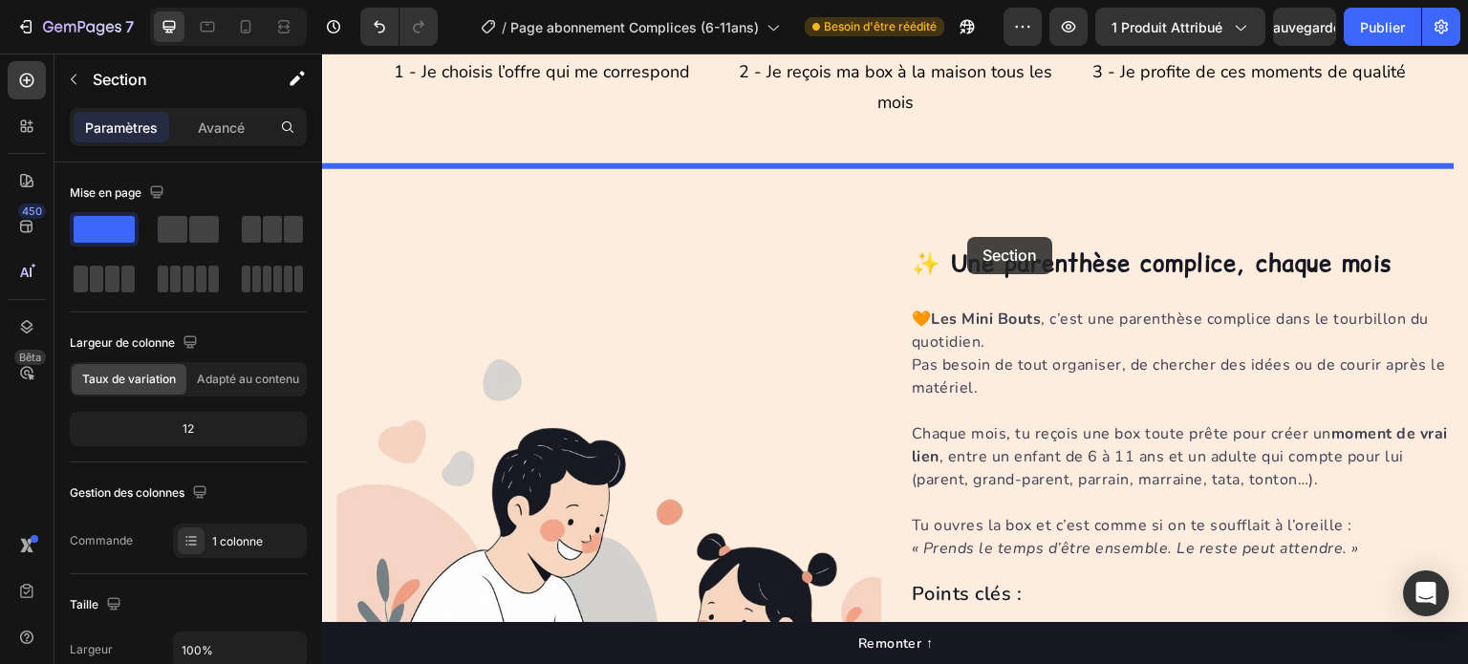
scroll to position [2415, 0]
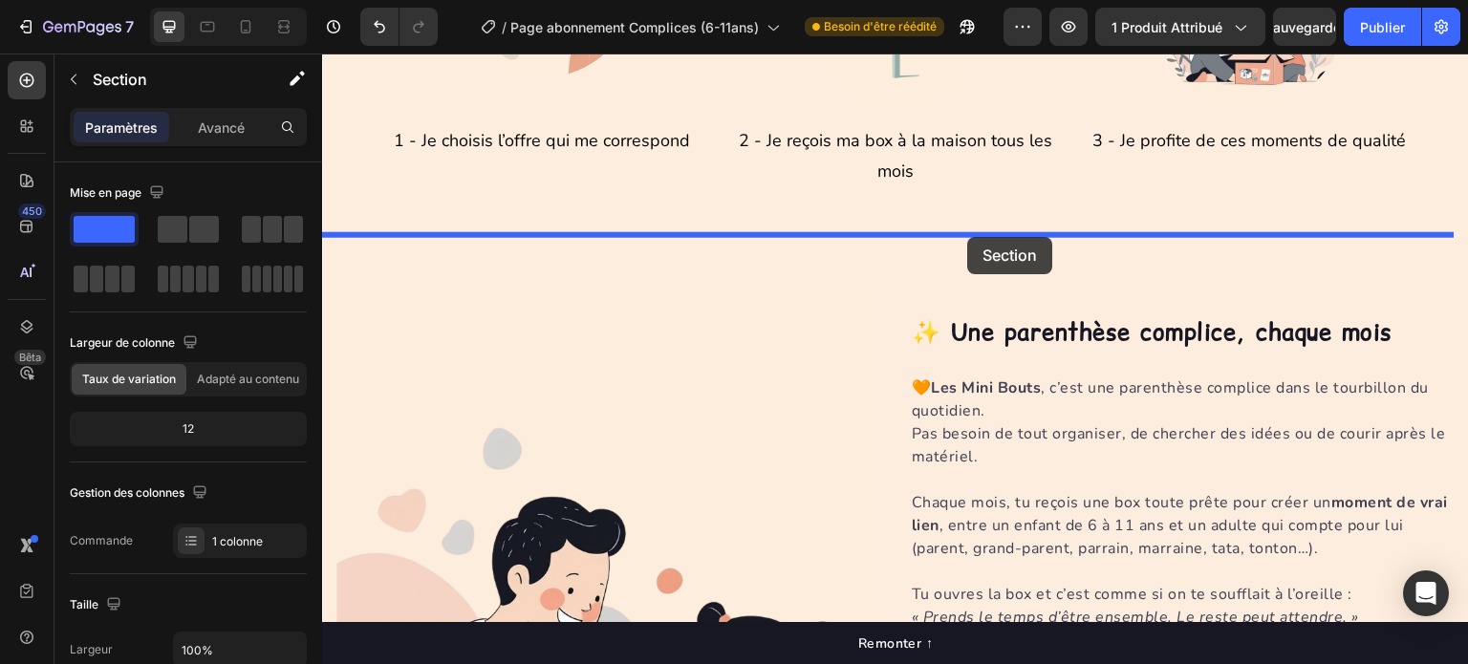
drag, startPoint x: 1007, startPoint y: 422, endPoint x: 968, endPoint y: 237, distance: 189.5
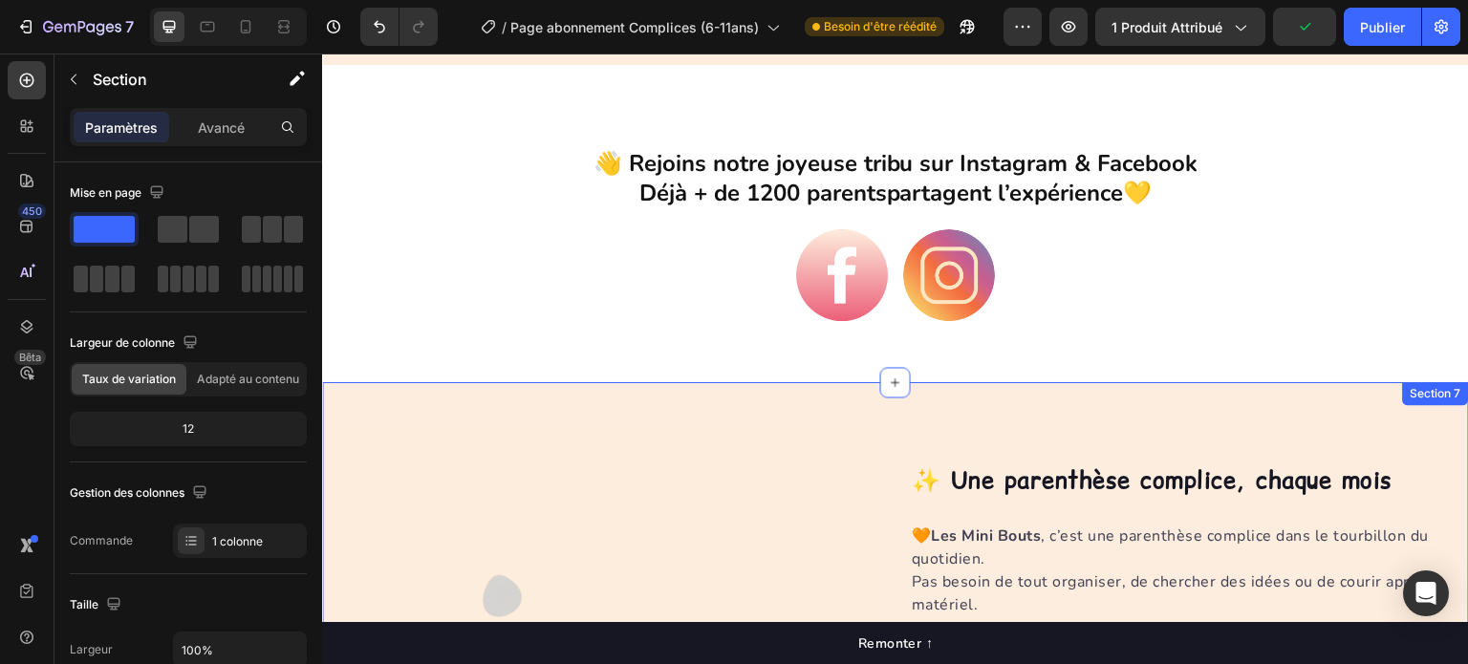
scroll to position [2426, 0]
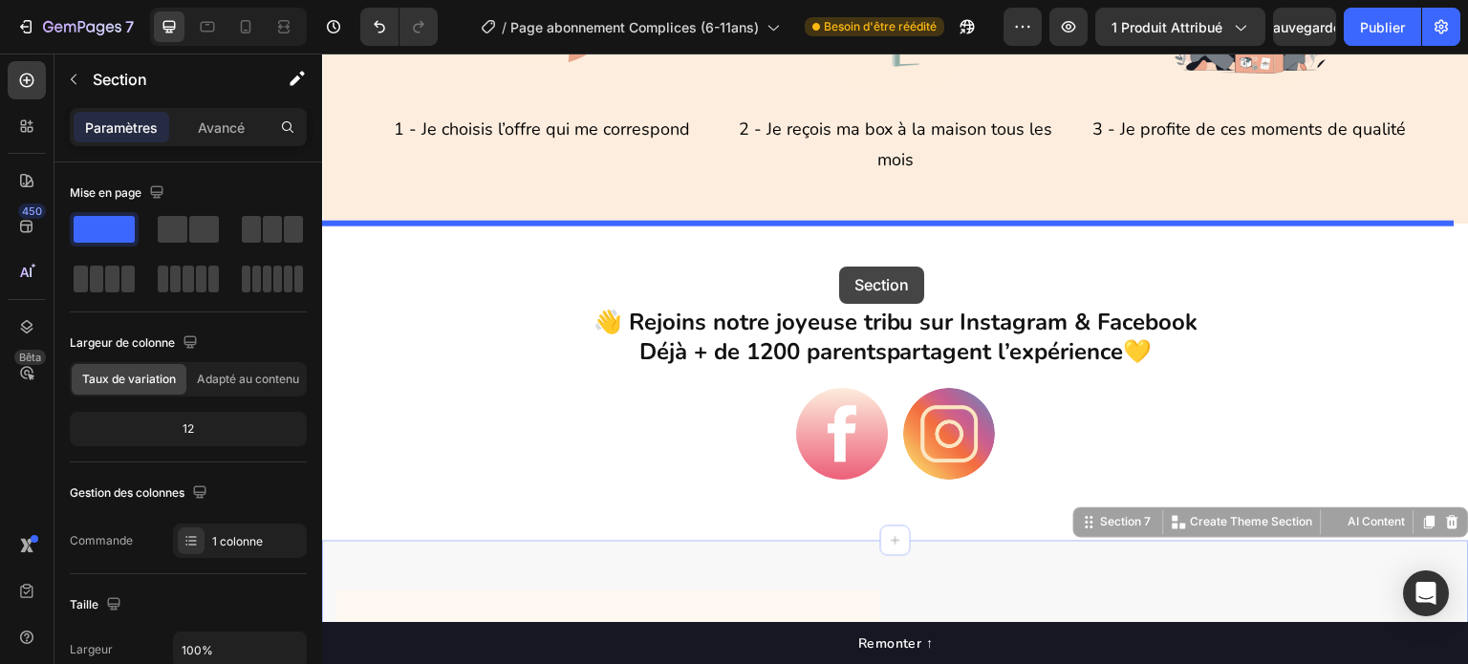
drag, startPoint x: 838, startPoint y: 561, endPoint x: 839, endPoint y: 267, distance: 294.3
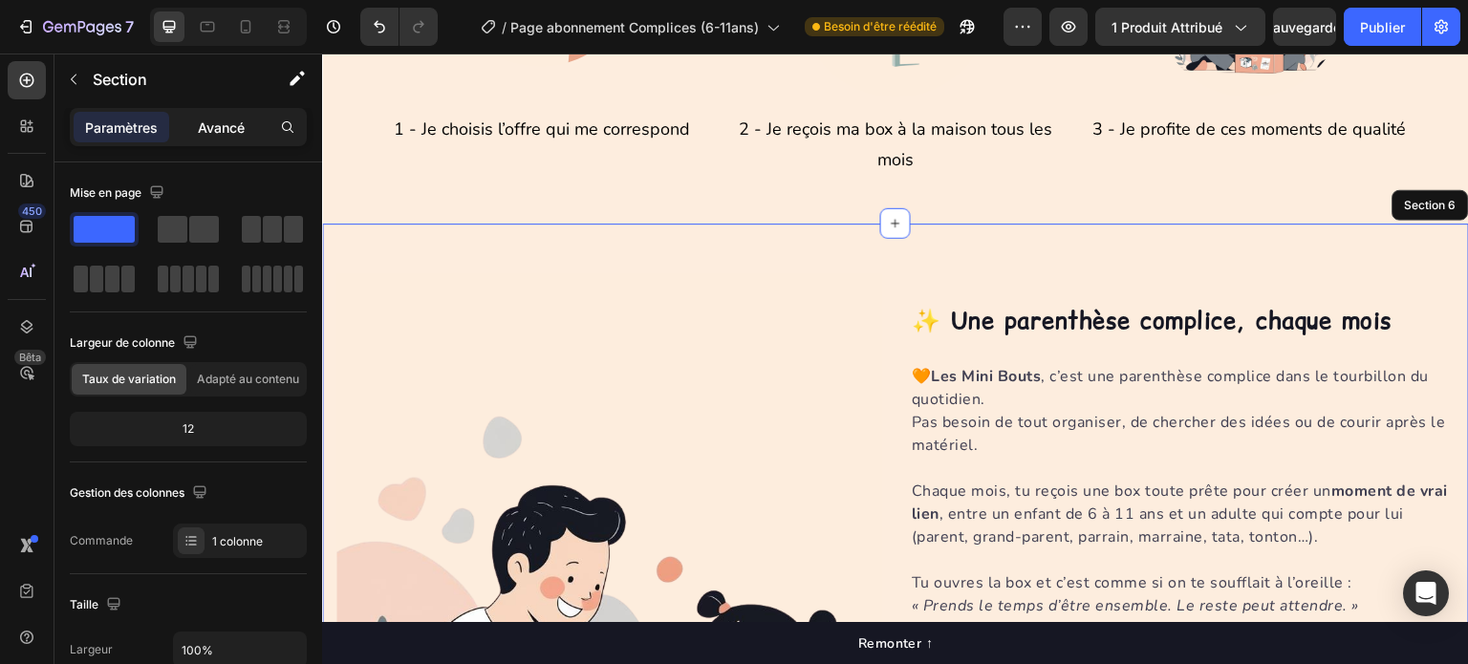
click at [227, 121] on font "Avancé" at bounding box center [221, 127] width 47 height 16
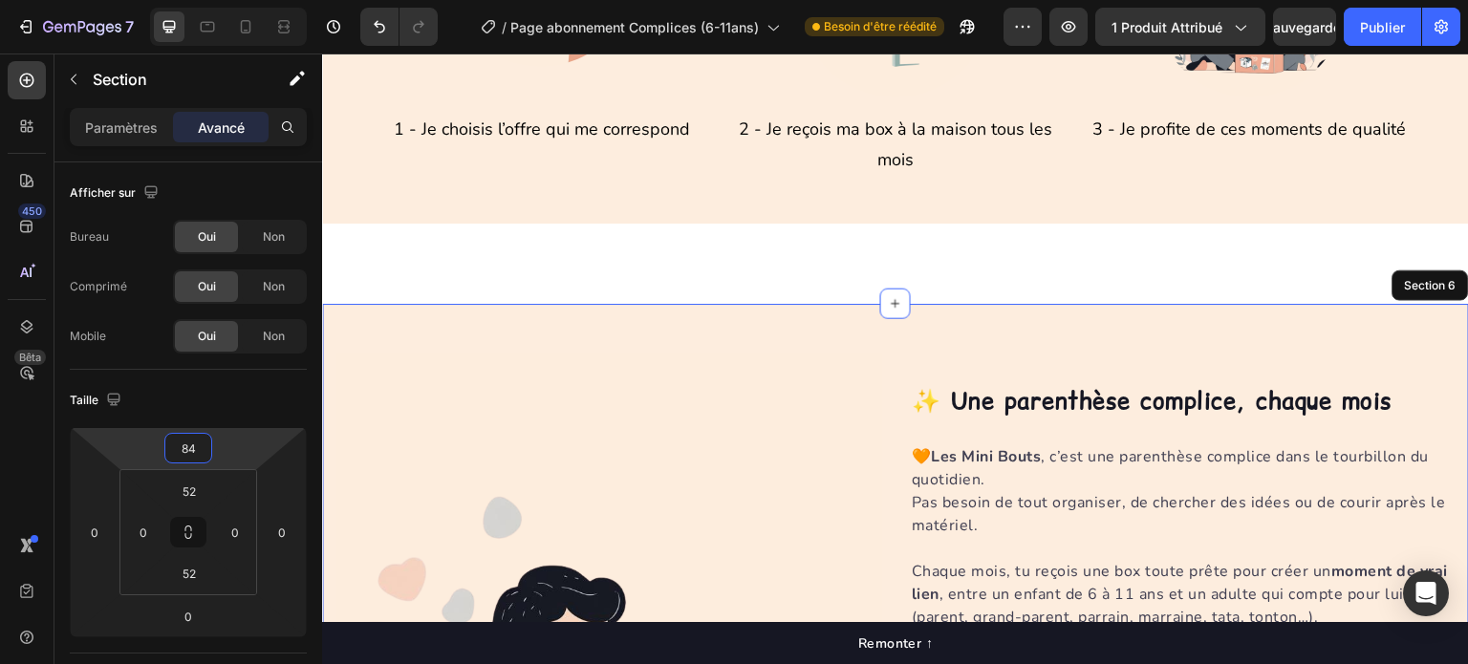
type input "86"
drag, startPoint x: 214, startPoint y: 447, endPoint x: 198, endPoint y: 406, distance: 44.2
click at [198, 0] on html "7 Version history / Page abonnement Complices (6-11ans) Besoin d'être réédité A…" at bounding box center [734, 0] width 1468 height 0
click at [765, 263] on div "Image 1 - Je choisis l’offre qui me correspond Text Block Image 2 - Je reçois m…" at bounding box center [895, 554] width 1147 height 5777
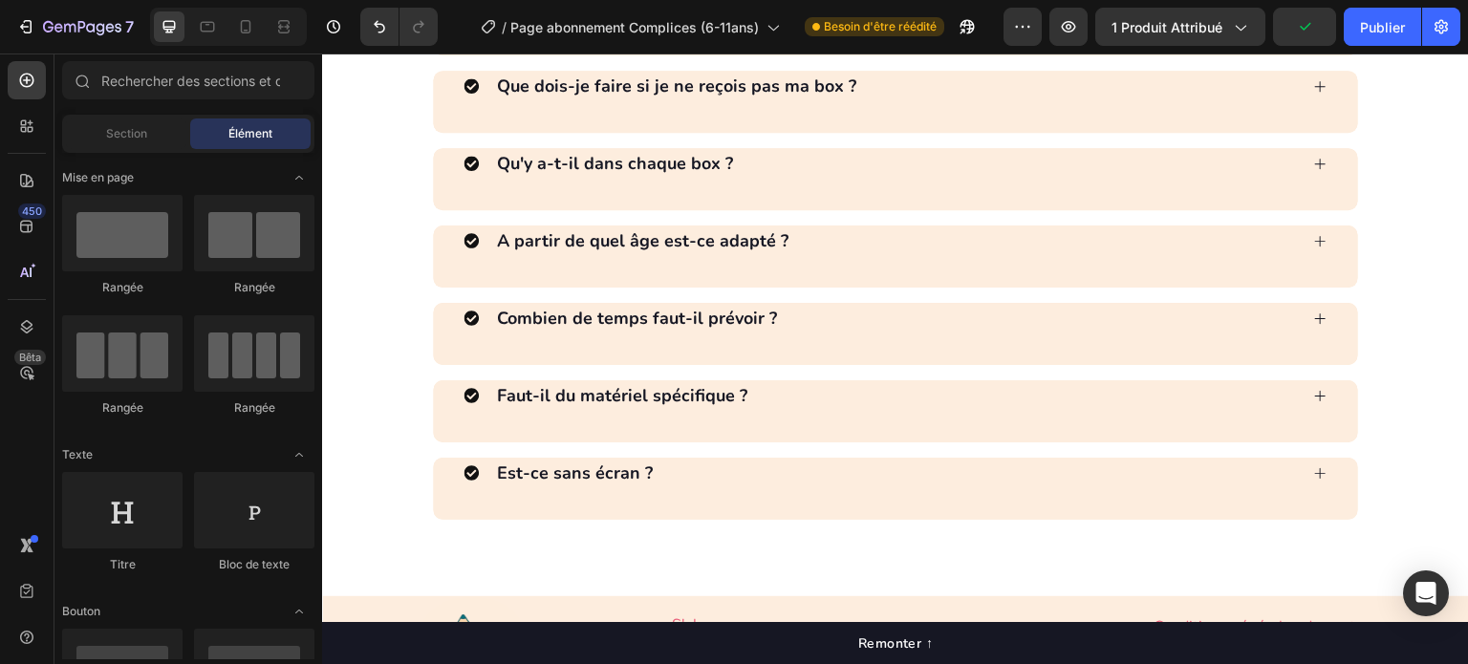
scroll to position [5424, 0]
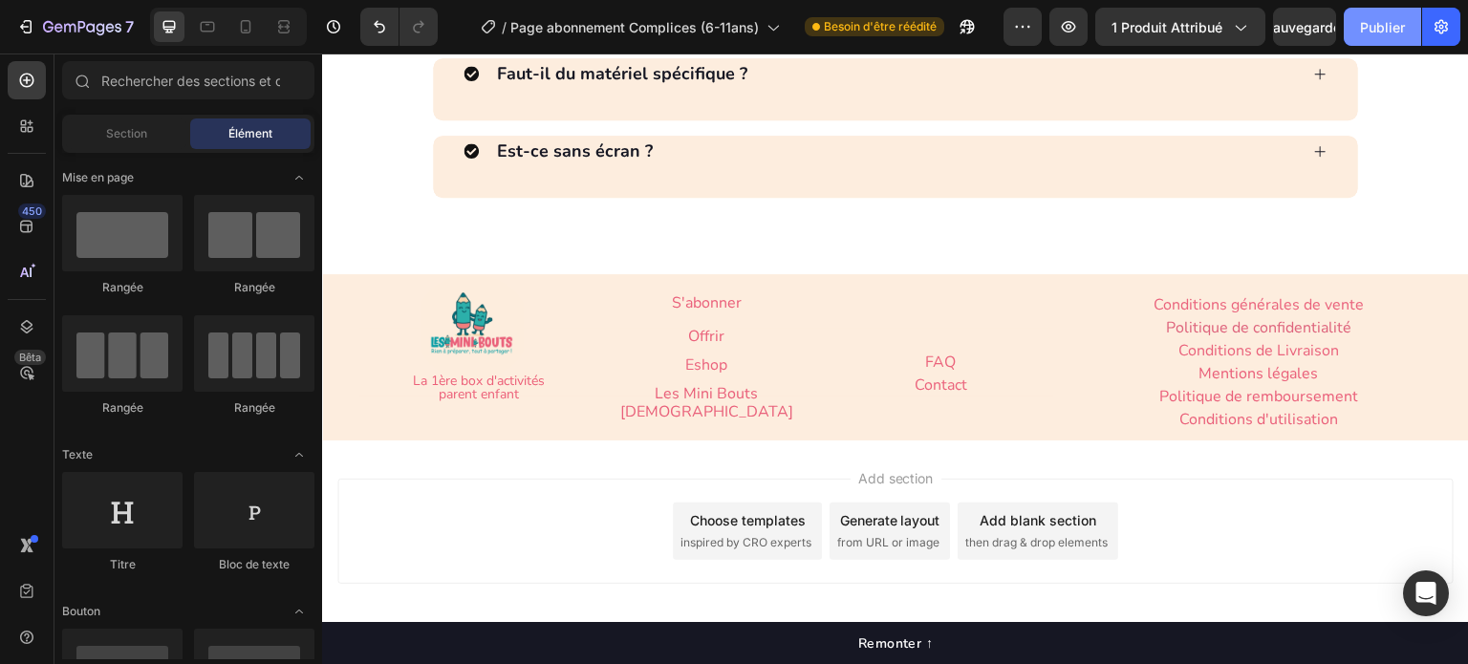
click at [1365, 22] on font "Publier" at bounding box center [1382, 27] width 45 height 16
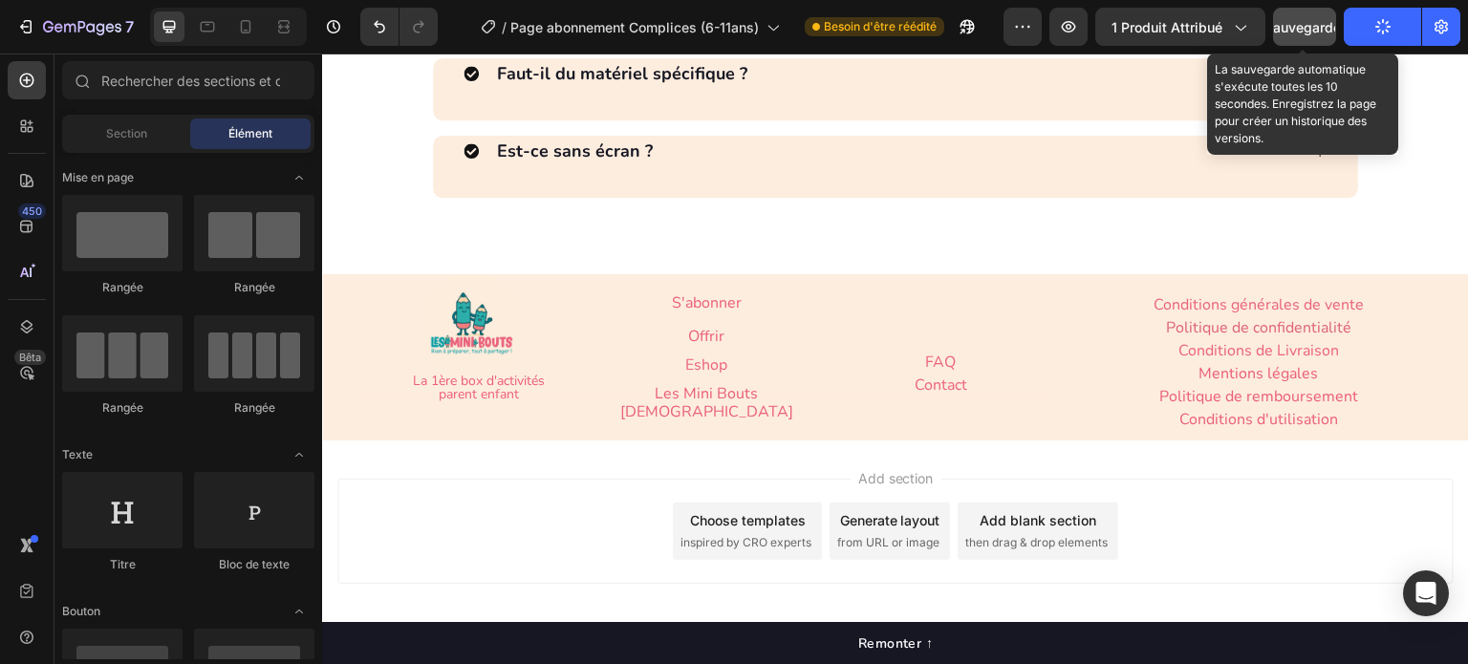
click at [1288, 30] on font "Sauvegarder" at bounding box center [1304, 27] width 81 height 16
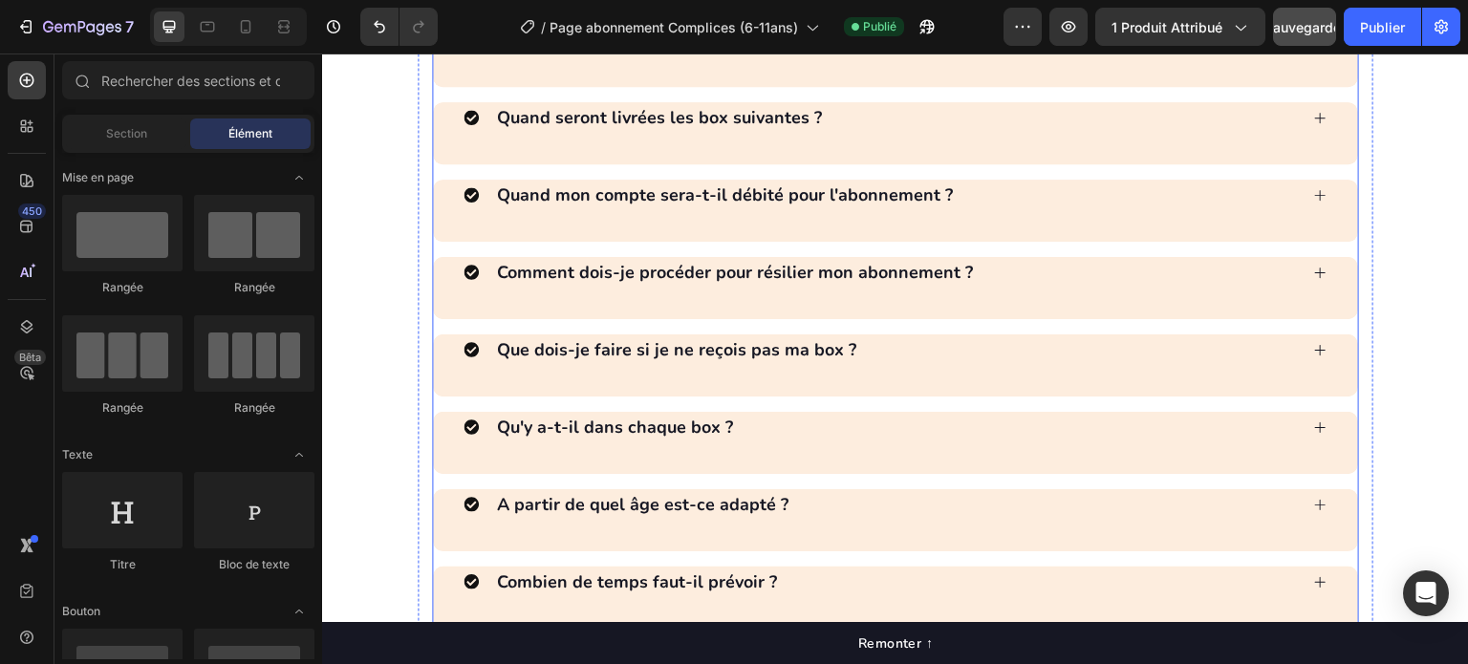
scroll to position [4755, 0]
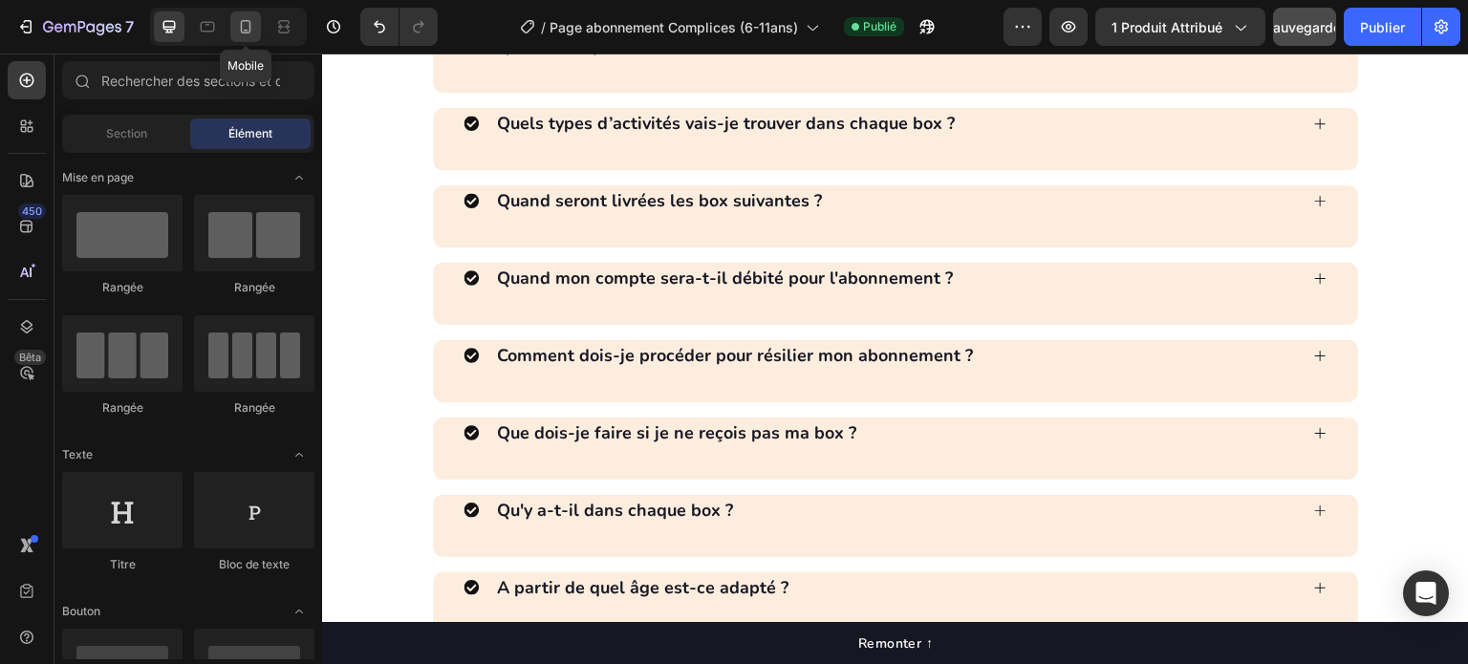
click at [249, 17] on icon at bounding box center [245, 26] width 19 height 19
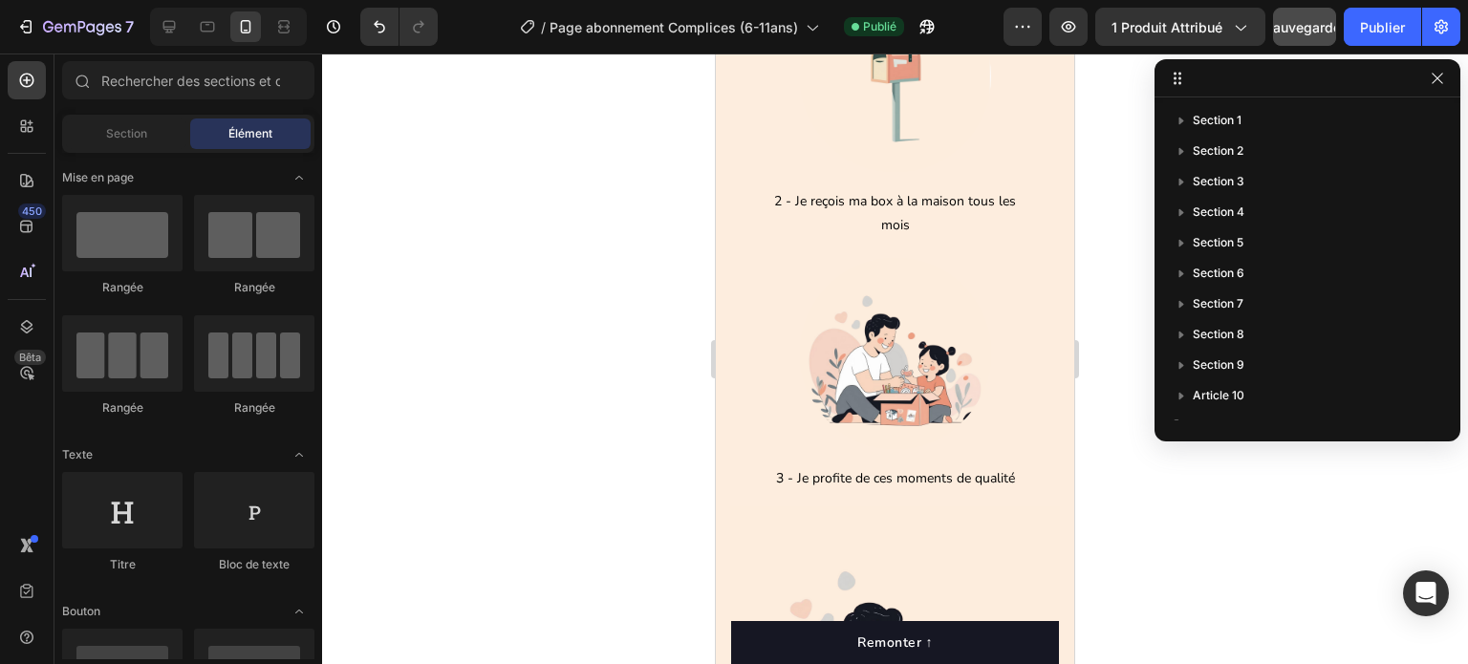
scroll to position [2569, 0]
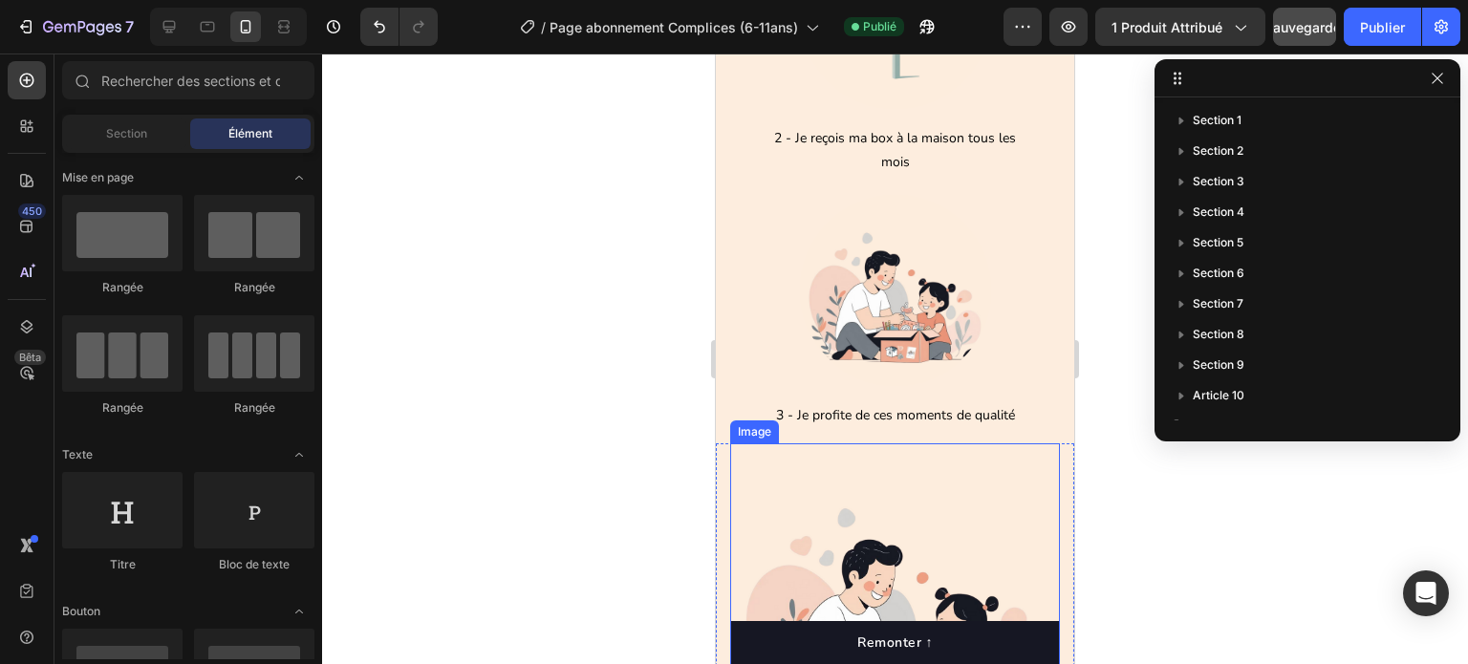
click at [989, 473] on img at bounding box center [895, 608] width 330 height 330
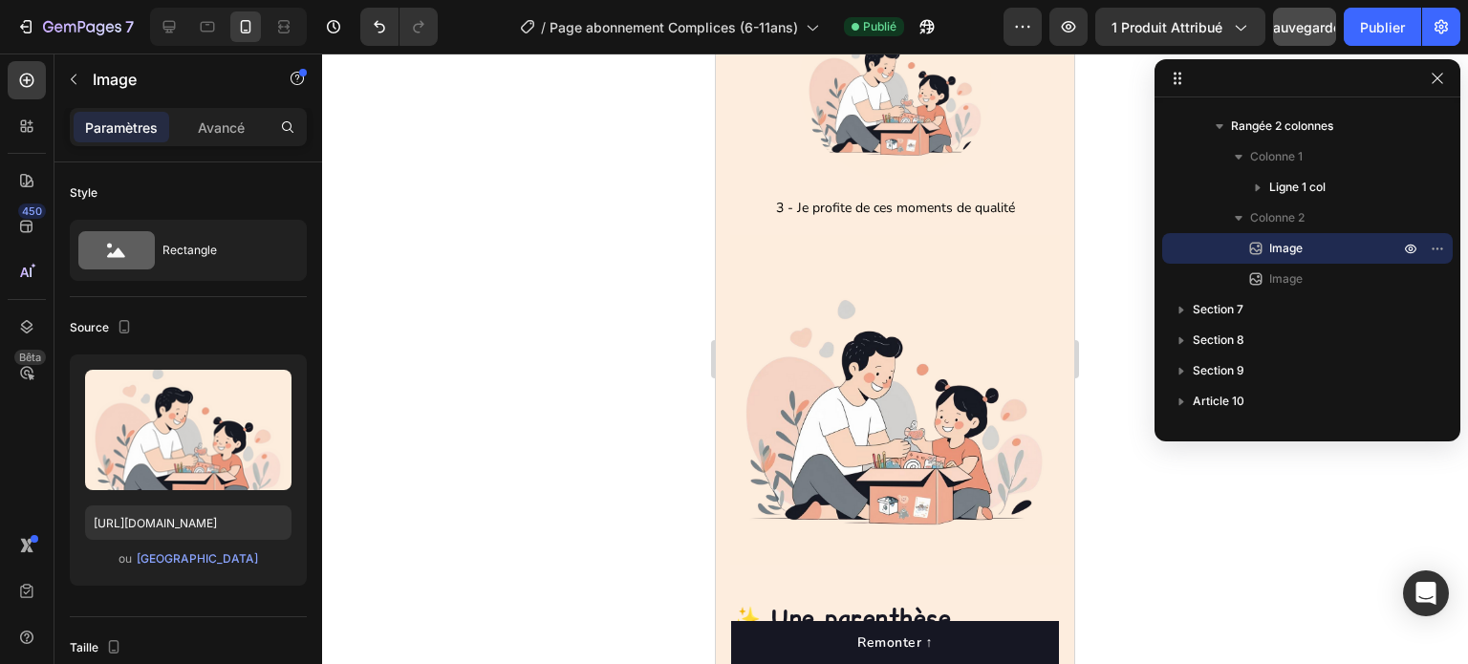
scroll to position [3823, 0]
click at [980, 349] on img at bounding box center [895, 398] width 330 height 330
click at [800, 539] on img at bounding box center [895, 398] width 330 height 330
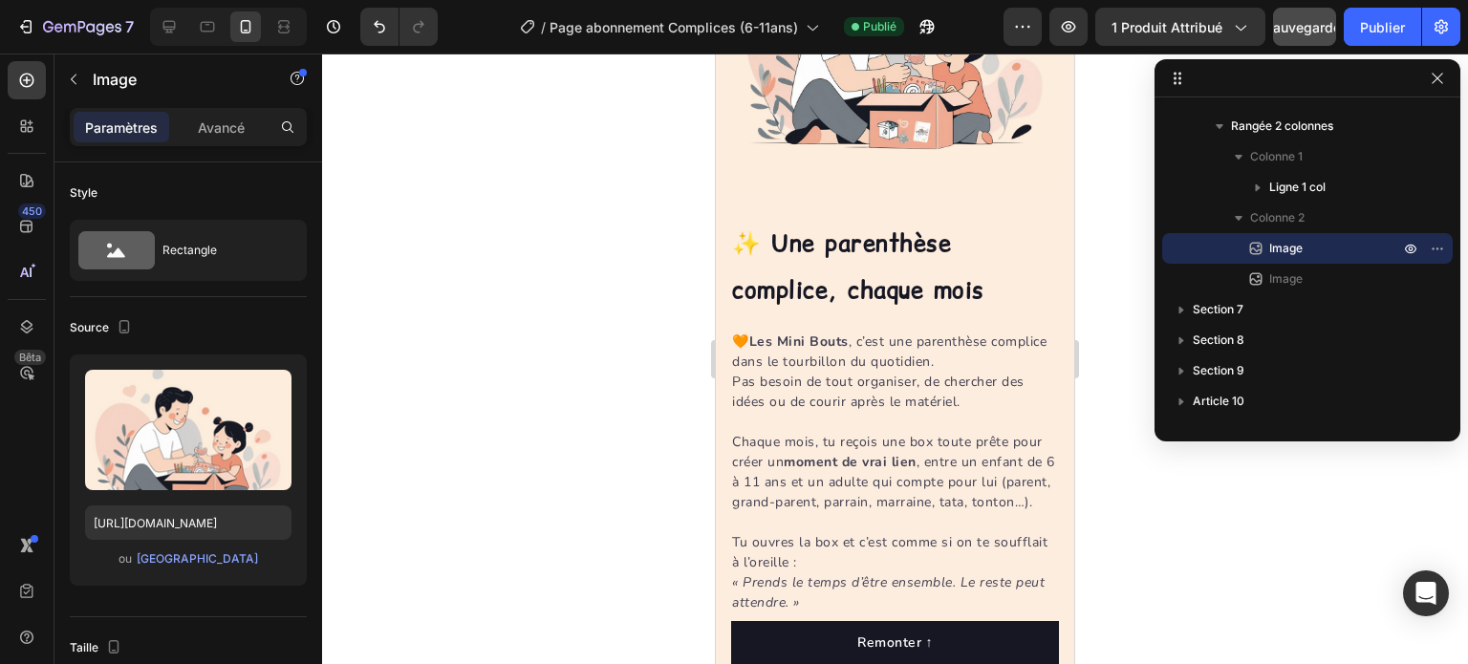
scroll to position [4205, 0]
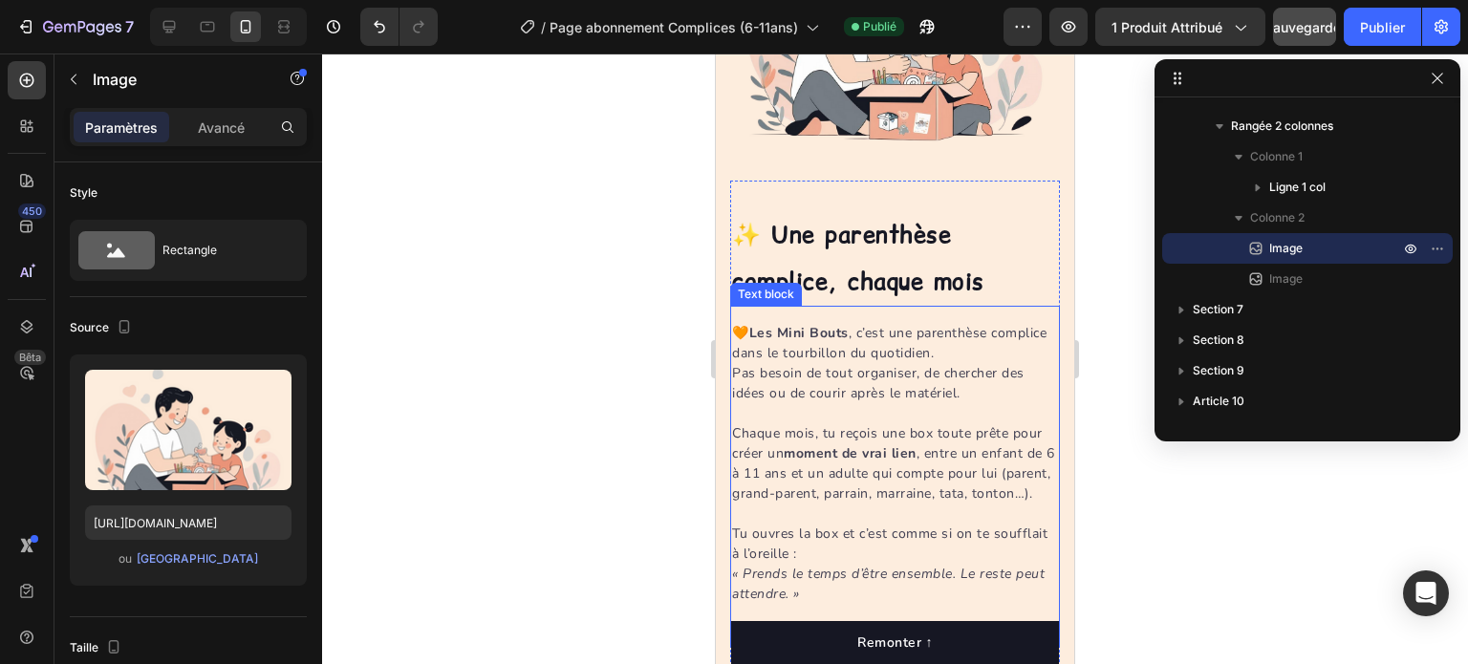
click at [1027, 335] on p "🧡 Les Mini Bouts , c’est une parenthèse complice dans le tourbillon du quotidie…" at bounding box center [895, 363] width 326 height 80
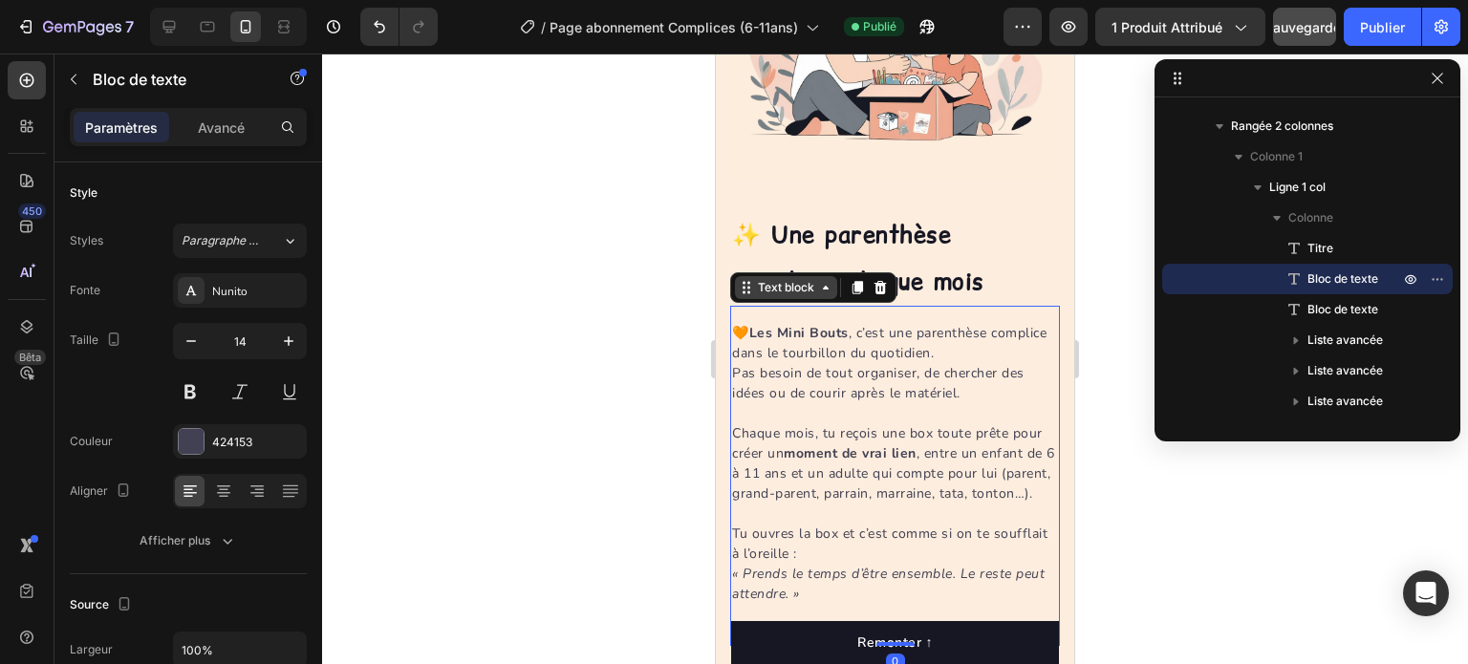
click at [817, 279] on div "Text block" at bounding box center [786, 287] width 64 height 17
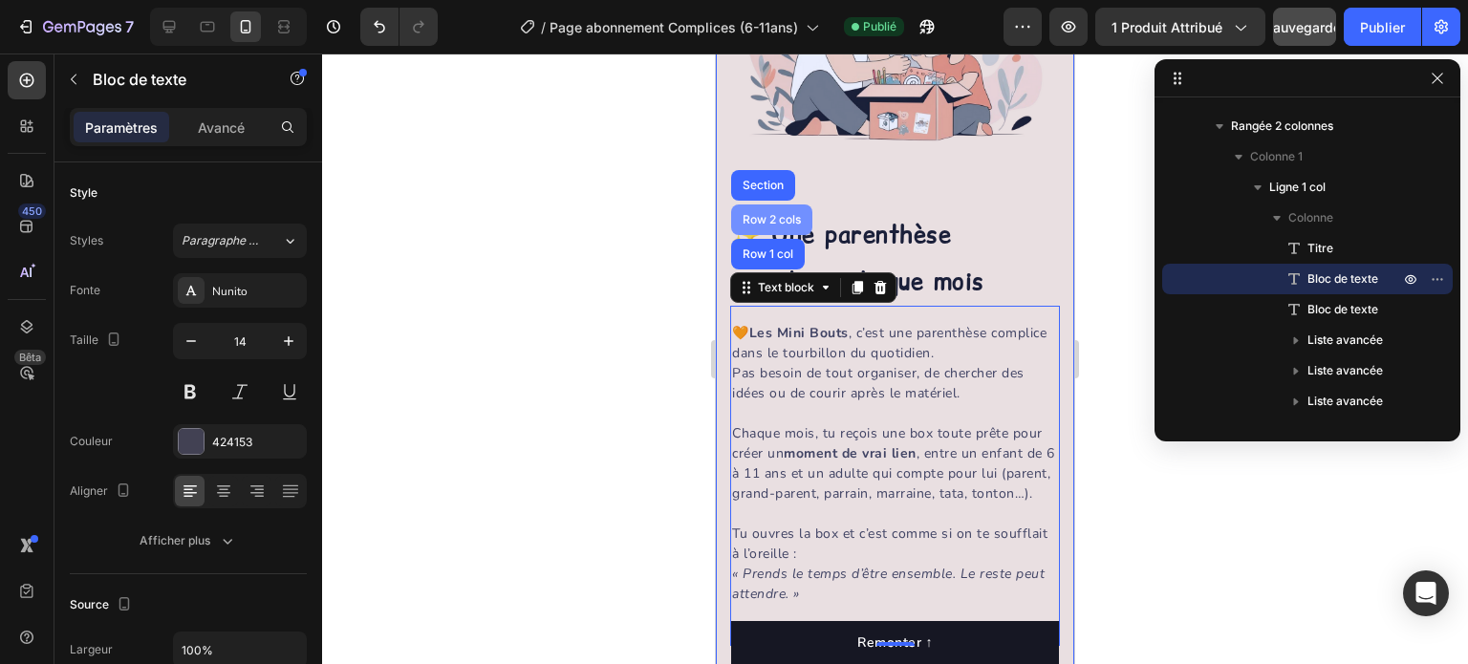
click at [770, 214] on div "Row 2 cols" at bounding box center [772, 219] width 66 height 11
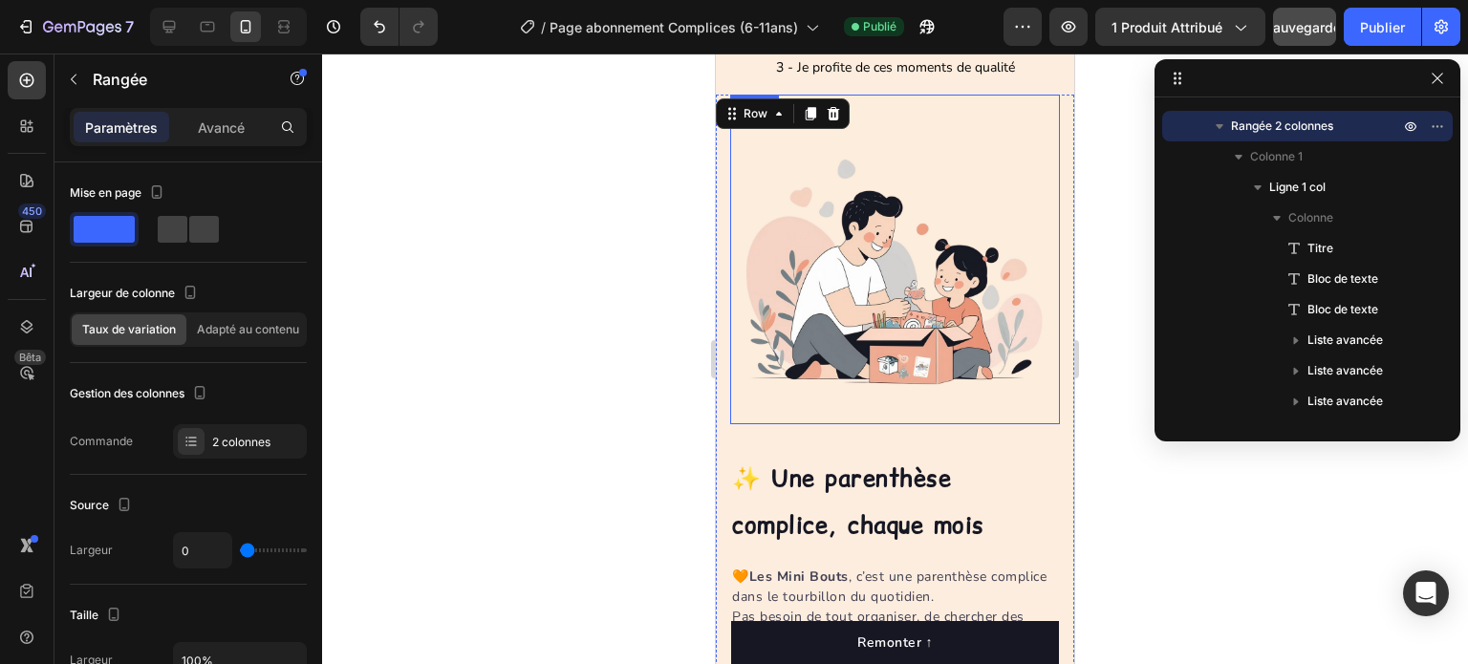
scroll to position [3918, 0]
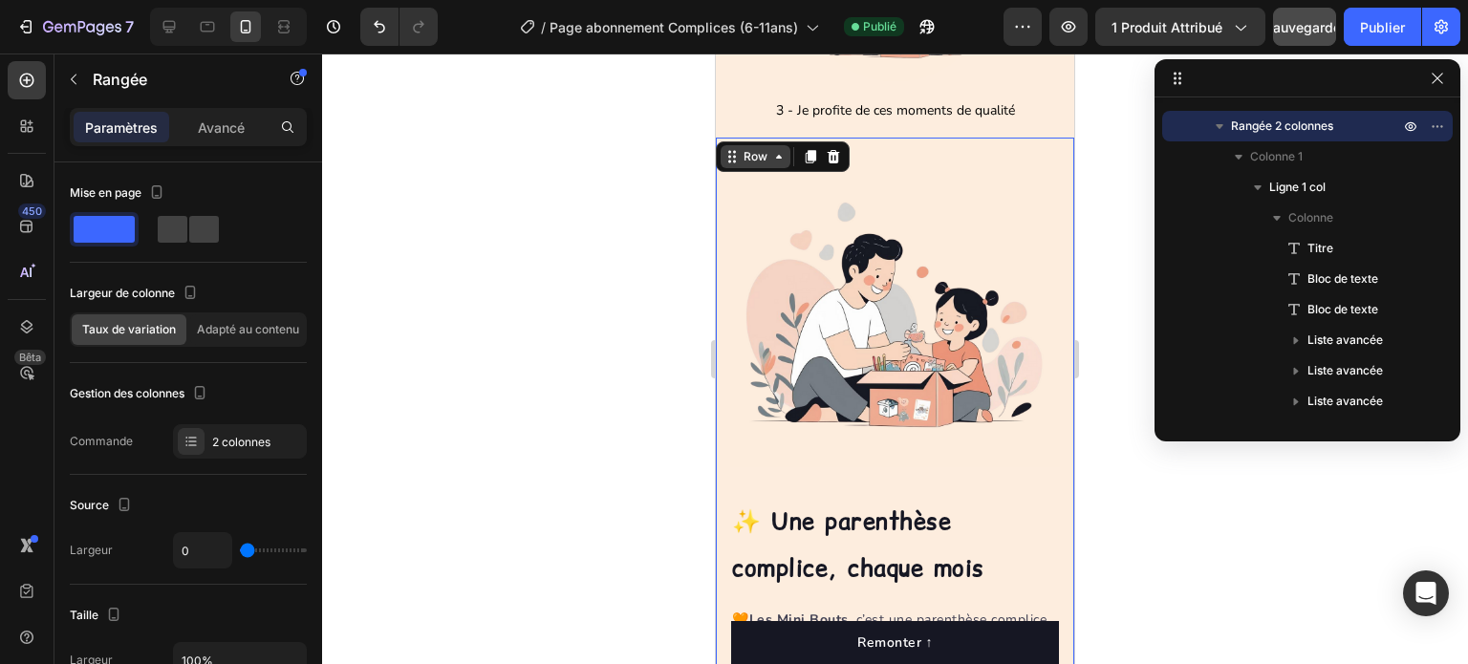
click at [756, 160] on div "Row" at bounding box center [756, 156] width 32 height 17
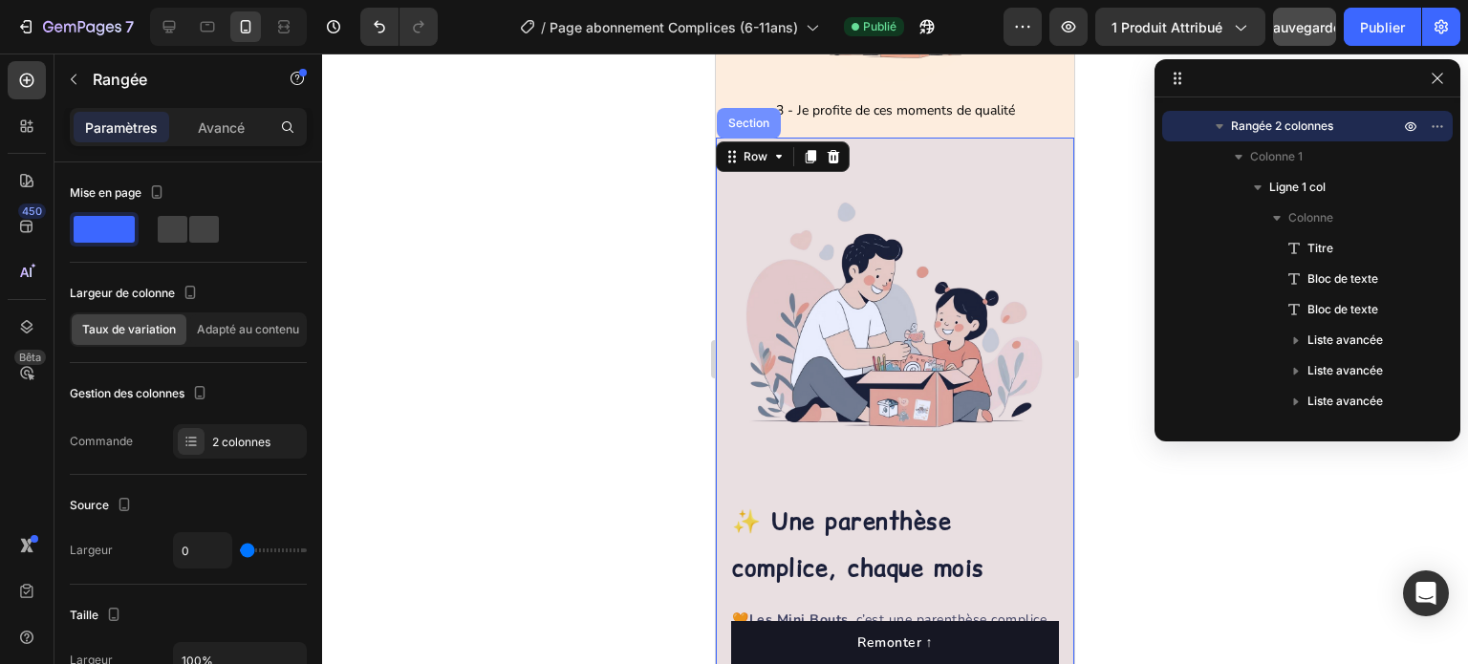
click at [754, 129] on div "Section" at bounding box center [749, 123] width 64 height 31
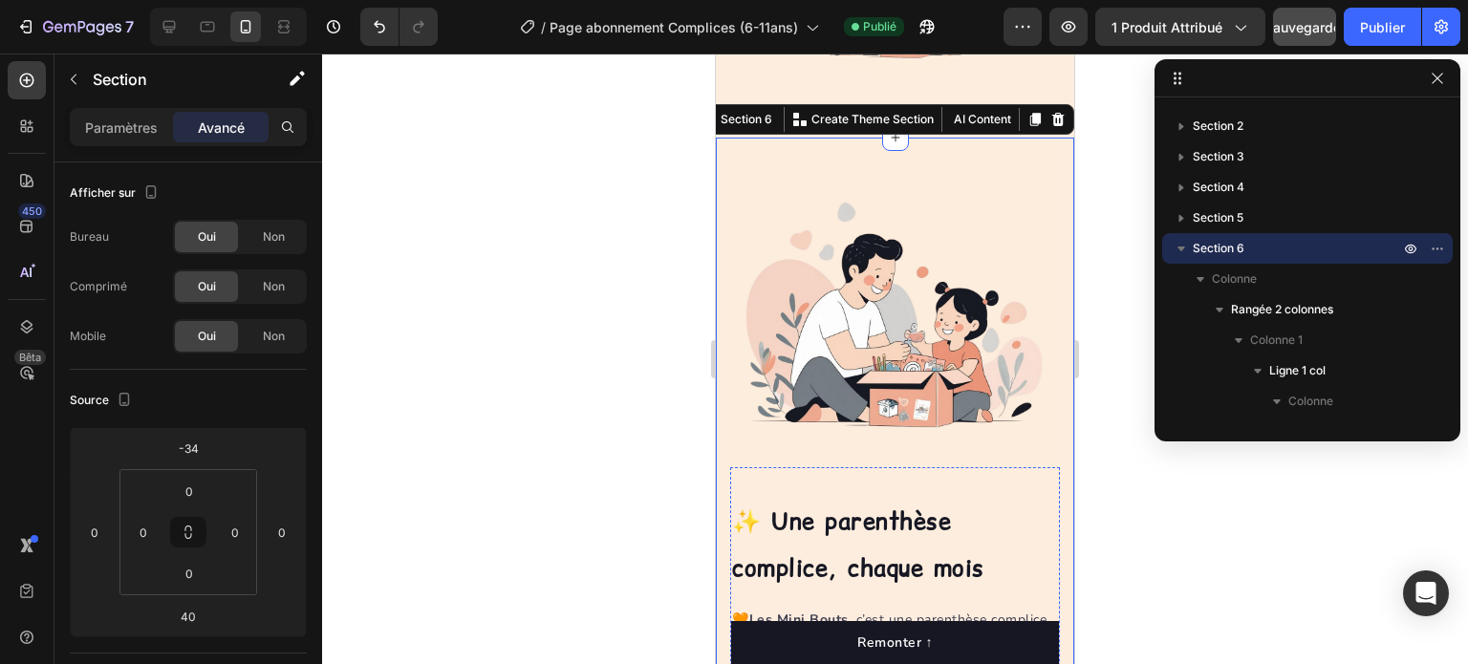
scroll to position [3727, 0]
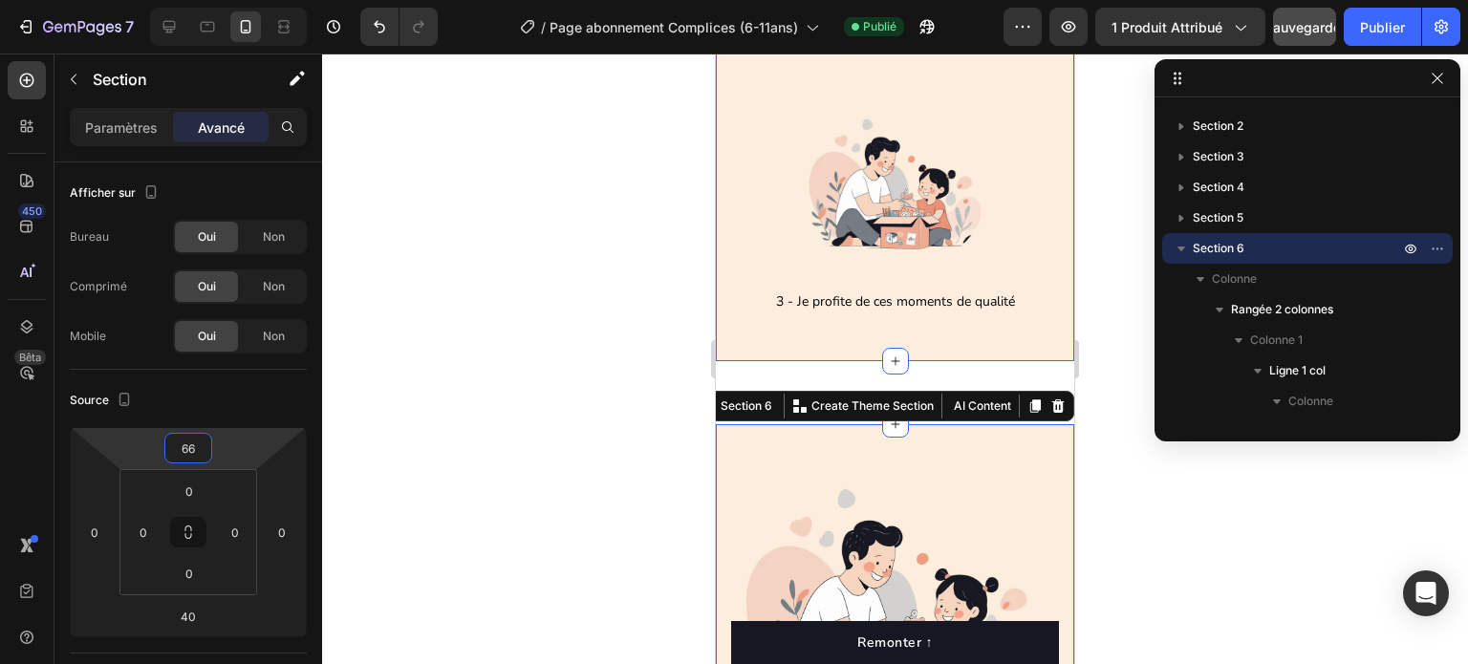
type input "68"
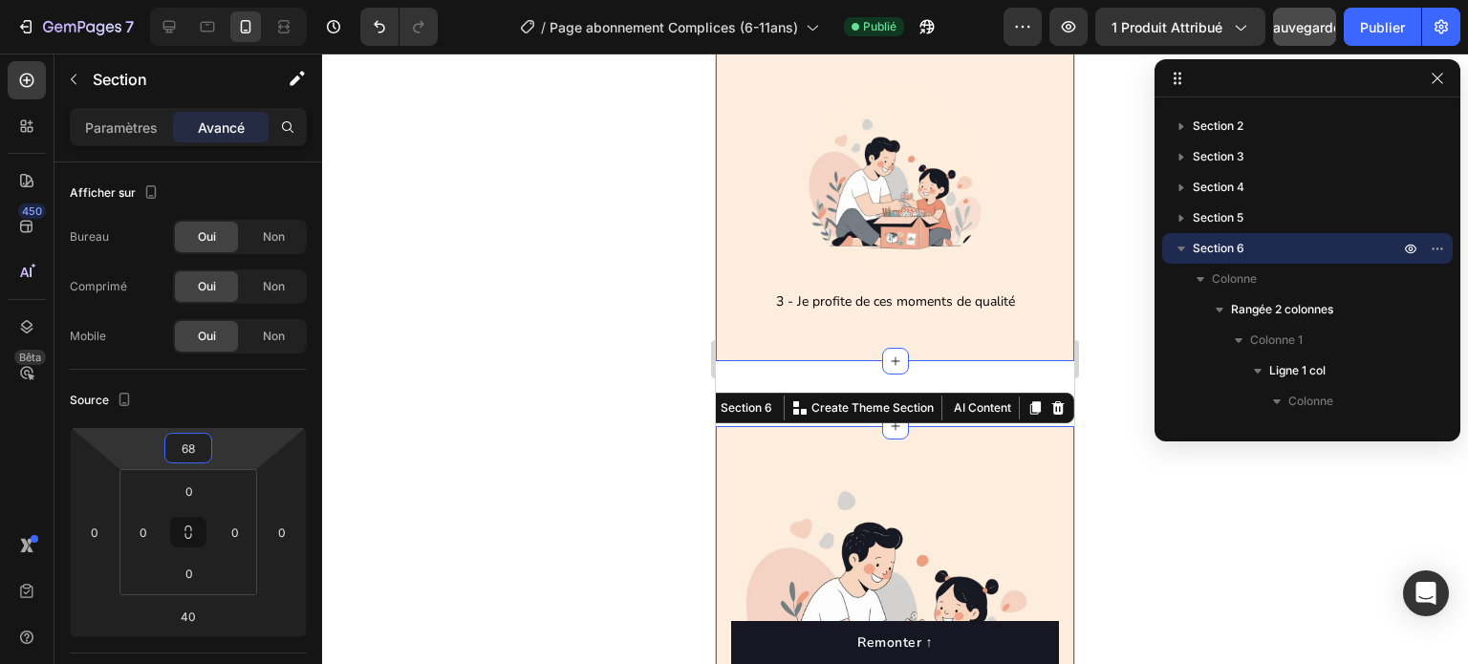
drag, startPoint x: 216, startPoint y: 455, endPoint x: 205, endPoint y: 406, distance: 49.9
click at [205, 0] on html "7 Version history / Page abonnement Complices (6-11ans) Publié Aperçu 1 produit…" at bounding box center [734, 0] width 1468 height 0
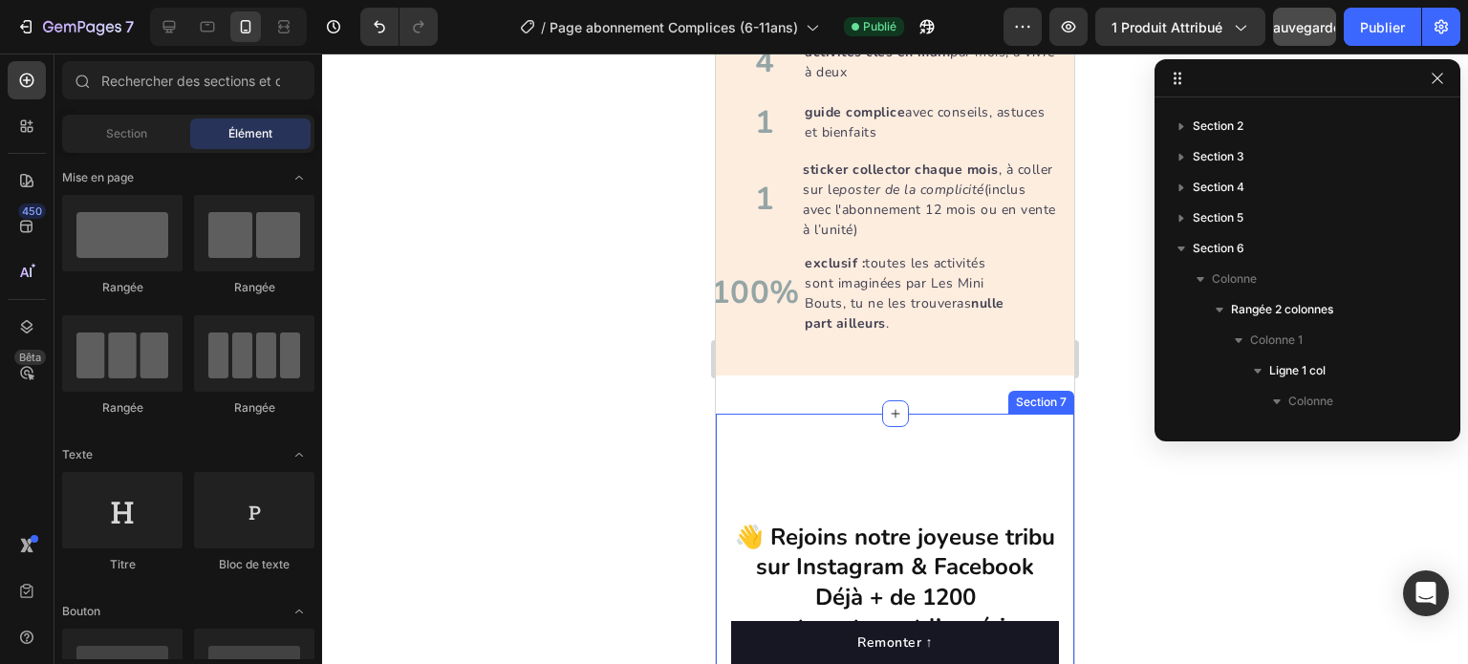
scroll to position [4969, 0]
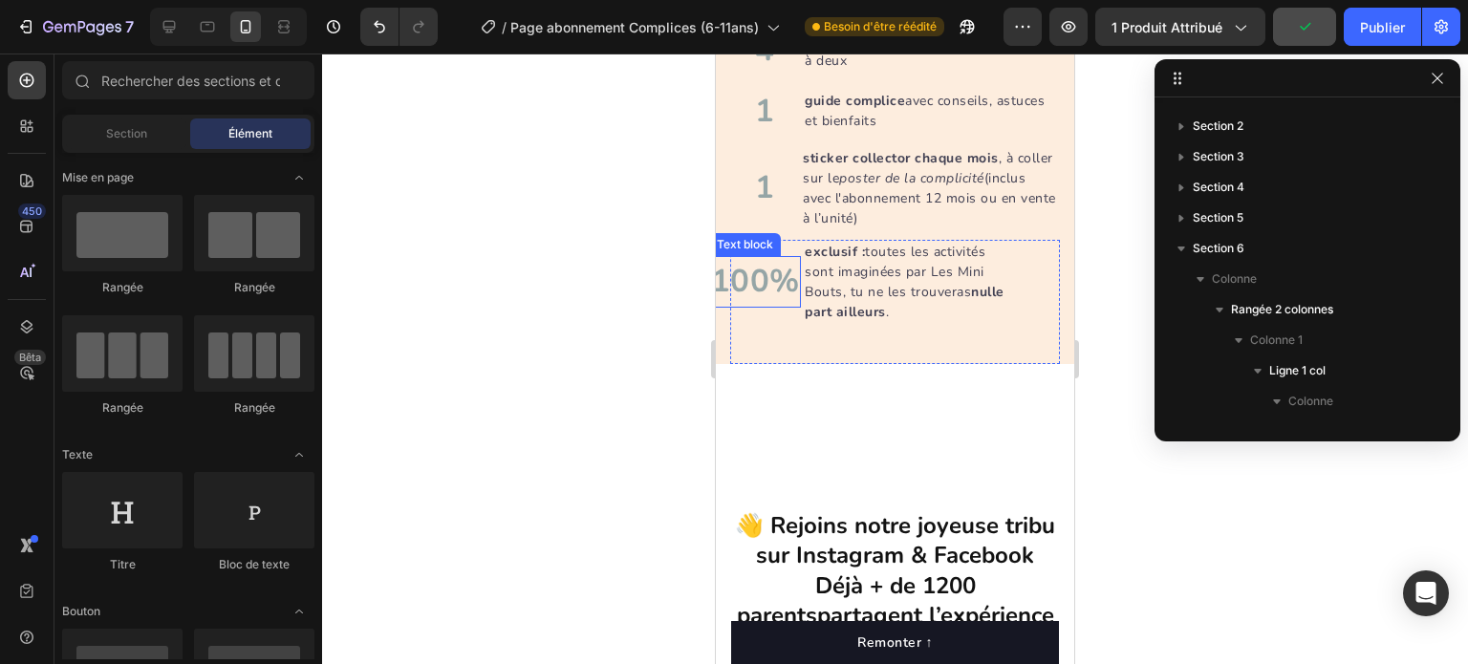
click at [745, 286] on p "100%" at bounding box center [755, 282] width 88 height 48
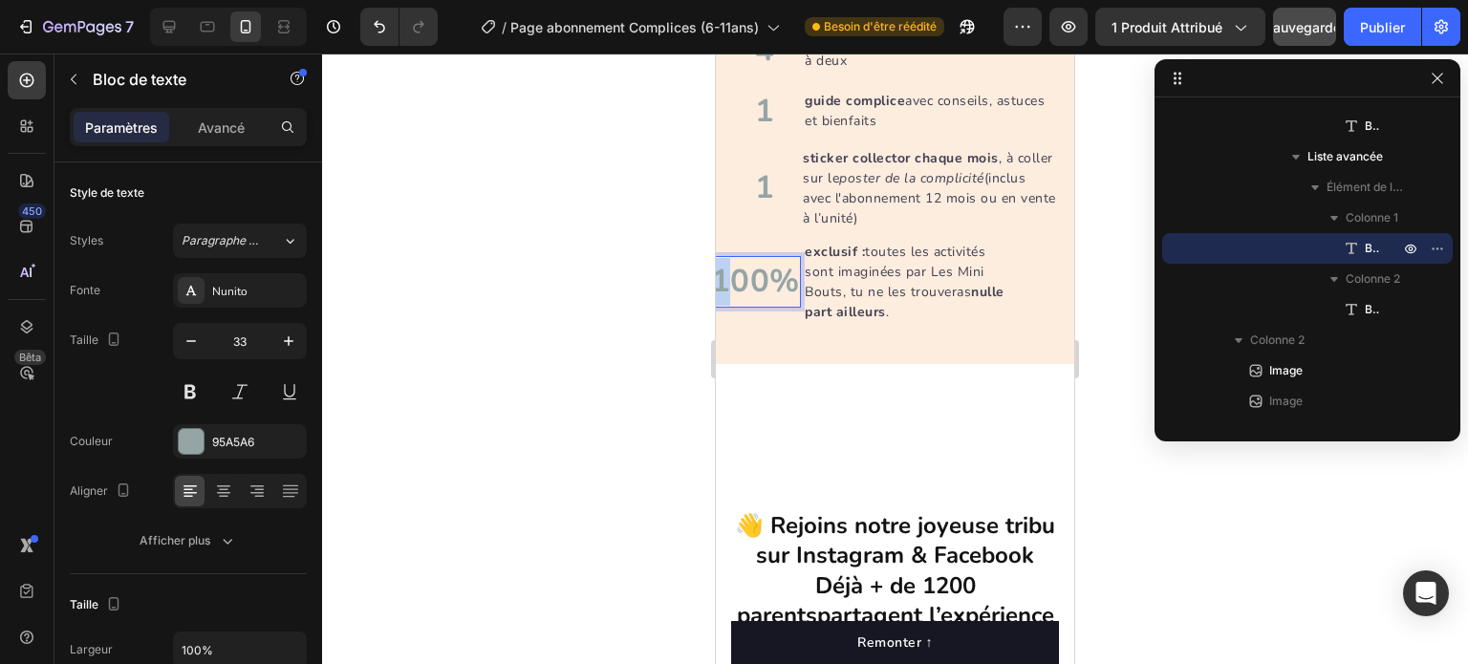
scroll to position [4953, 0]
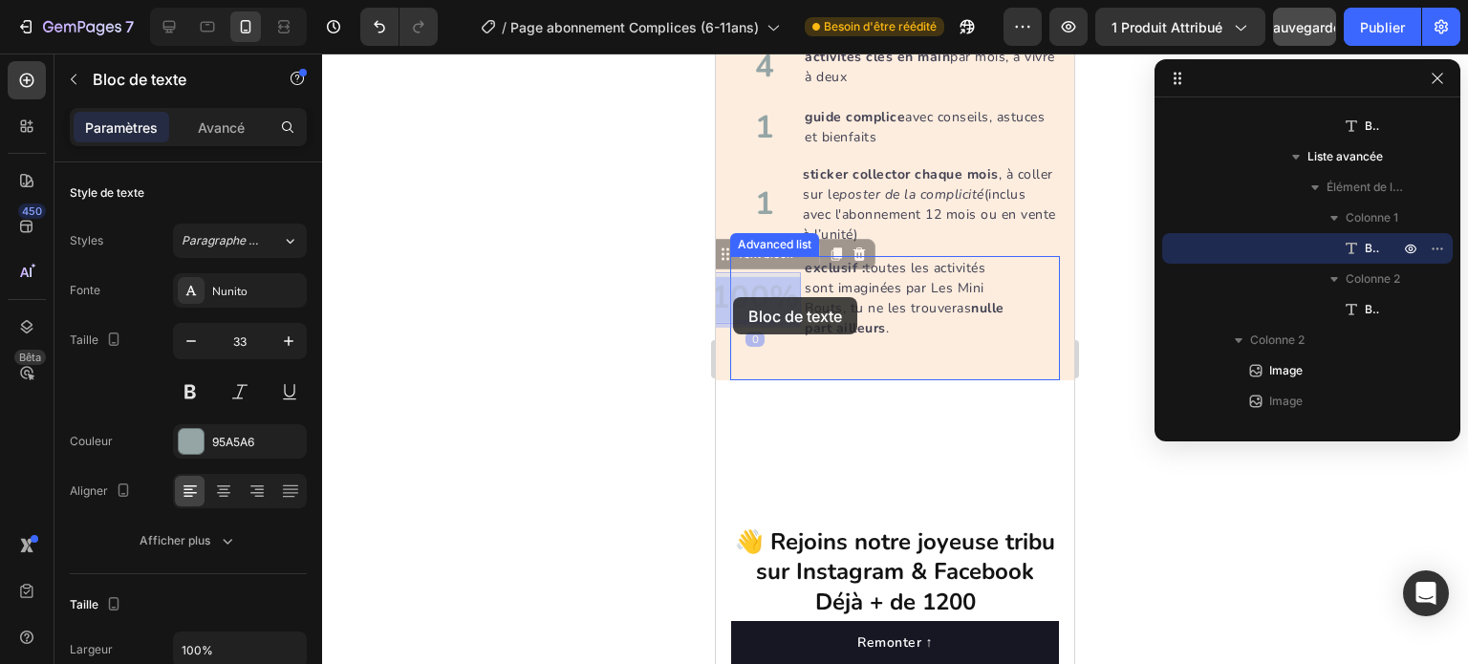
drag, startPoint x: 720, startPoint y: 293, endPoint x: 730, endPoint y: 297, distance: 11.2
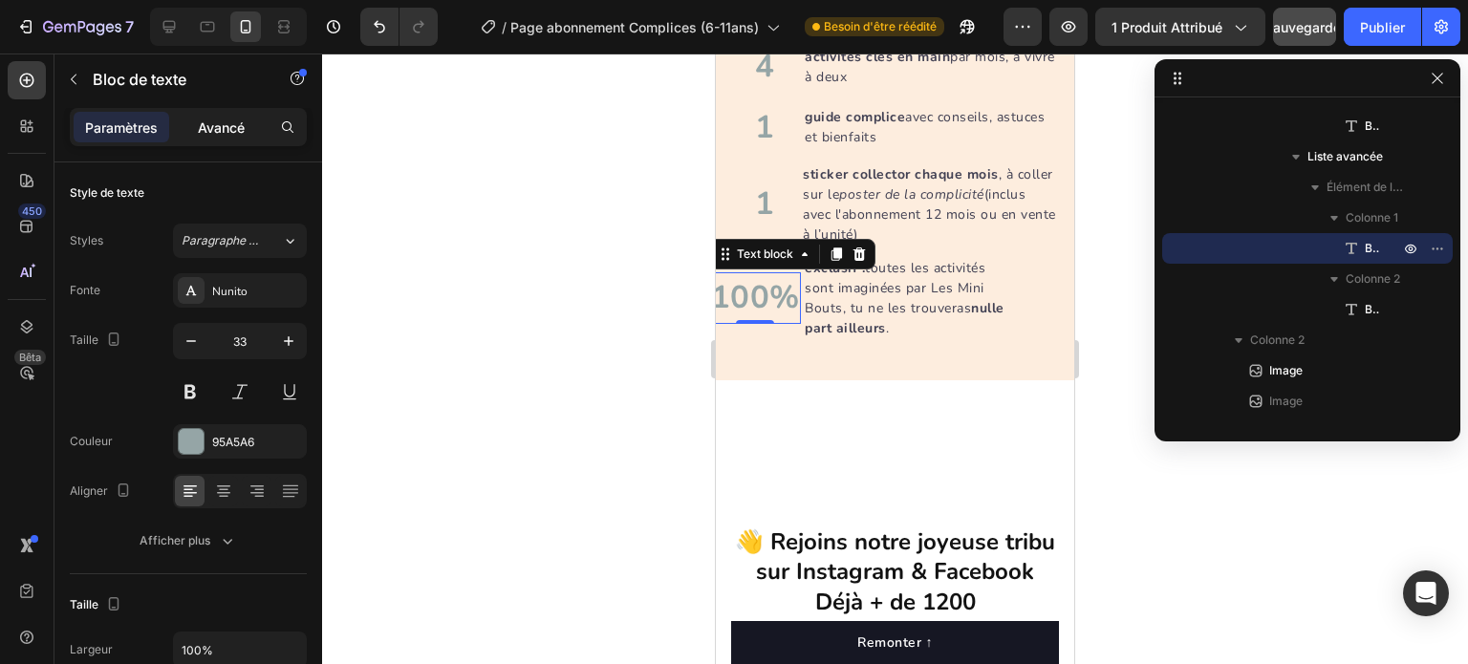
click at [219, 133] on font "Avancé" at bounding box center [221, 127] width 47 height 16
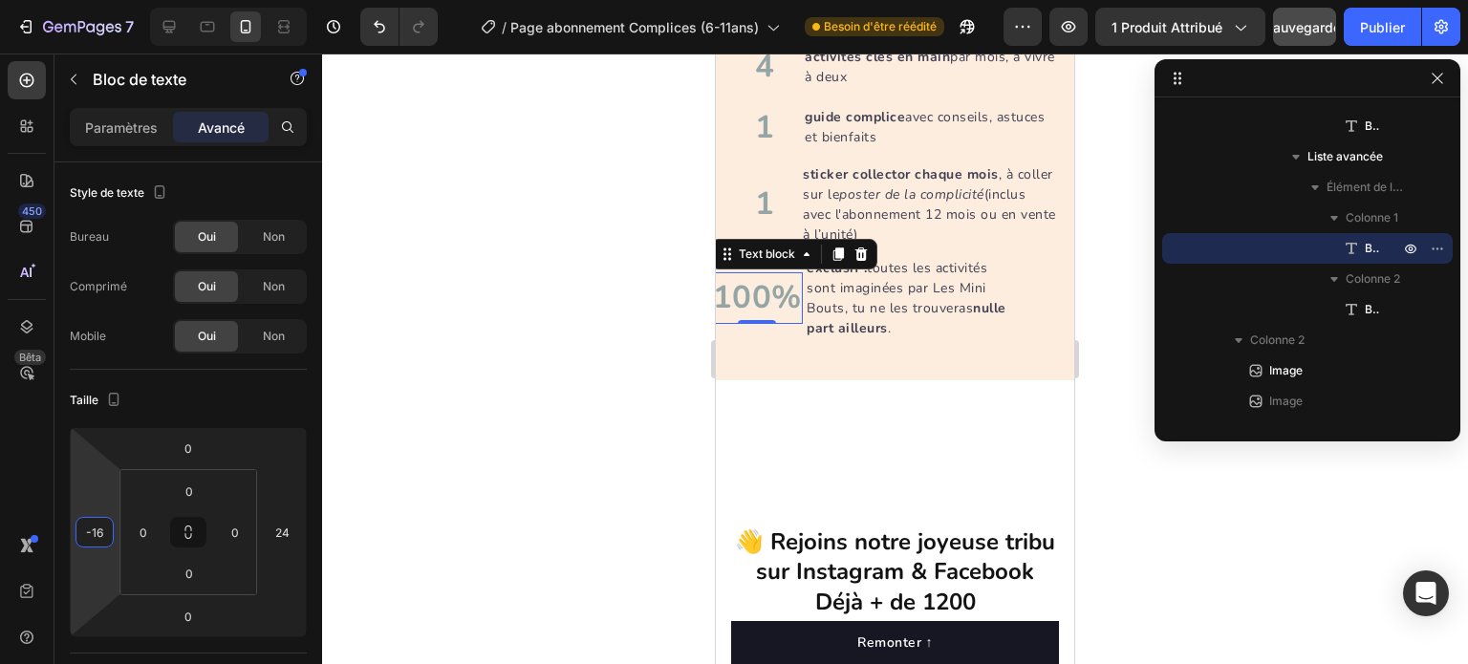
type input "-14"
click at [106, 0] on html "7 Version history / Page abonnement Complices (6-11ans) Besoin d'être réédité A…" at bounding box center [734, 0] width 1468 height 0
click at [565, 393] on div at bounding box center [895, 359] width 1146 height 611
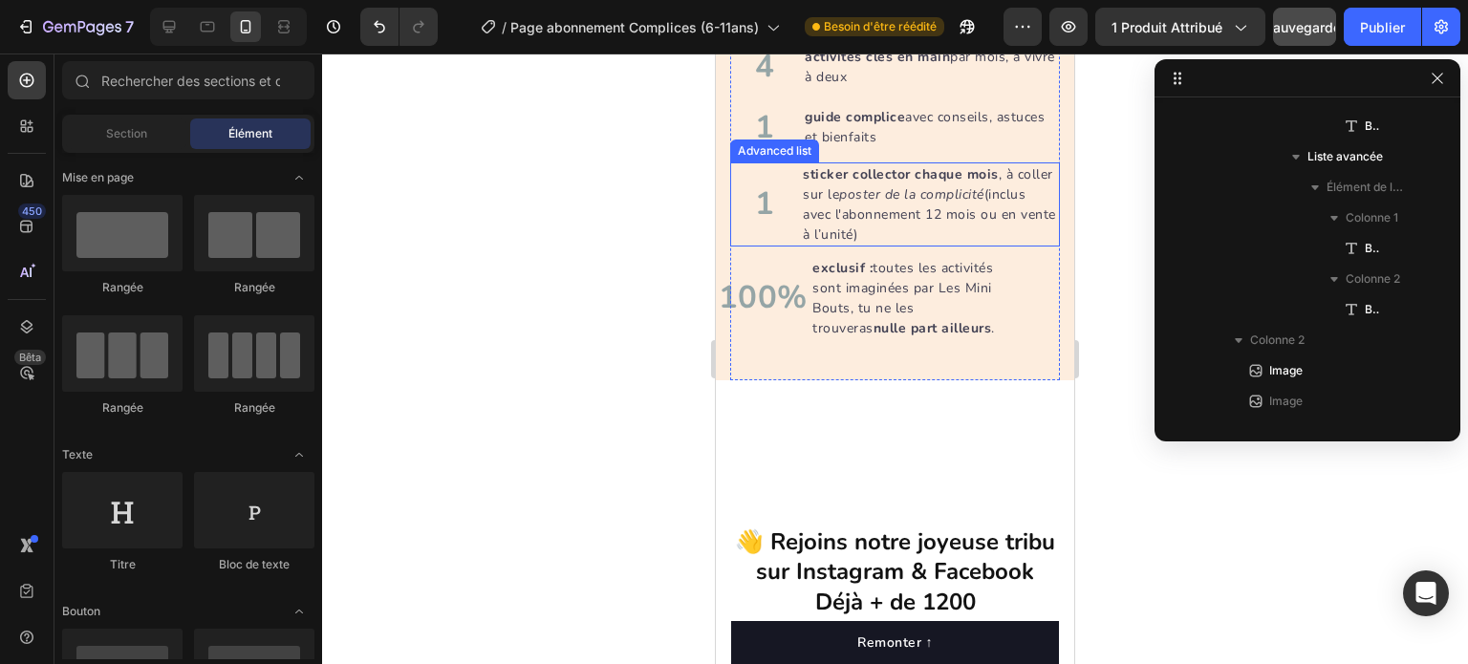
click at [787, 216] on li "1 Text block sticker collector chaque mois , à coller sur le poster de la compl…" at bounding box center [895, 204] width 330 height 84
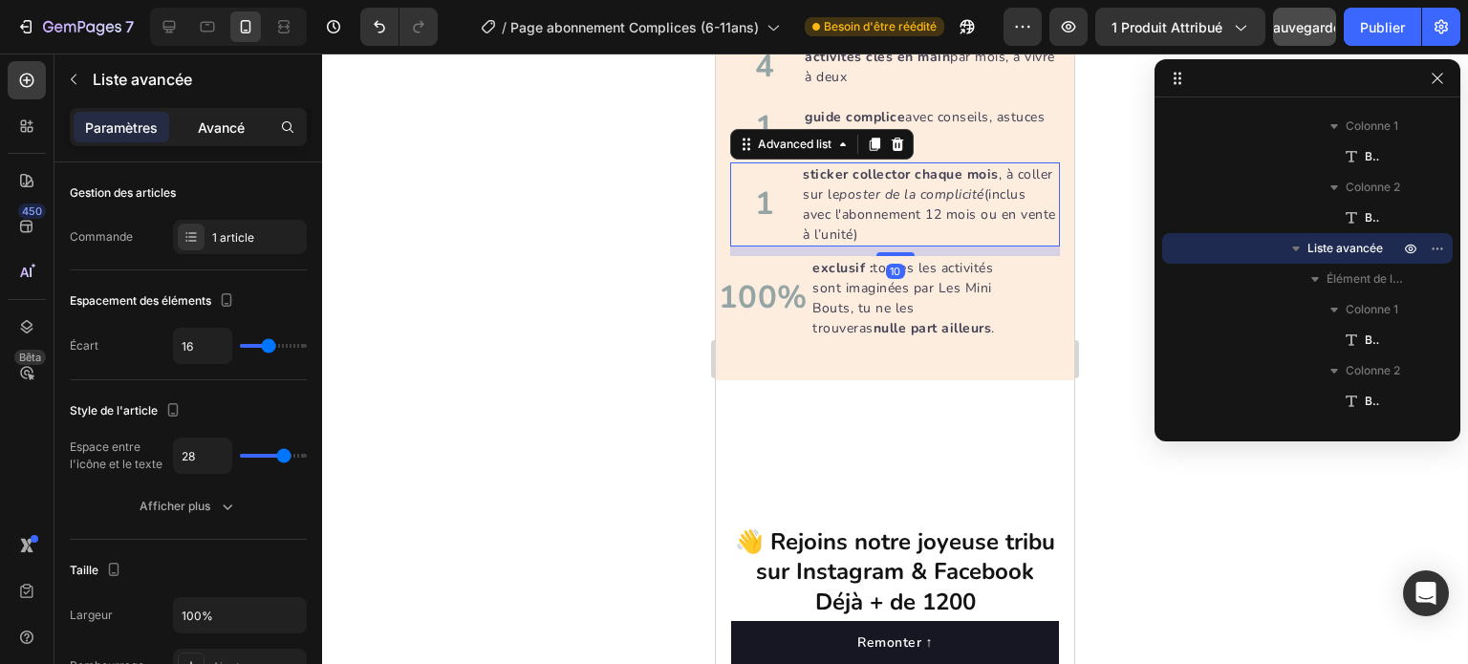
click at [231, 135] on p "Avancé" at bounding box center [221, 128] width 47 height 20
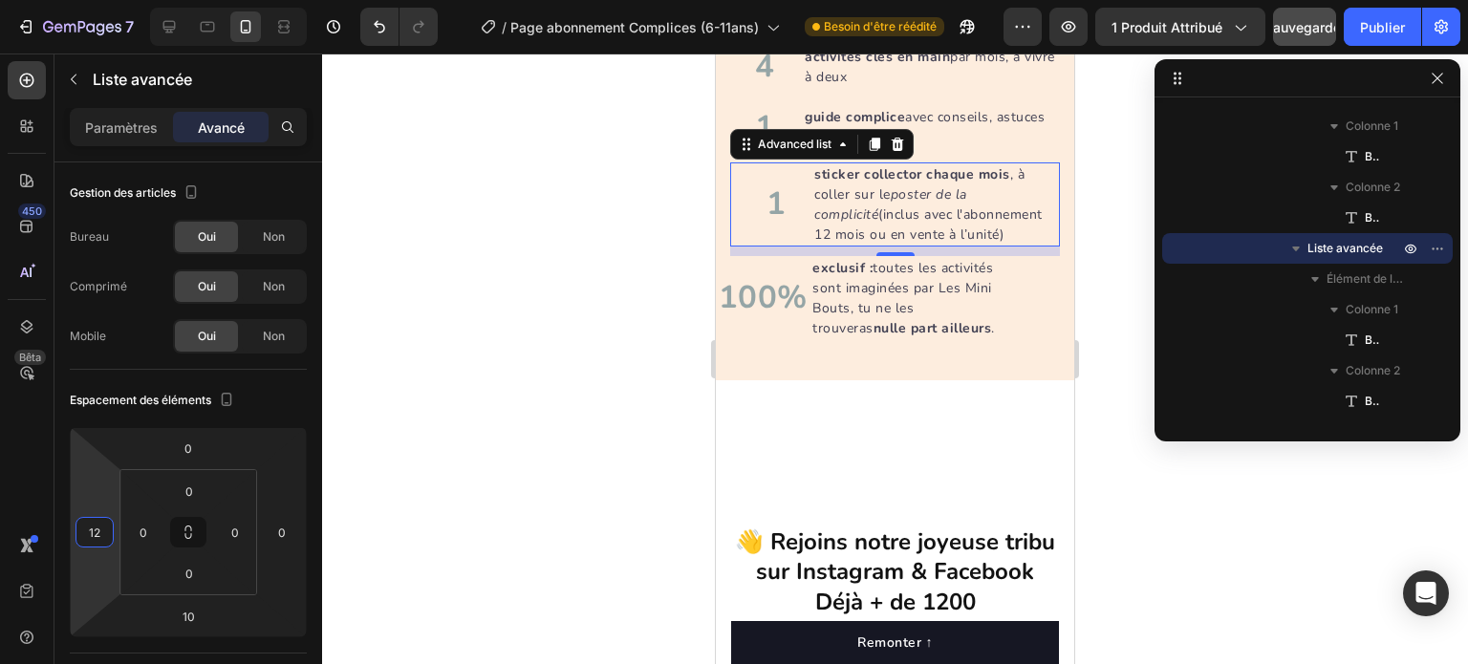
type input "8"
click at [99, 0] on html "7 Version history / Page abonnement Complices (6-11ans) Besoin d'être réédité A…" at bounding box center [734, 0] width 1468 height 0
click at [795, 118] on li "1 Text block guide complice avec conseils, astuces et bienfaits Text block" at bounding box center [906, 128] width 307 height 52
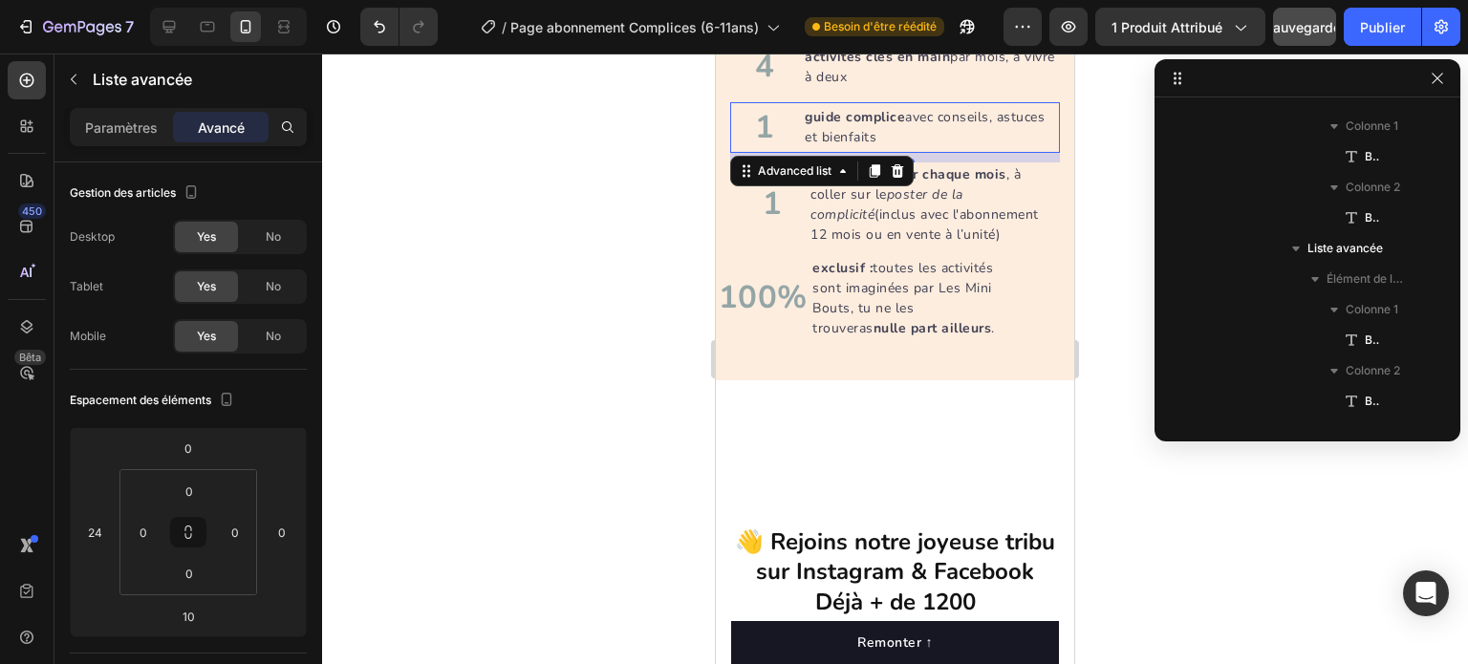
scroll to position [484, 0]
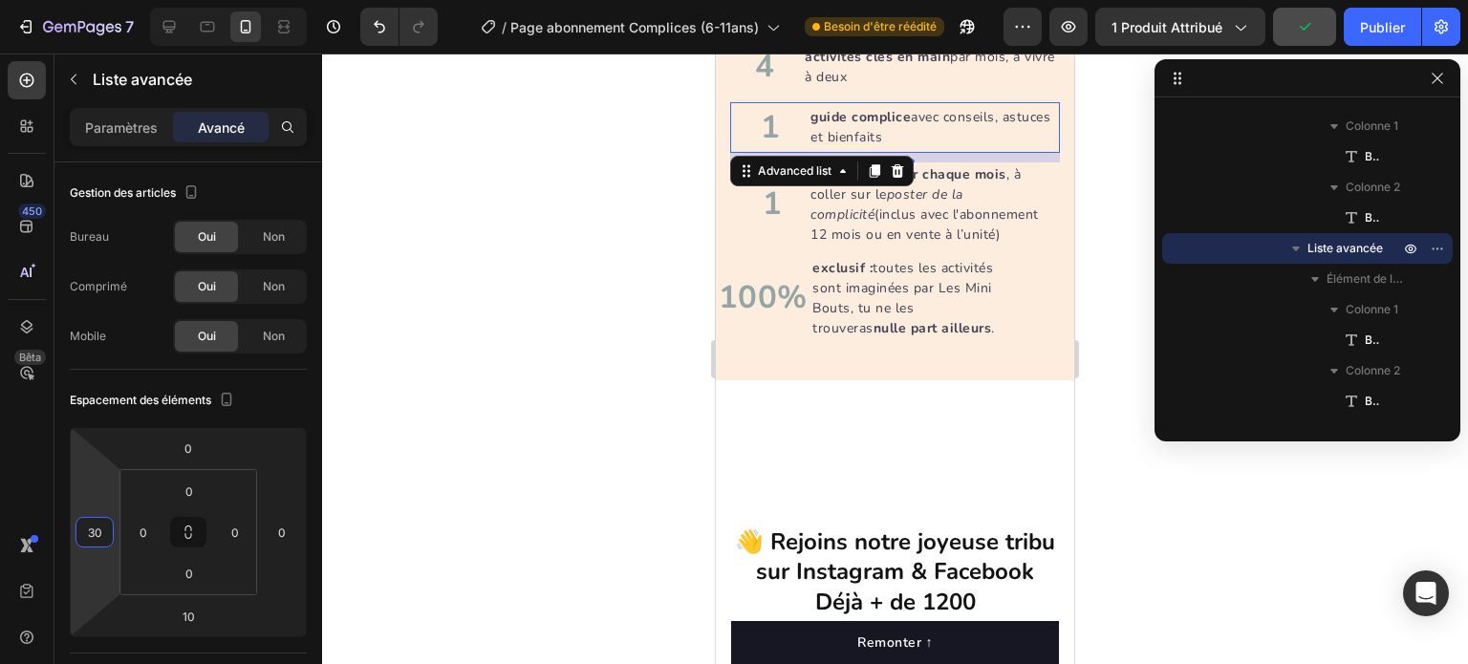
type input "32"
click at [101, 0] on html "7 Version history / Page abonnement Complices (6-11ans) Besoin d'être réédité A…" at bounding box center [734, 0] width 1468 height 0
click at [624, 334] on div at bounding box center [895, 359] width 1146 height 611
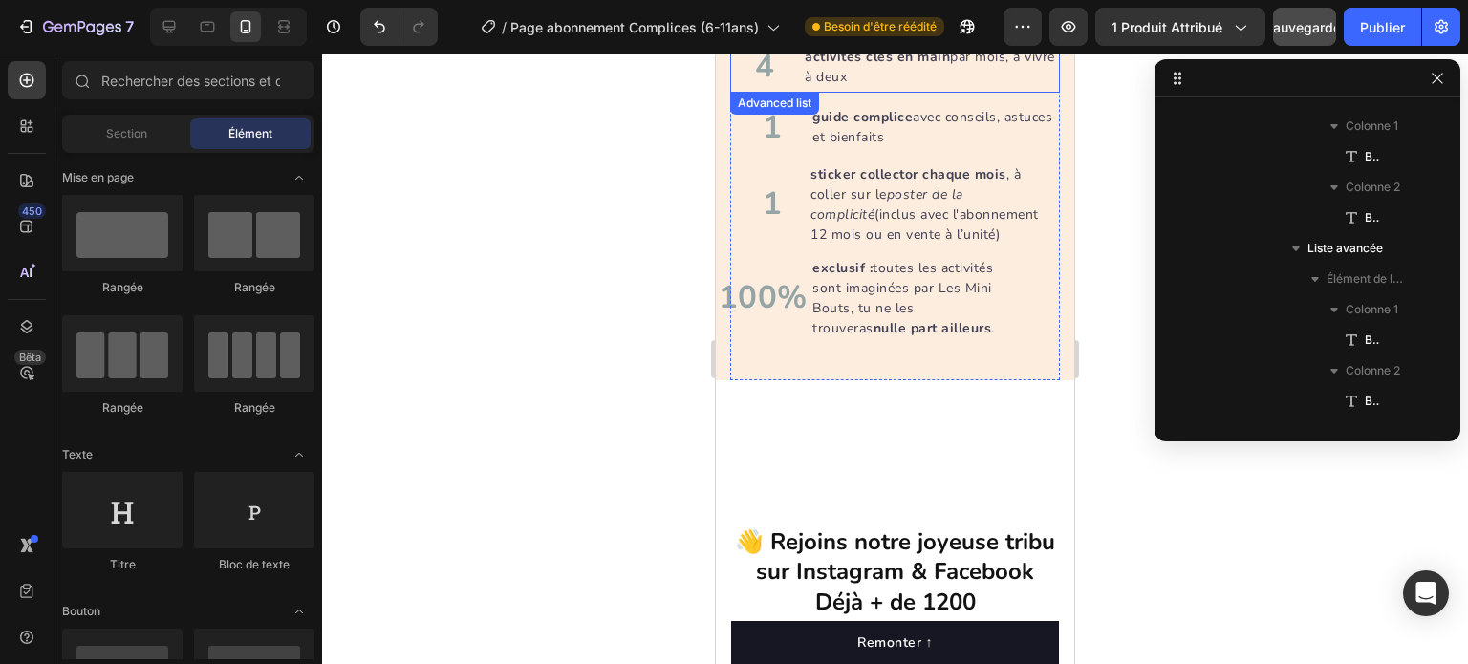
click at [782, 82] on li "4 Text block activités clés en main par mois, à vivre à deux Text block" at bounding box center [906, 67] width 307 height 52
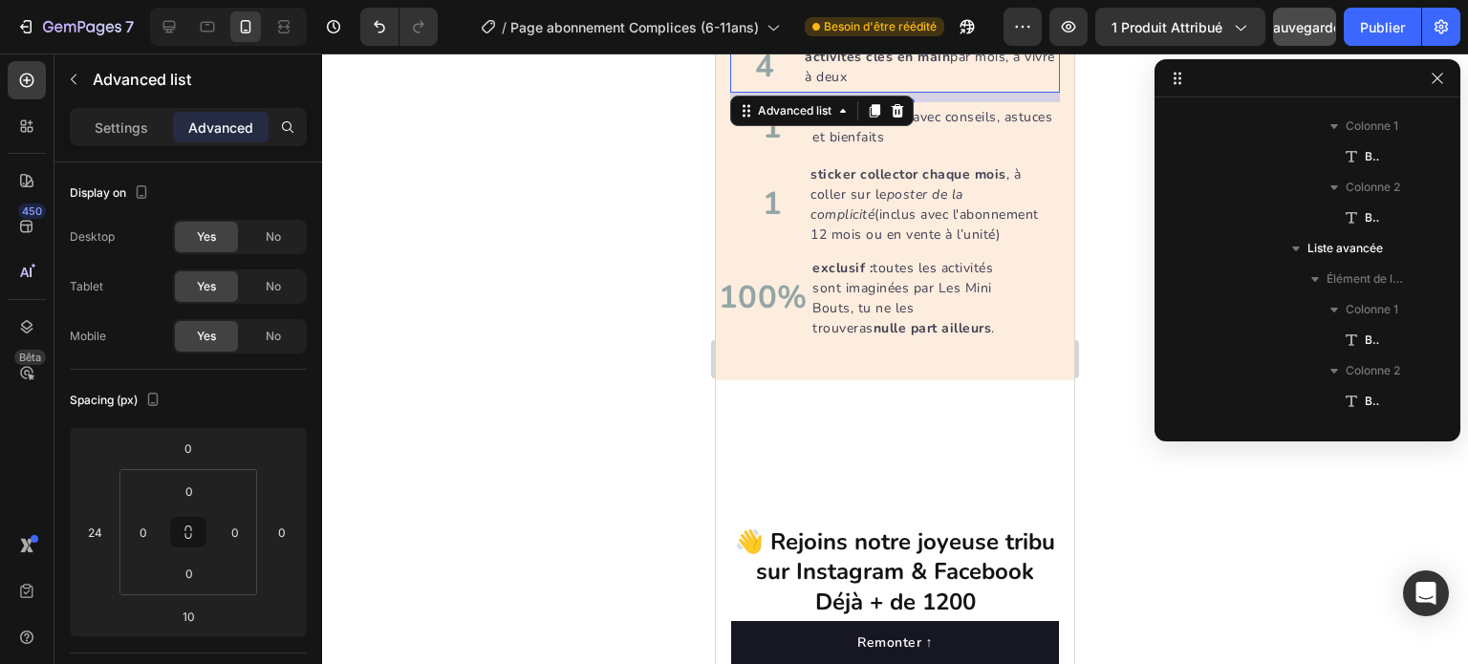
scroll to position [300, 0]
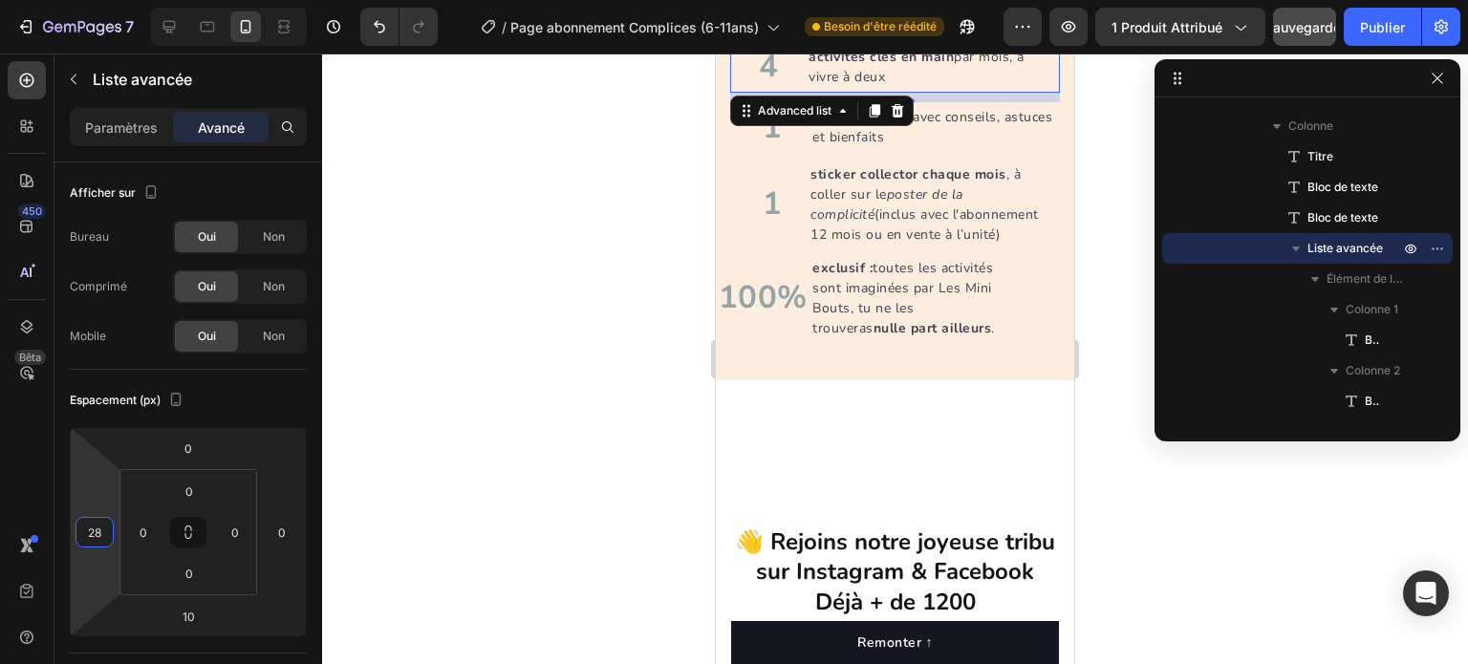
type input "30"
click at [105, 0] on html "7 Version history / Page abonnement Complices (6-11ans) Besoin d'être réédité A…" at bounding box center [734, 0] width 1468 height 0
click at [604, 362] on div at bounding box center [895, 359] width 1146 height 611
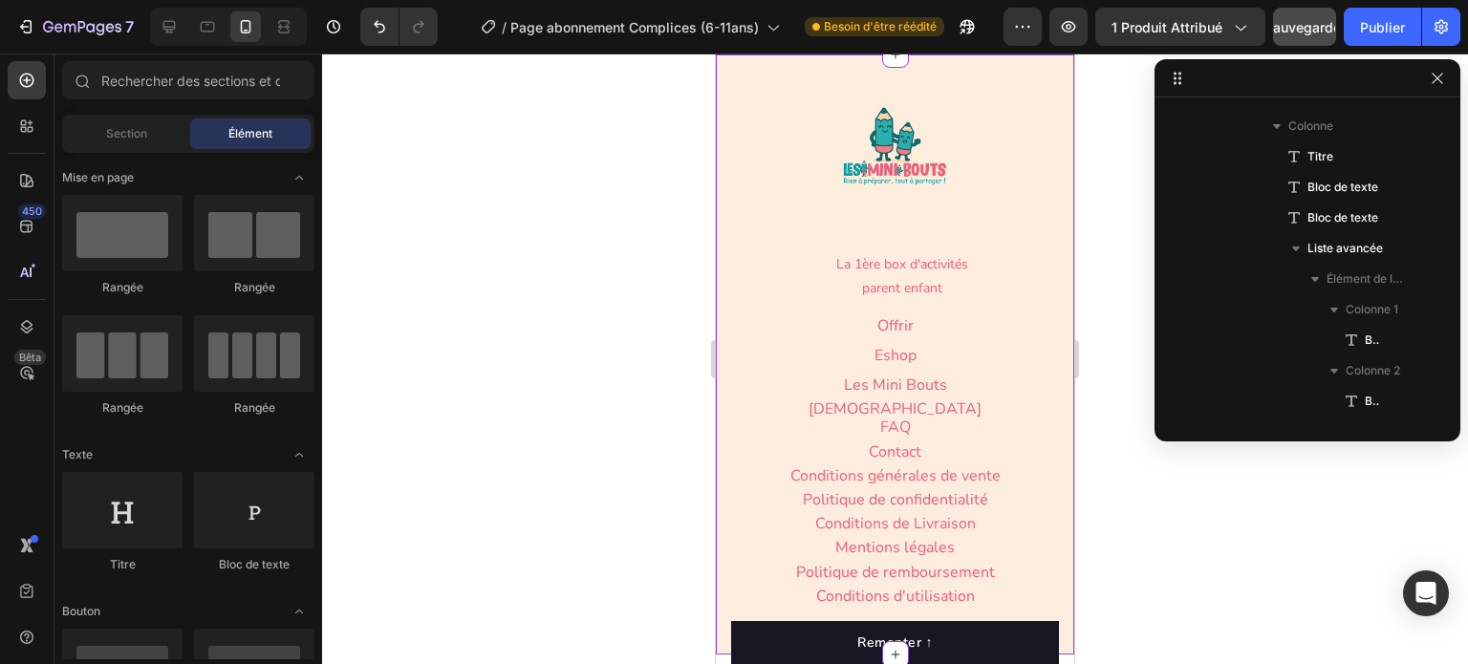
scroll to position [8490, 0]
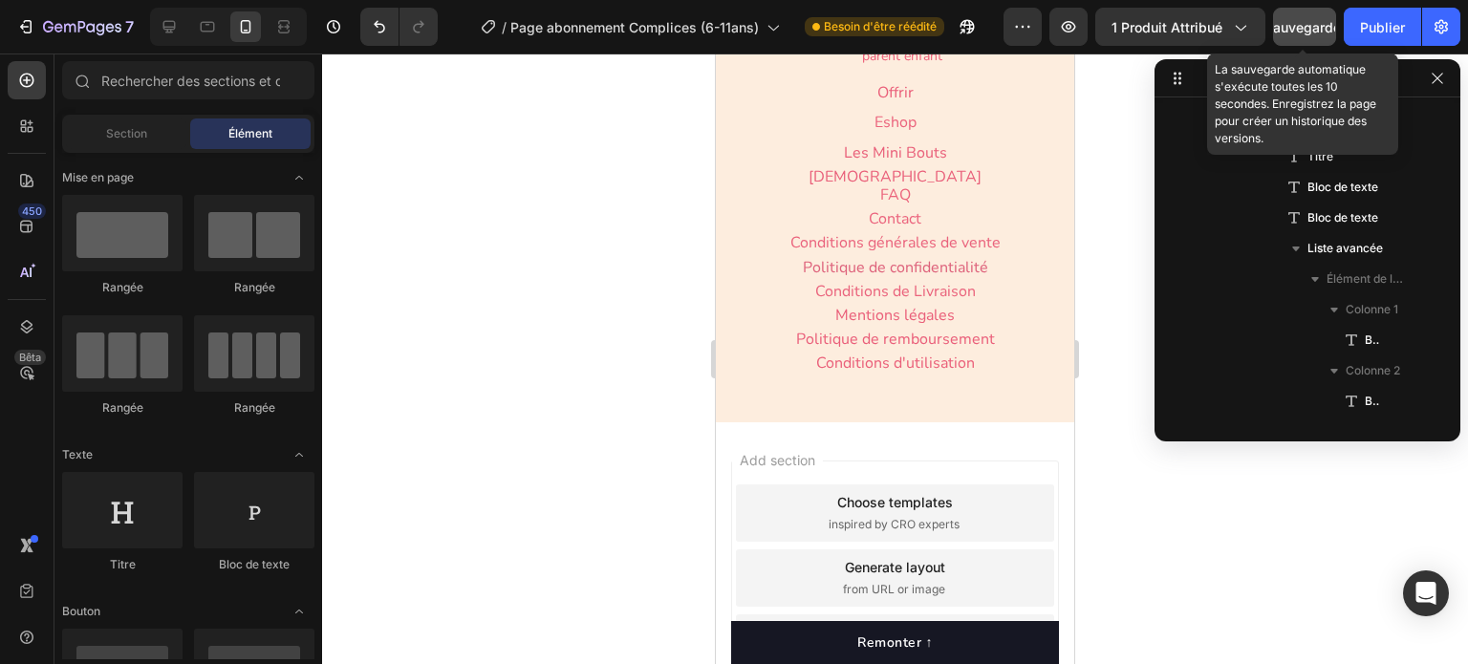
click at [1308, 34] on div "Sauvegarder" at bounding box center [1304, 27] width 81 height 20
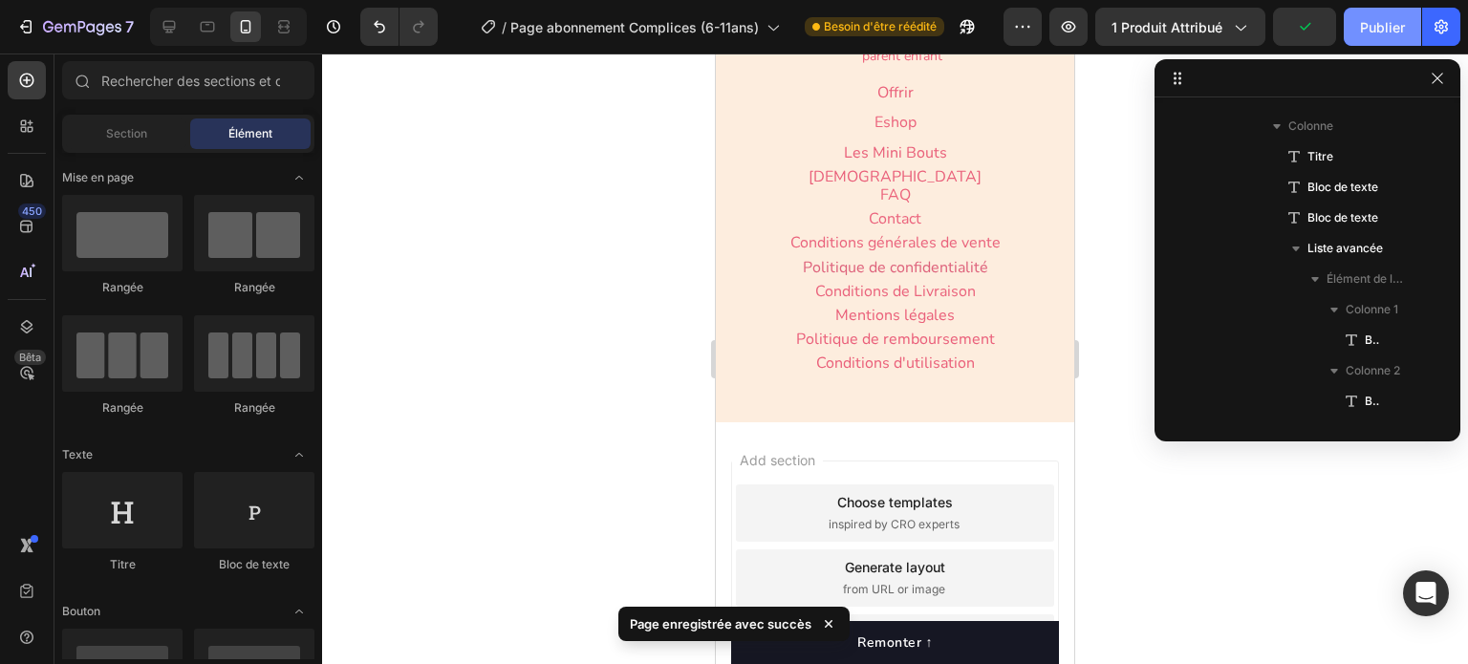
click at [1368, 37] on button "Publier" at bounding box center [1382, 27] width 77 height 38
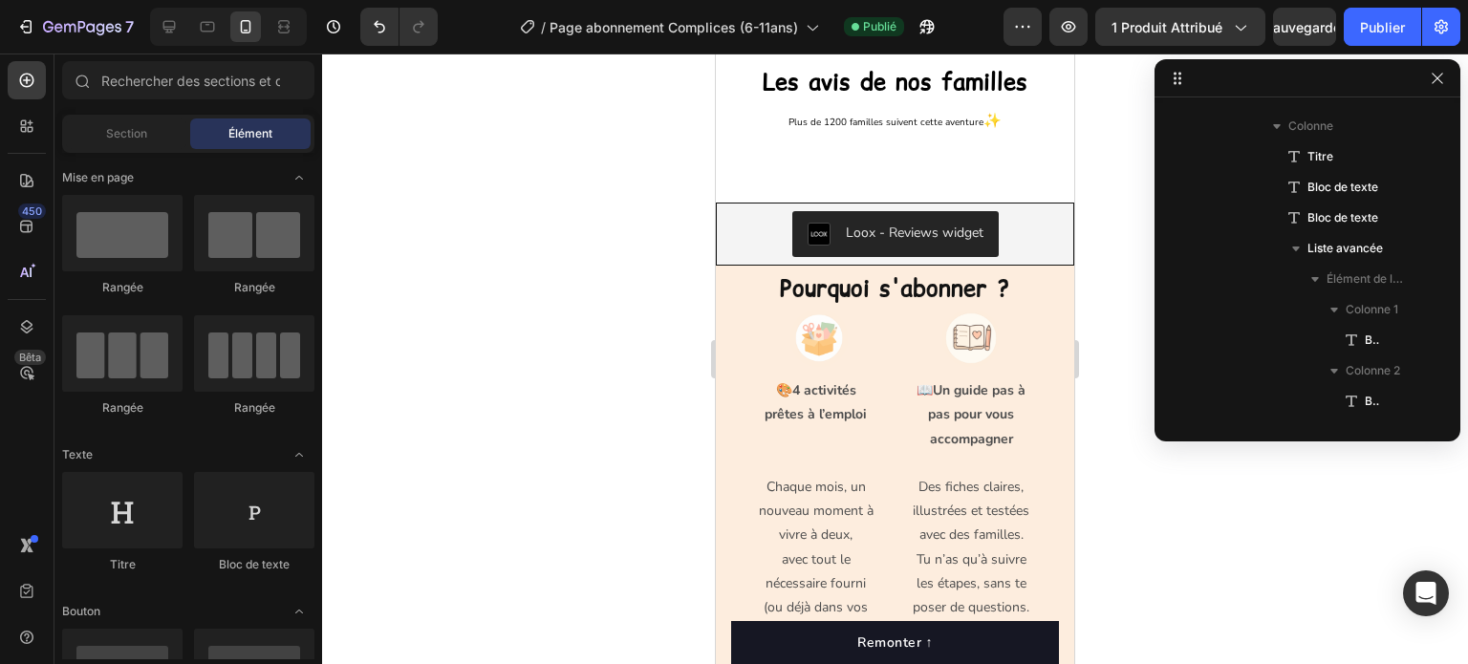
scroll to position [1157, 0]
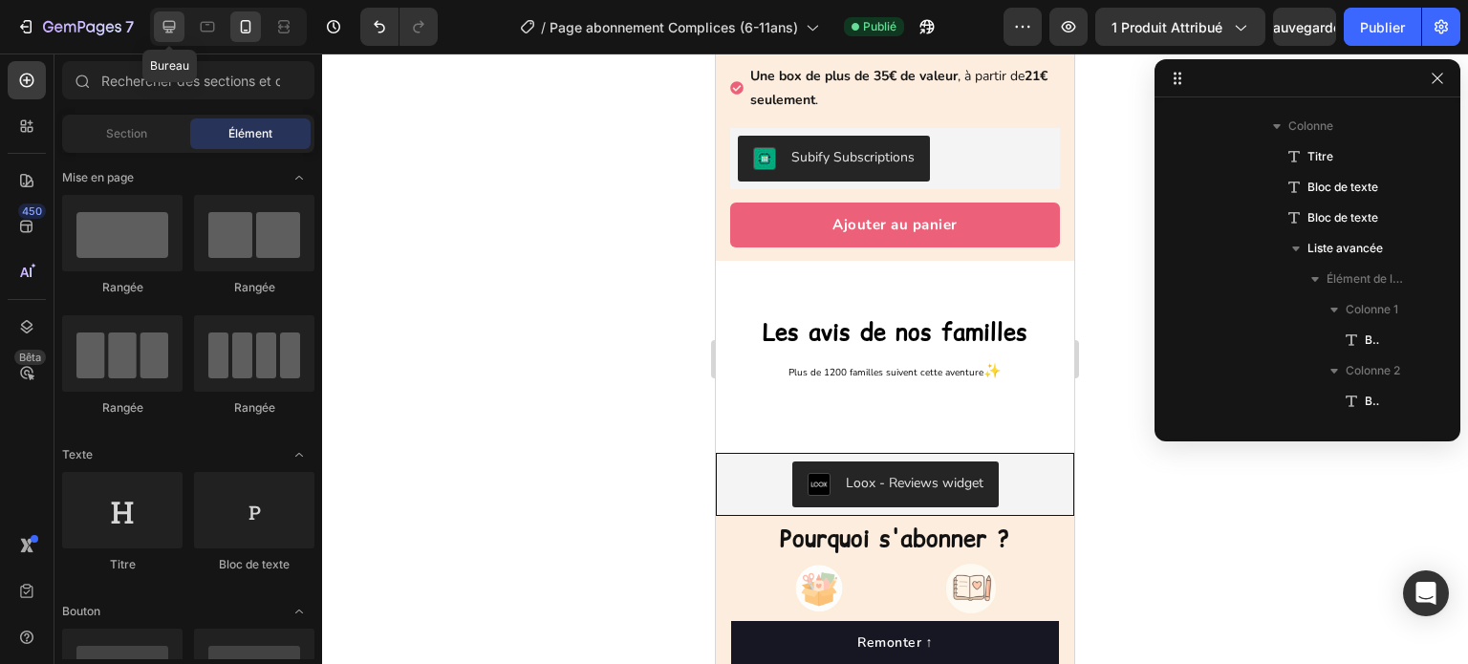
click at [168, 26] on icon at bounding box center [169, 27] width 12 height 12
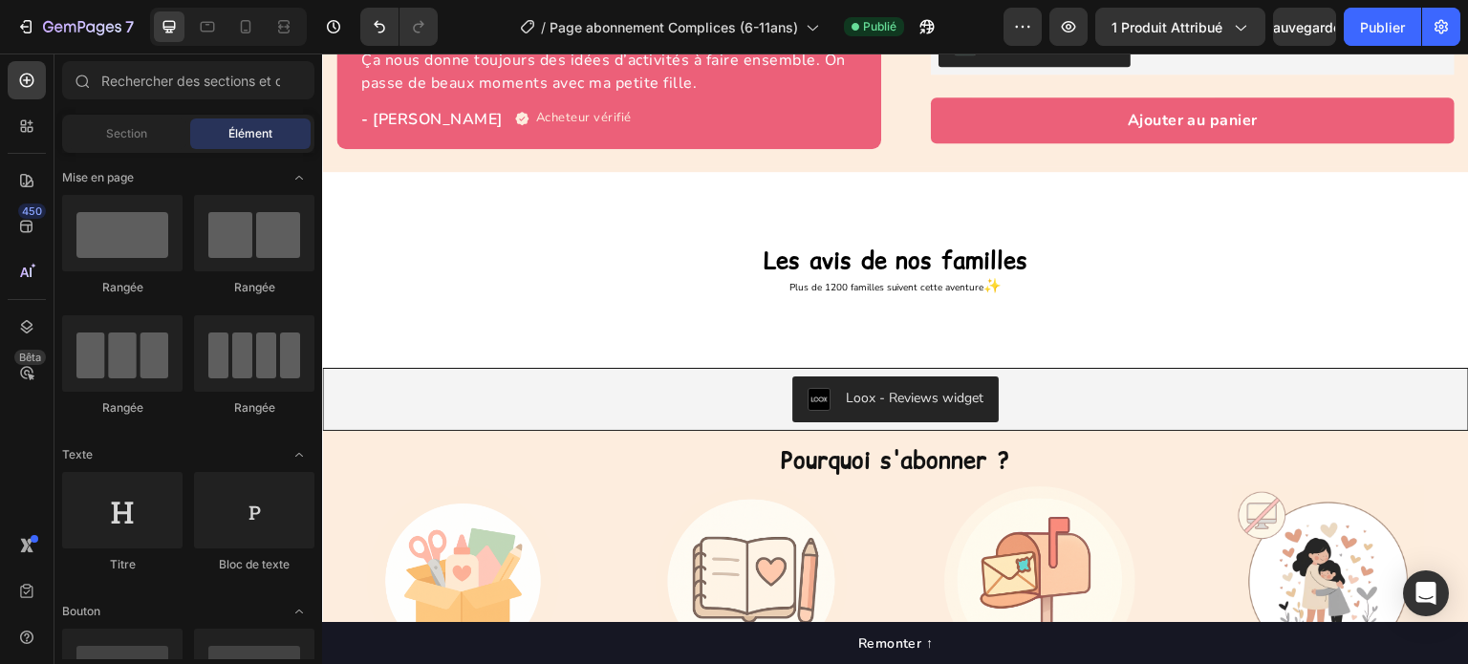
scroll to position [887, 0]
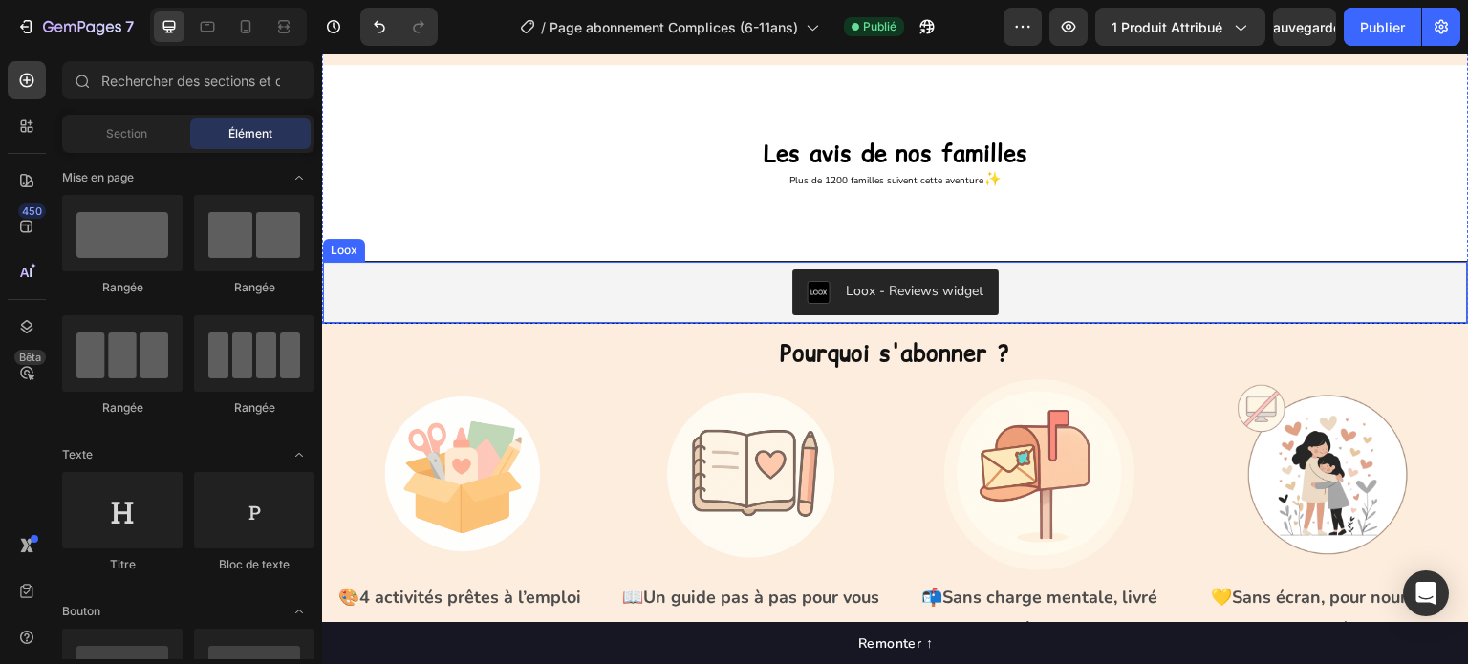
drag, startPoint x: 592, startPoint y: 294, endPoint x: 578, endPoint y: 286, distance: 15.9
click at [592, 294] on div "Loox - Reviews widget" at bounding box center [896, 292] width 1130 height 46
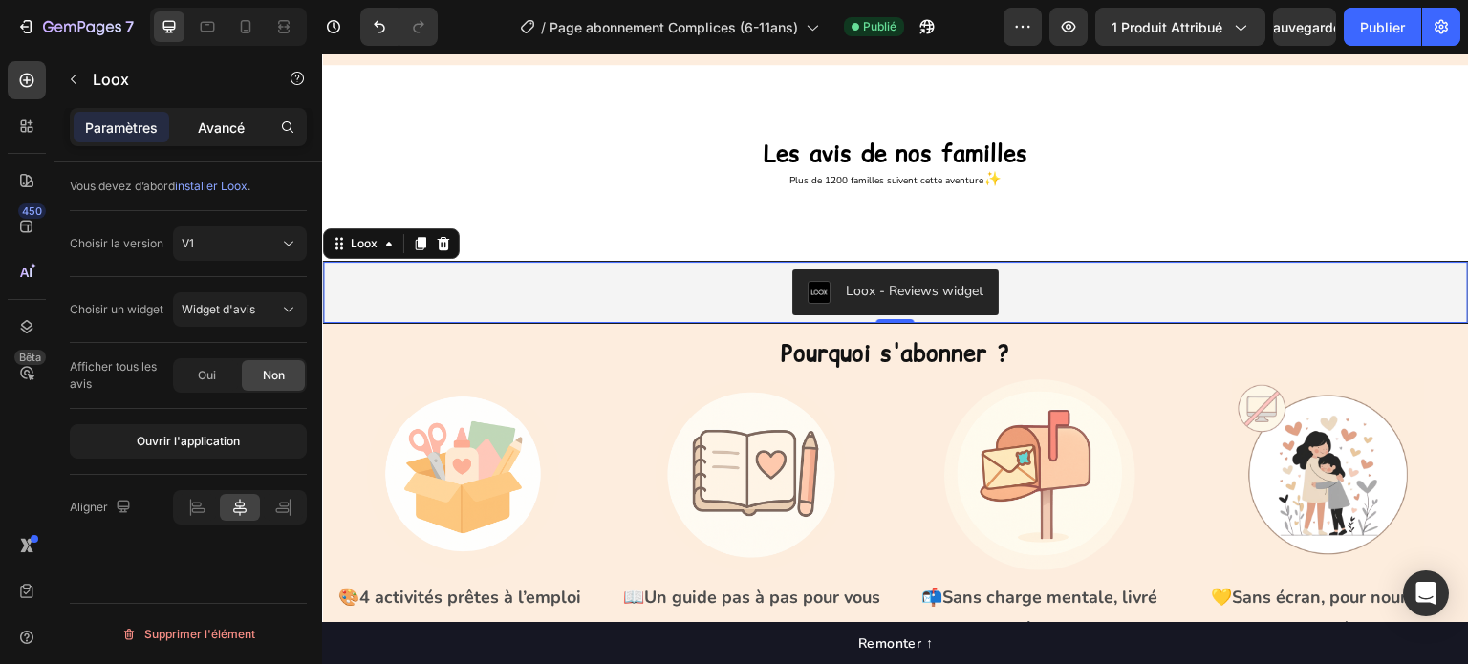
click at [223, 122] on font "Avancé" at bounding box center [221, 127] width 47 height 16
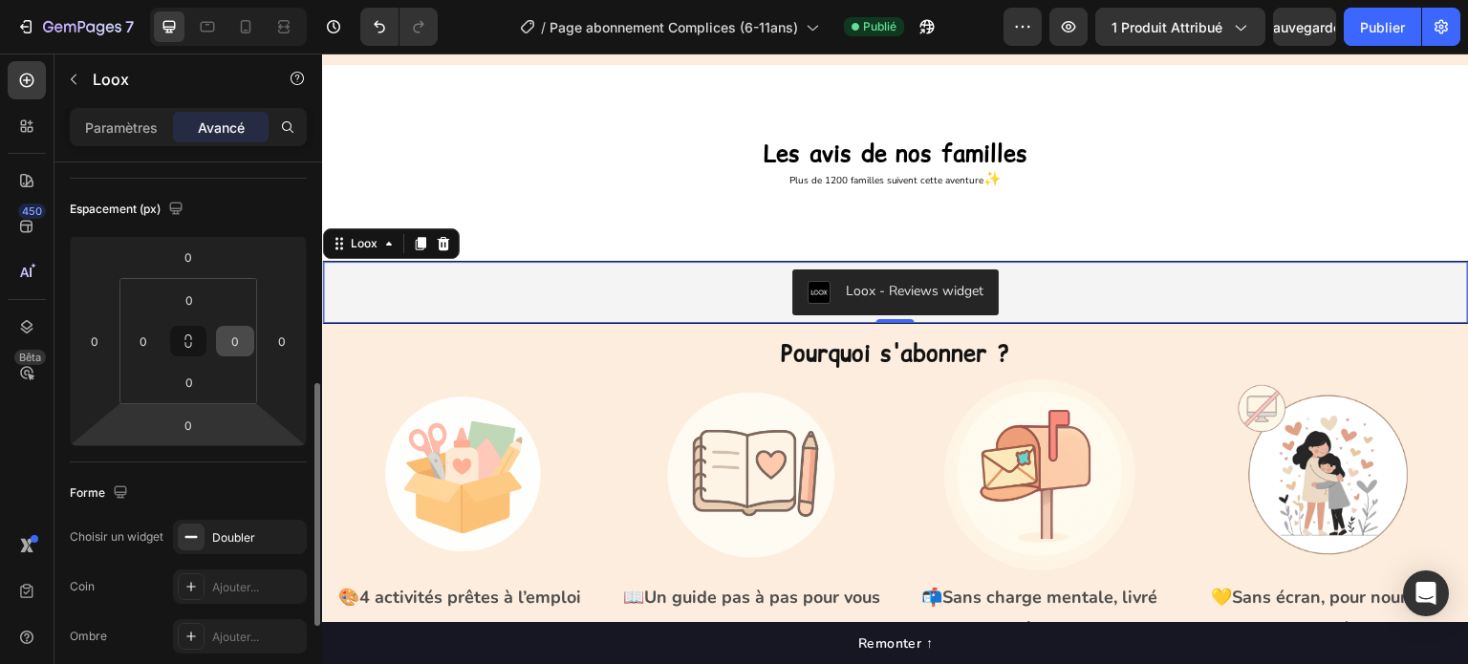
scroll to position [287, 0]
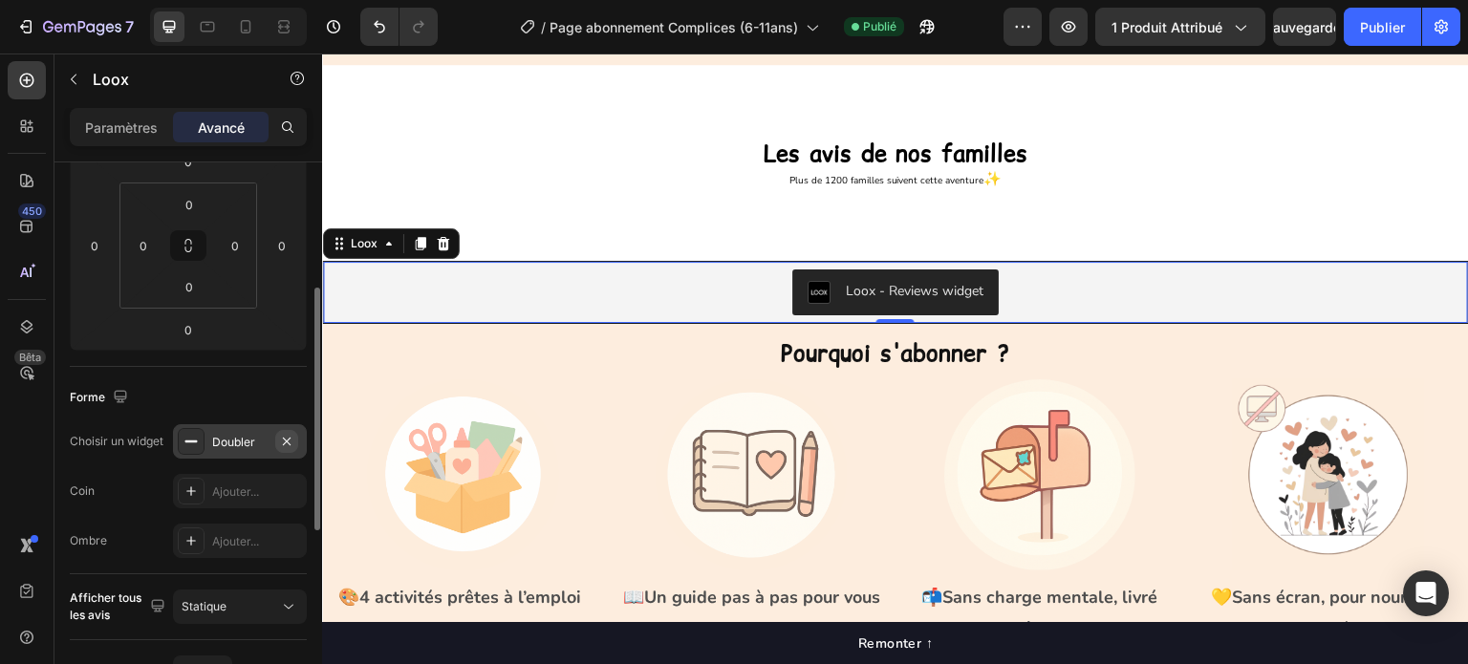
click at [287, 439] on icon "button" at bounding box center [287, 441] width 8 height 8
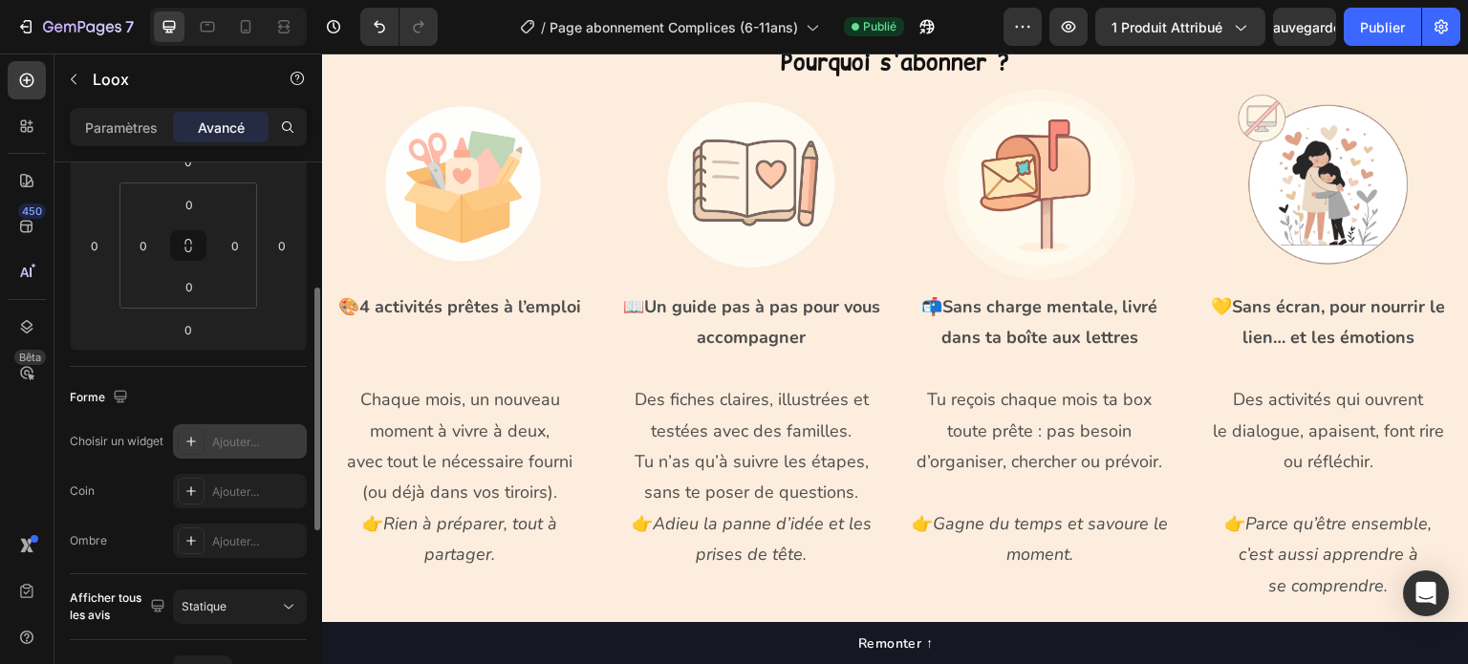
scroll to position [573, 0]
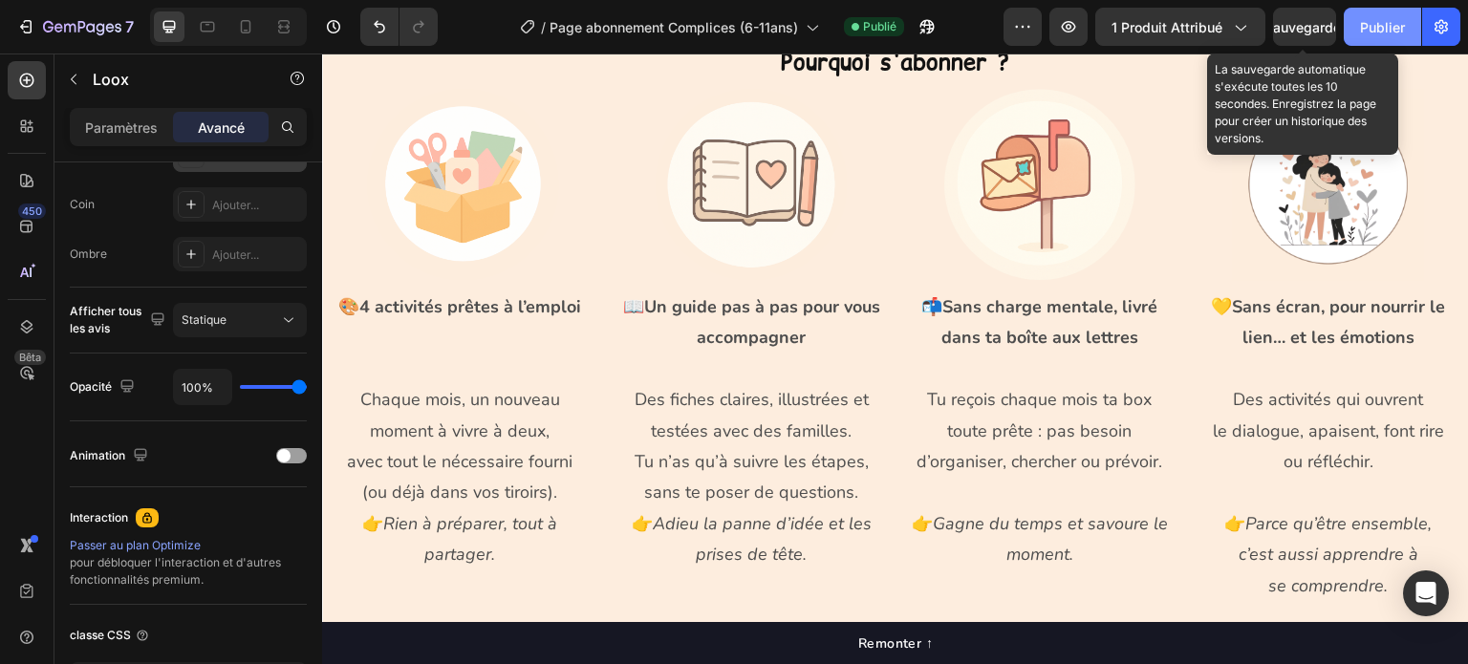
drag, startPoint x: 1304, startPoint y: 23, endPoint x: 1379, endPoint y: 11, distance: 76.5
click at [1305, 23] on font "Sauvegarder" at bounding box center [1304, 27] width 81 height 16
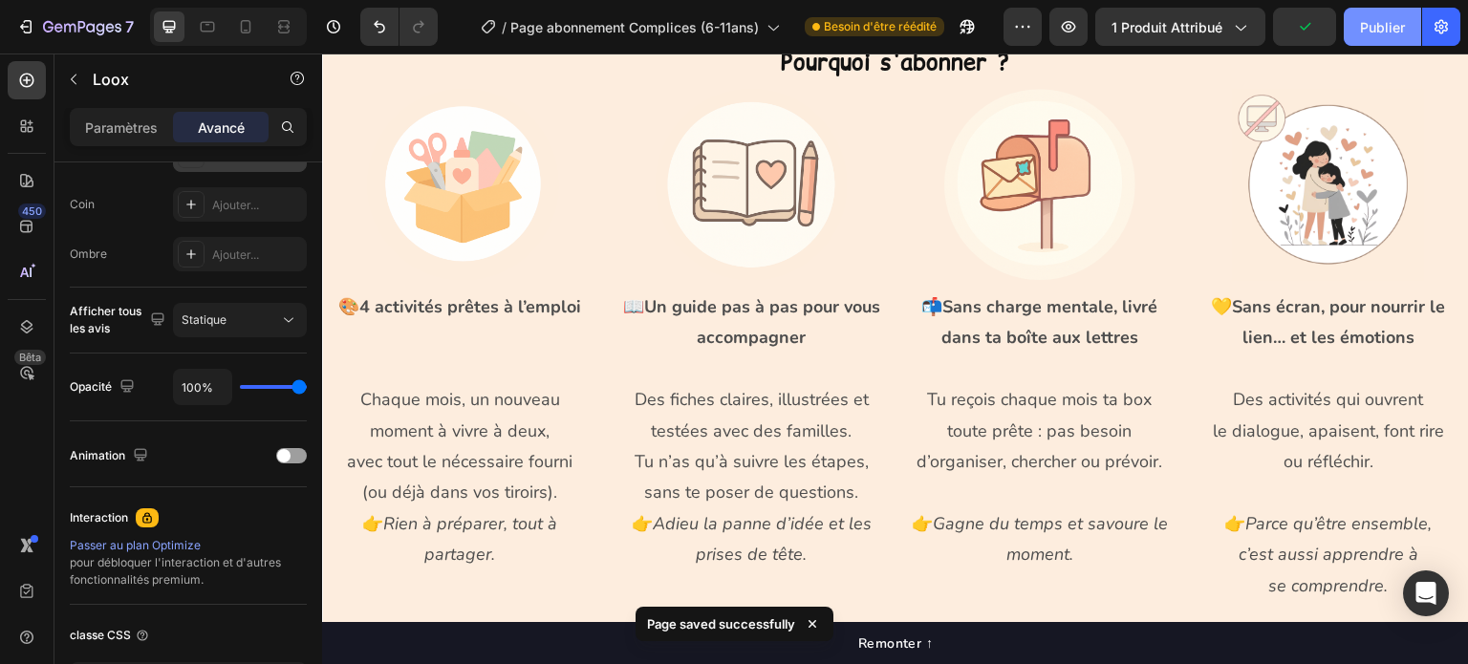
click at [1372, 33] on font "Publier" at bounding box center [1382, 27] width 45 height 16
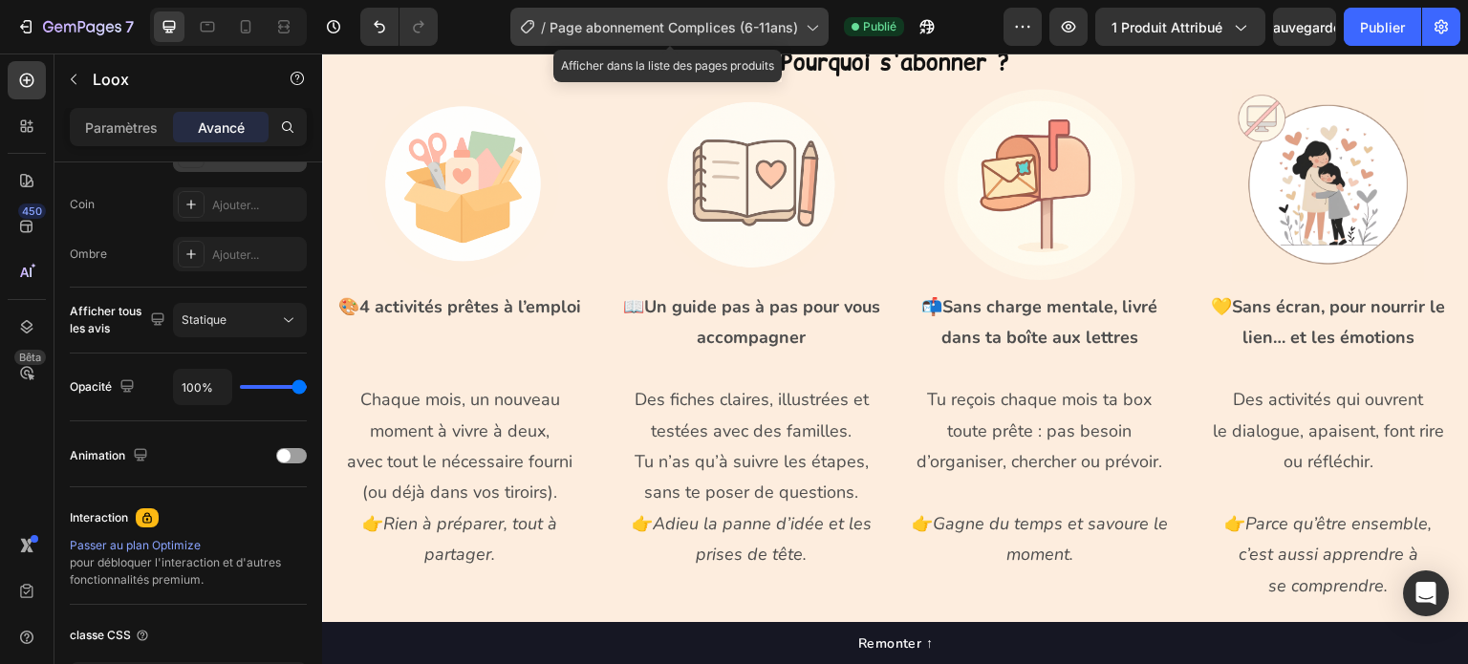
click at [646, 30] on font "Page abonnement Complices (6-11ans)" at bounding box center [674, 27] width 248 height 16
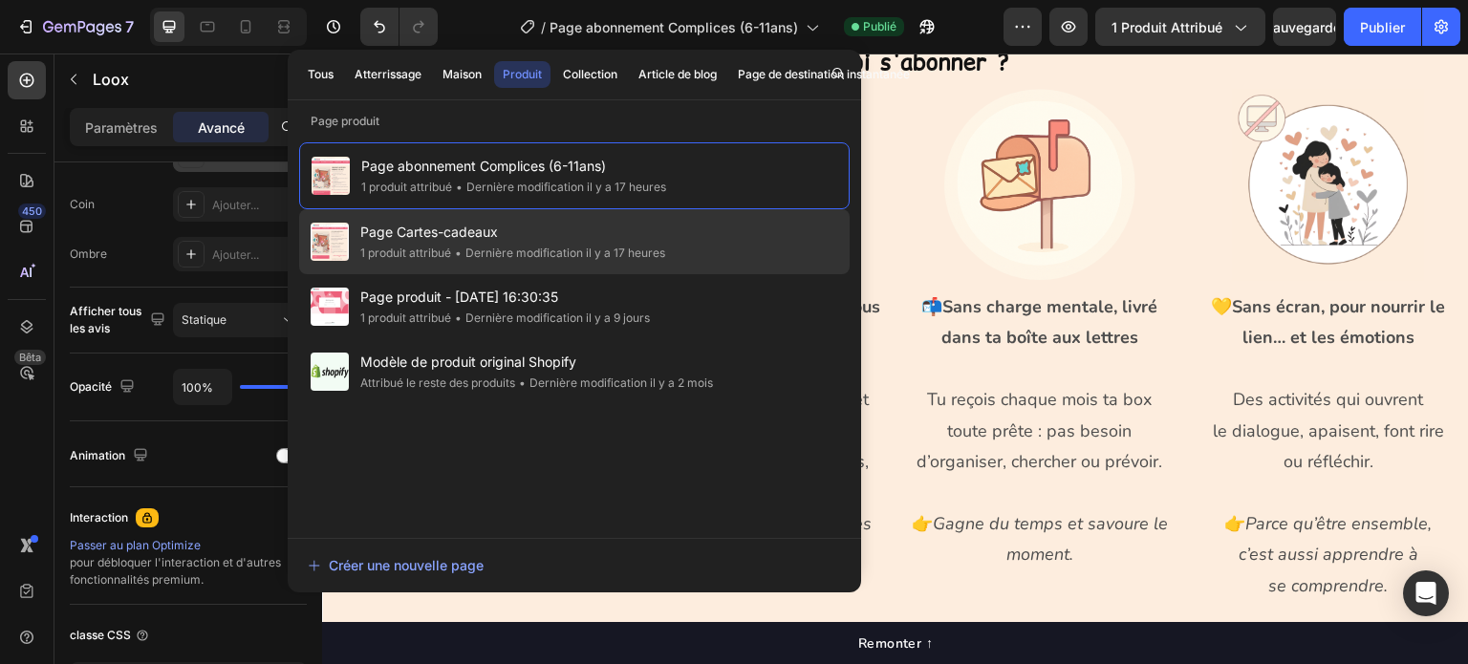
click at [401, 248] on font "1 produit attribué" at bounding box center [405, 253] width 91 height 14
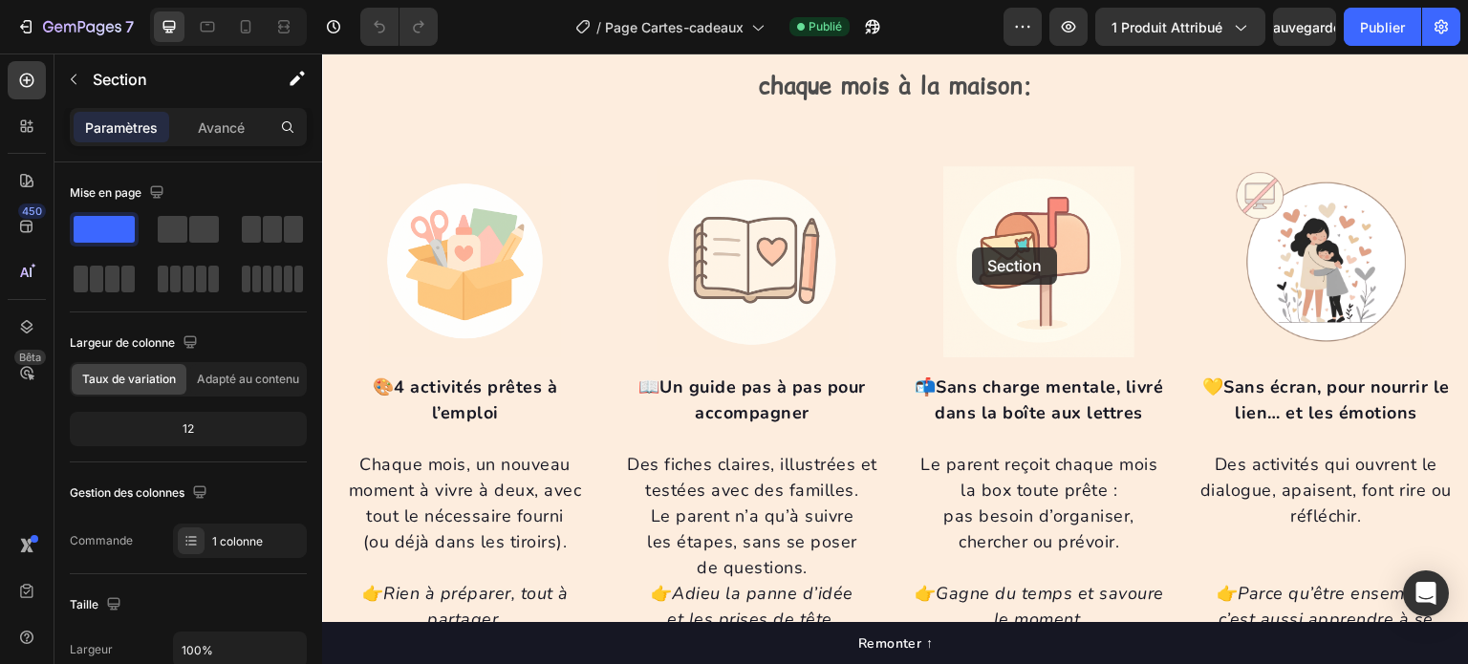
scroll to position [848, 0]
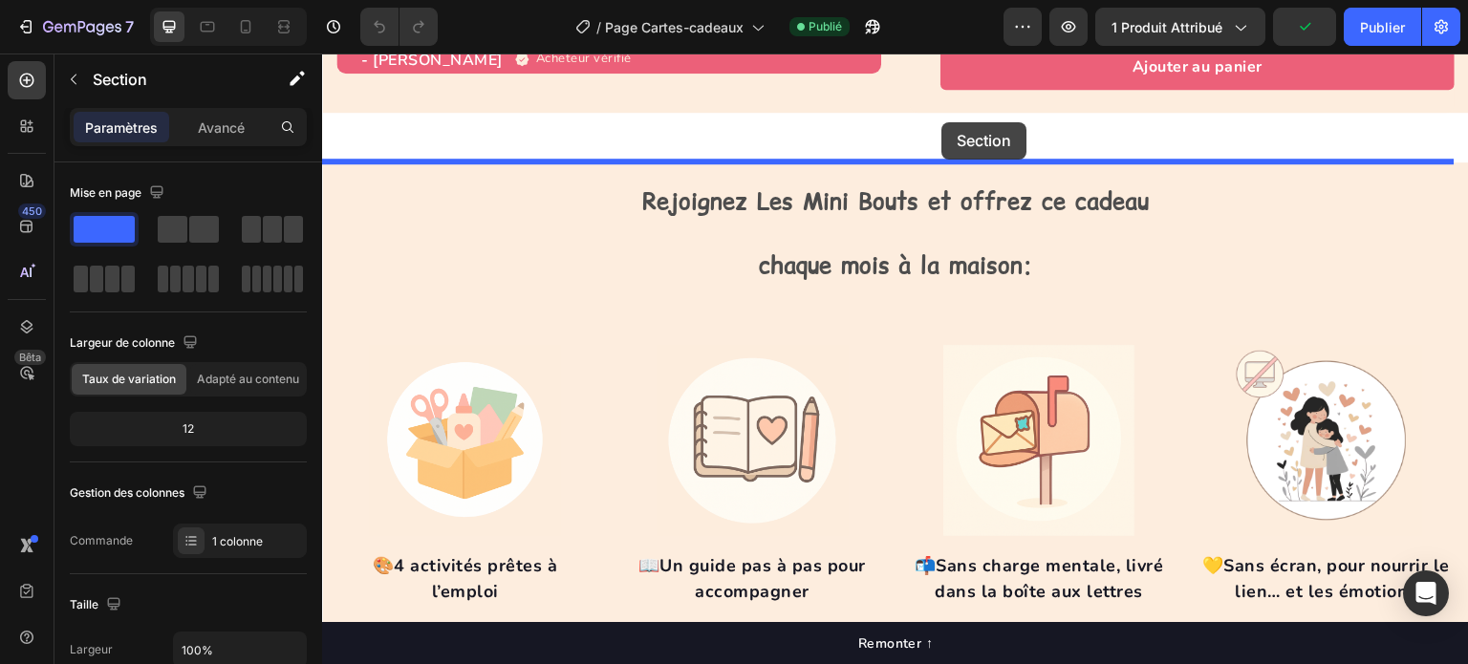
drag, startPoint x: 1031, startPoint y: 238, endPoint x: 942, endPoint y: 122, distance: 145.8
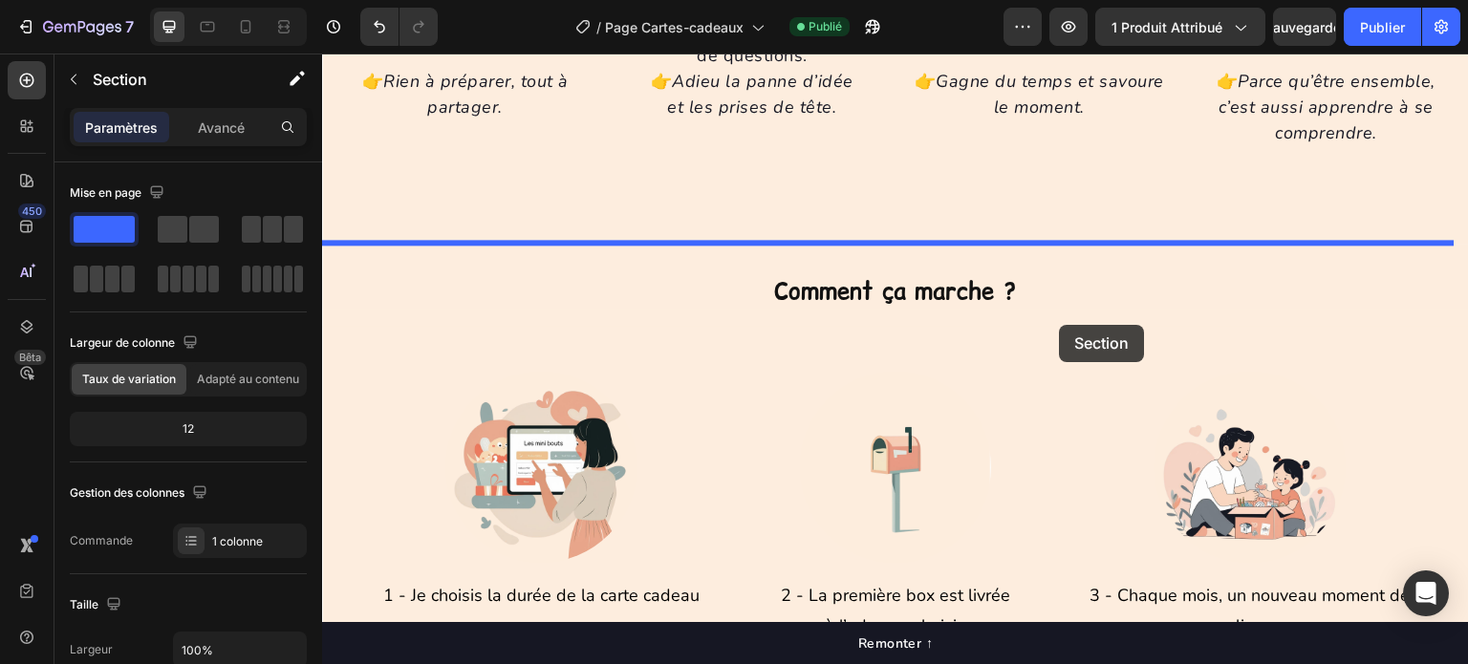
scroll to position [1646, 0]
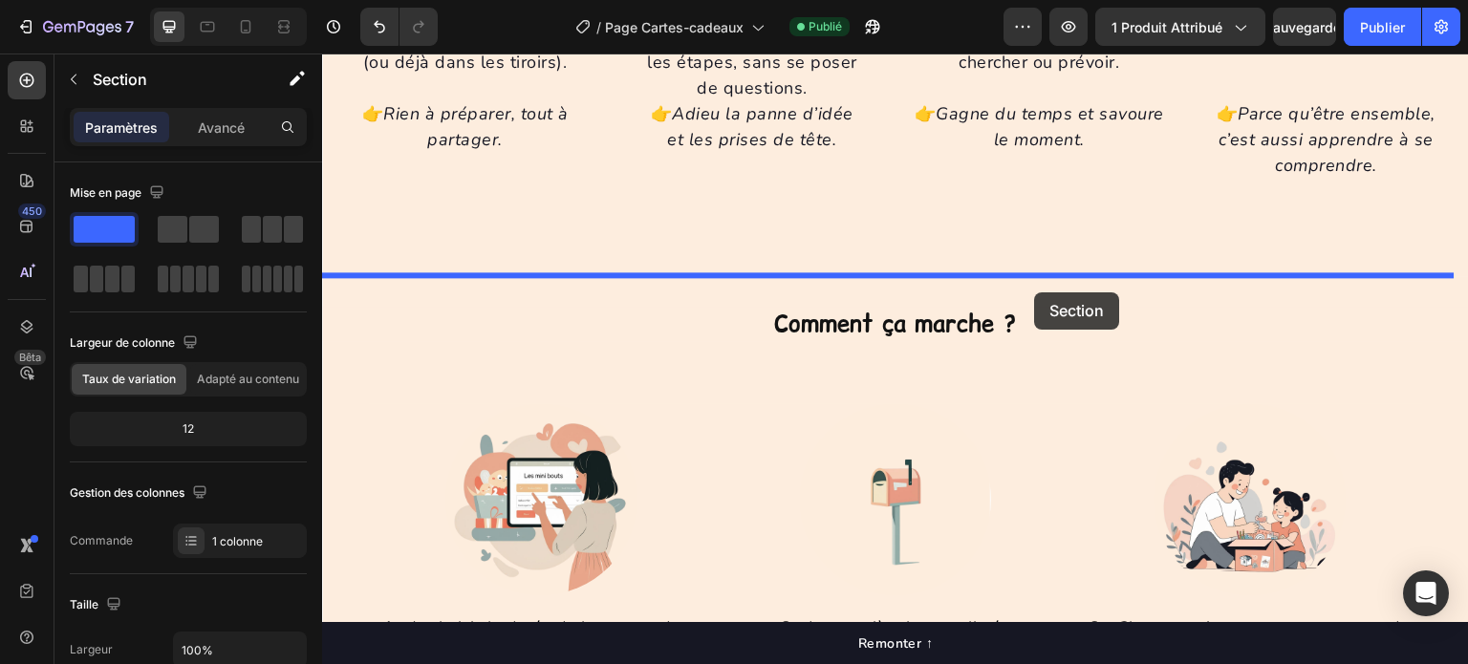
drag, startPoint x: 1131, startPoint y: 274, endPoint x: 1035, endPoint y: 292, distance: 98.2
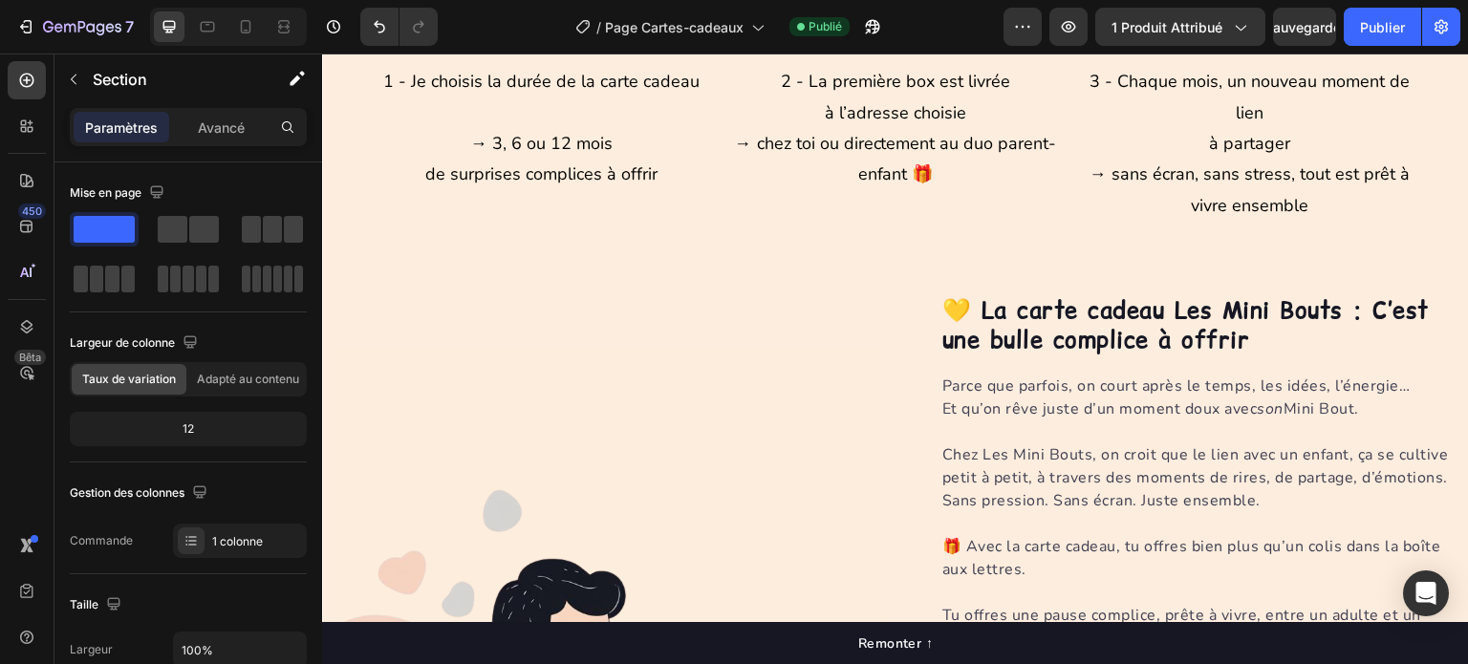
scroll to position [2506, 0]
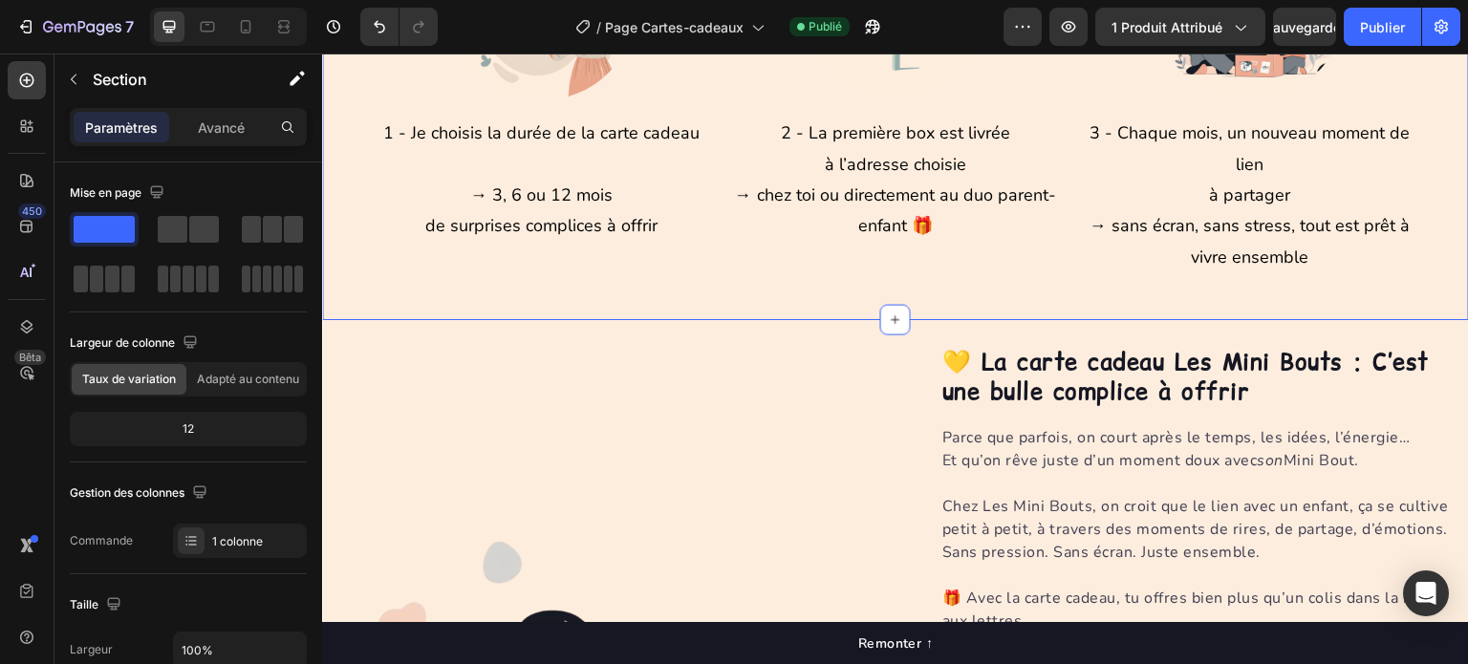
click at [1085, 313] on div "Image 1 - Je choisis la durée de la carte cadeau → 3, 6 ou 12 mois de surprises…" at bounding box center [895, 91] width 1147 height 457
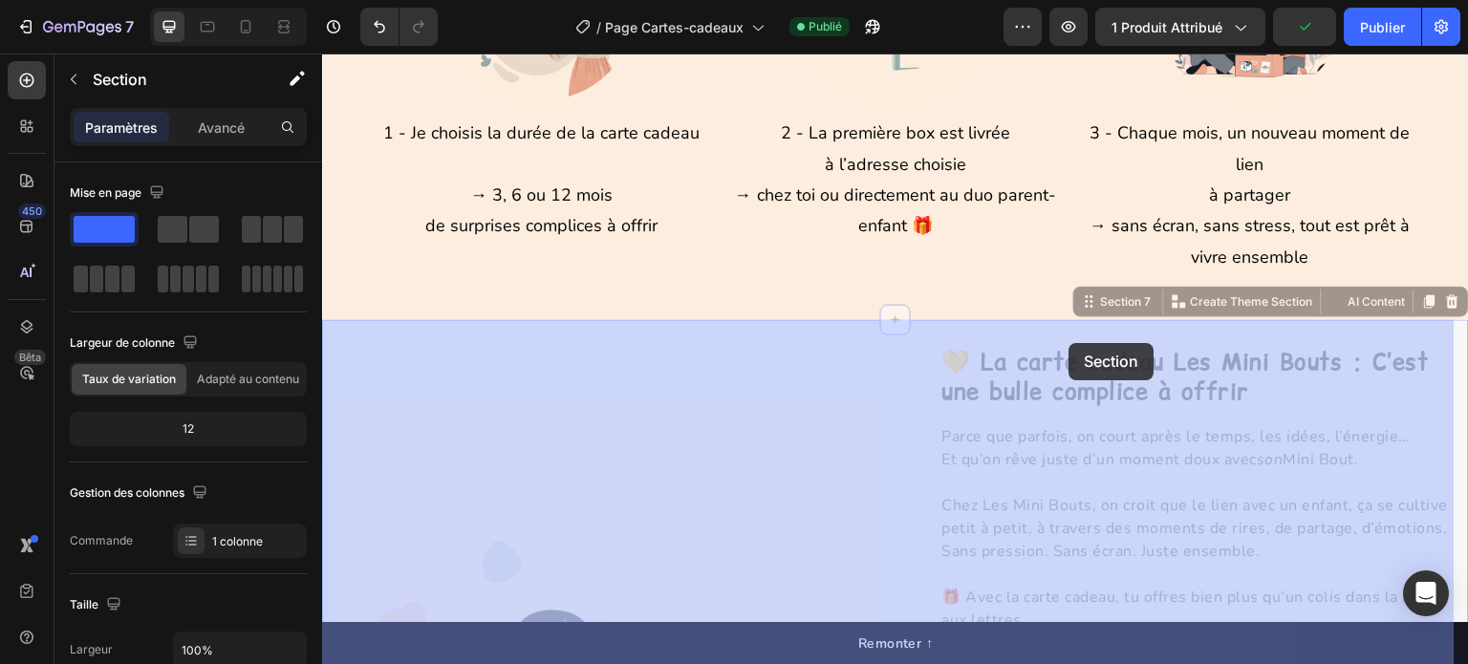
drag, startPoint x: 1068, startPoint y: 327, endPoint x: 1069, endPoint y: 343, distance: 16.3
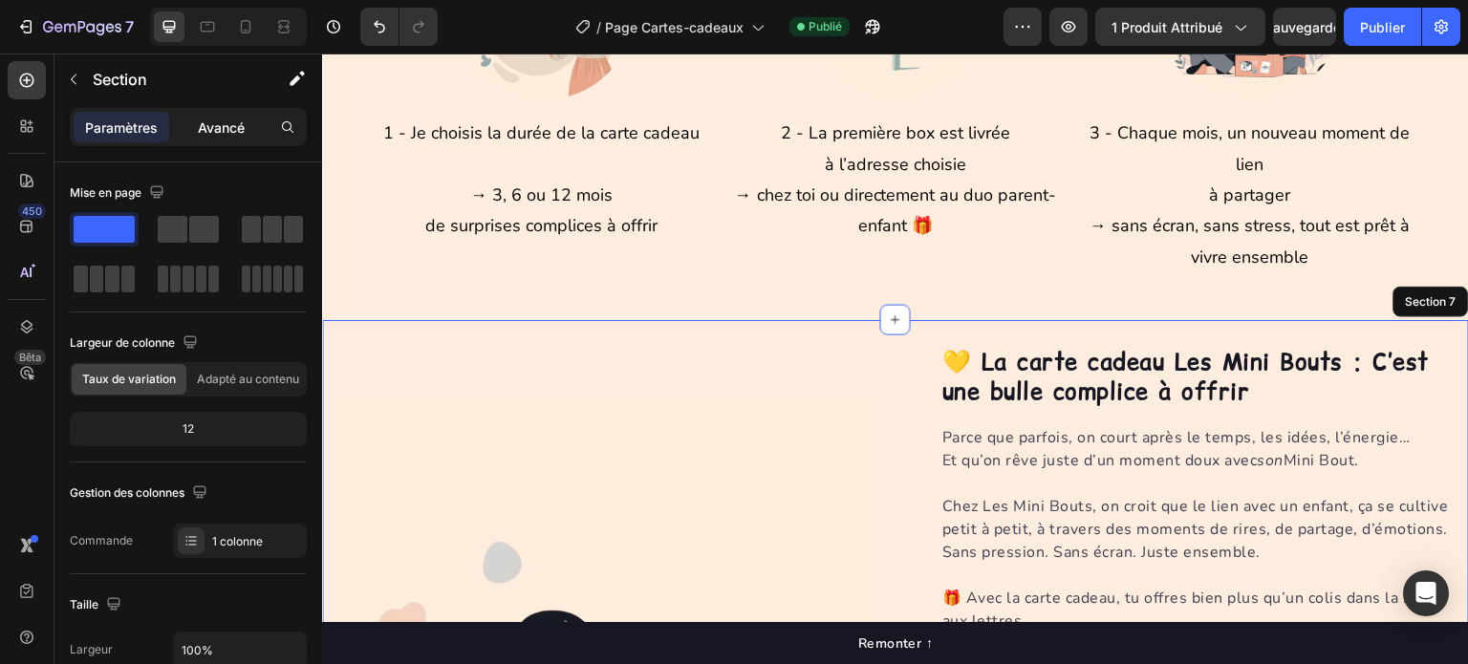
click at [237, 121] on font "Avancé" at bounding box center [221, 127] width 47 height 16
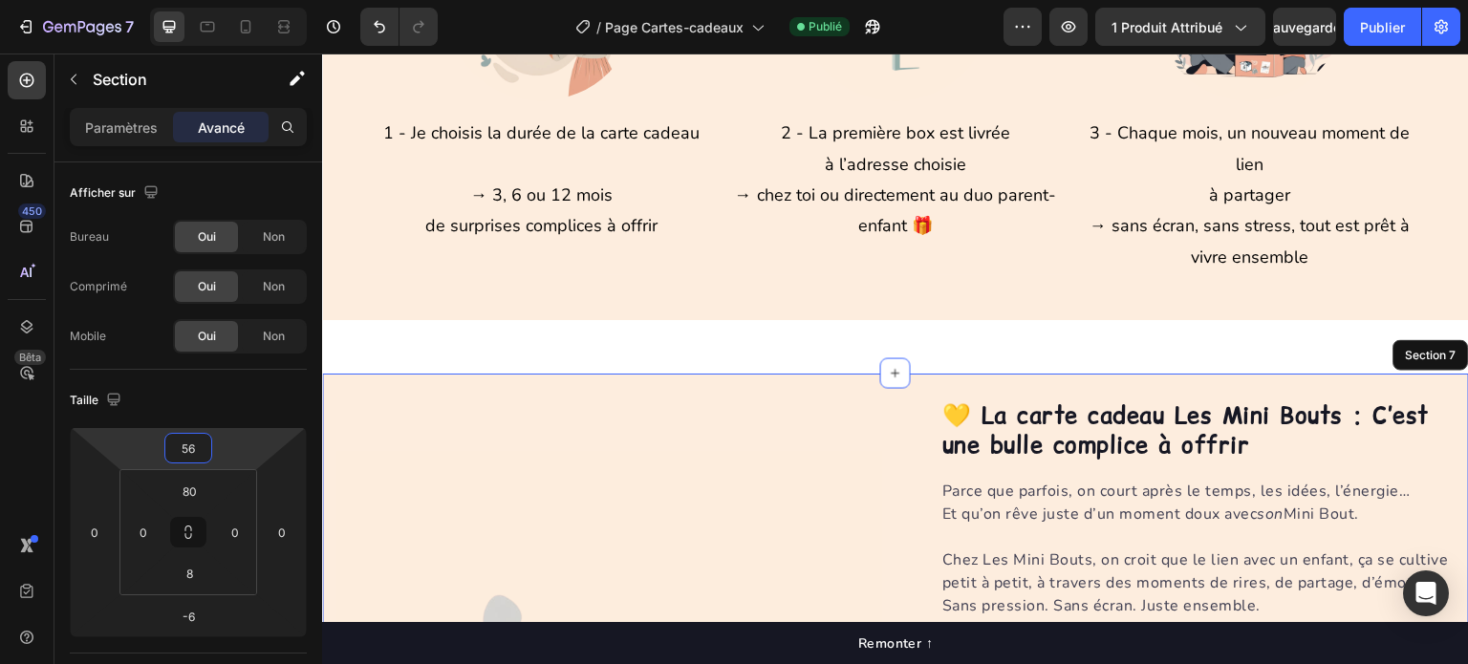
type input "60"
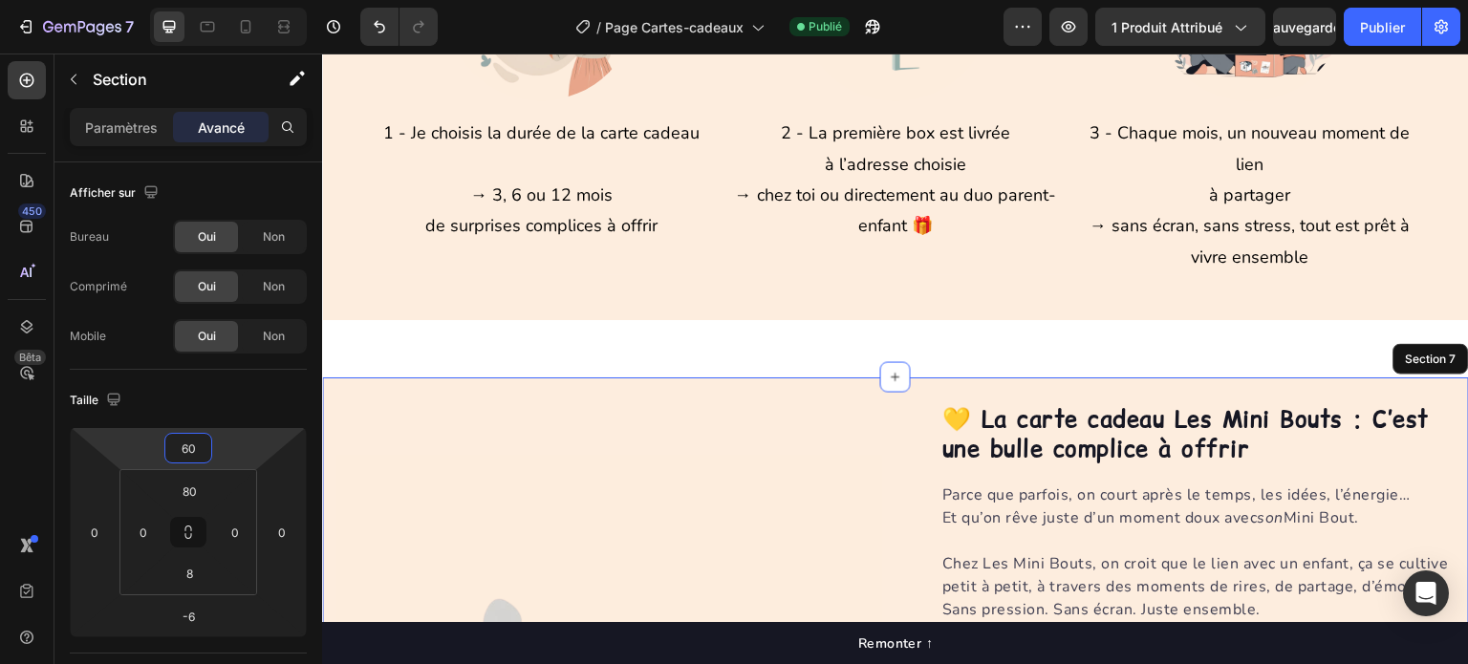
drag, startPoint x: 221, startPoint y: 442, endPoint x: 221, endPoint y: 414, distance: 28.7
click at [221, 0] on html "7 Version history / Page Cartes-cadeaux Publié Aperçu 1 produit attribué Sauveg…" at bounding box center [734, 0] width 1468 height 0
click at [628, 352] on div "Image 1 - Je choisis la durée de la carte cadeau → 3, 6 ou 12 mois de surprises…" at bounding box center [895, 455] width 1147 height 5736
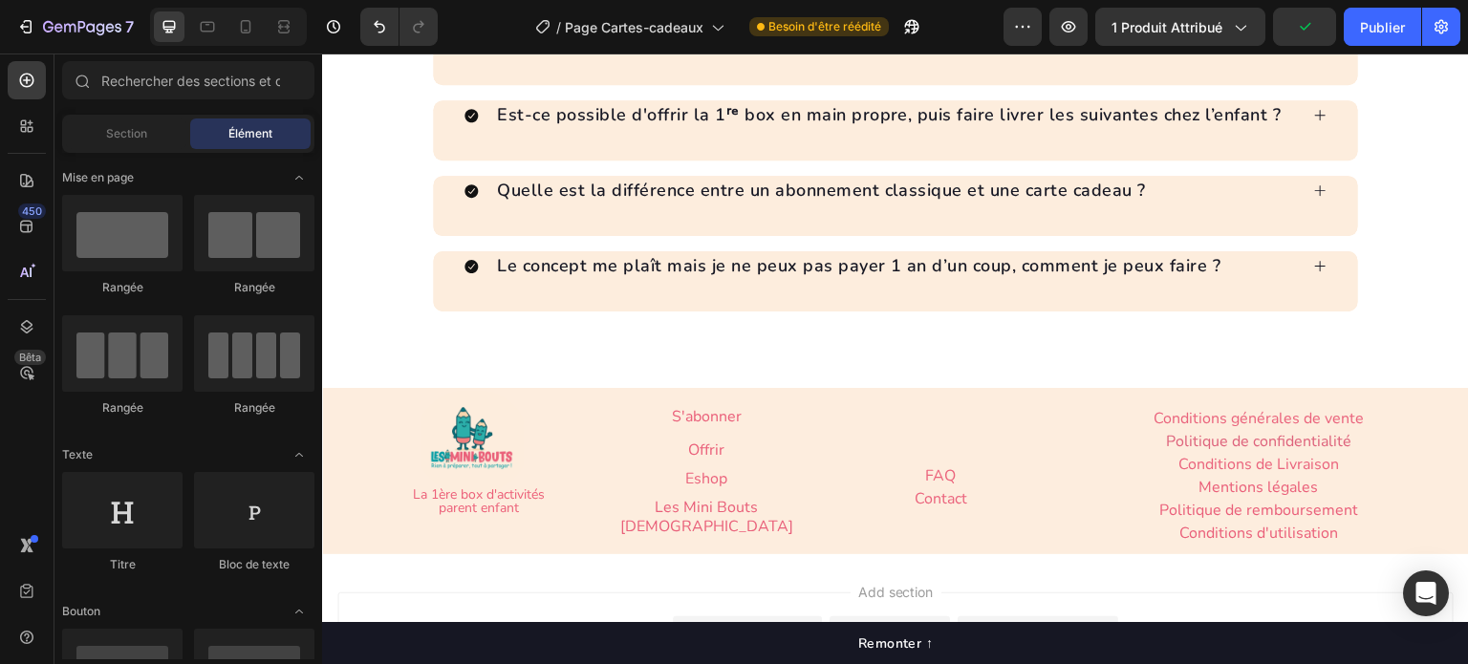
scroll to position [5392, 0]
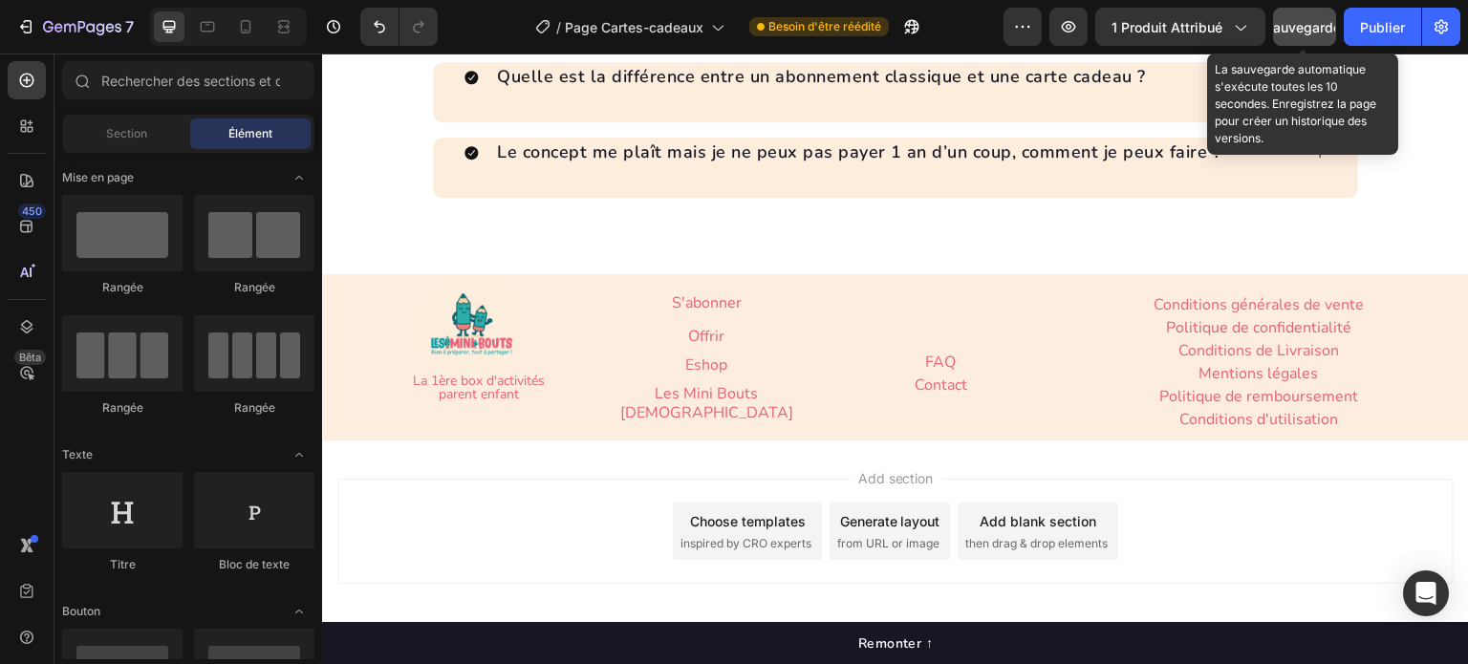
click at [1289, 35] on div "Sauvegarder" at bounding box center [1304, 27] width 81 height 20
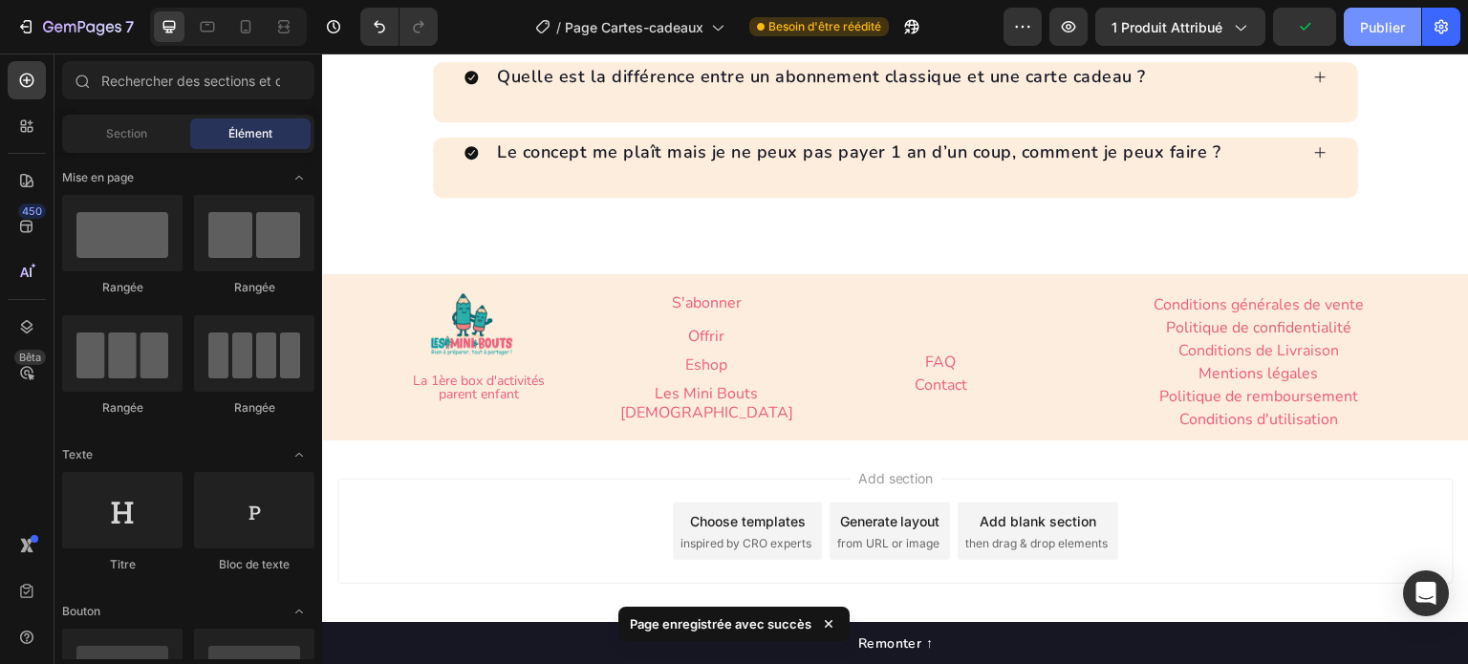
click at [1354, 30] on button "Publier" at bounding box center [1382, 27] width 77 height 38
